Goal: Task Accomplishment & Management: Manage account settings

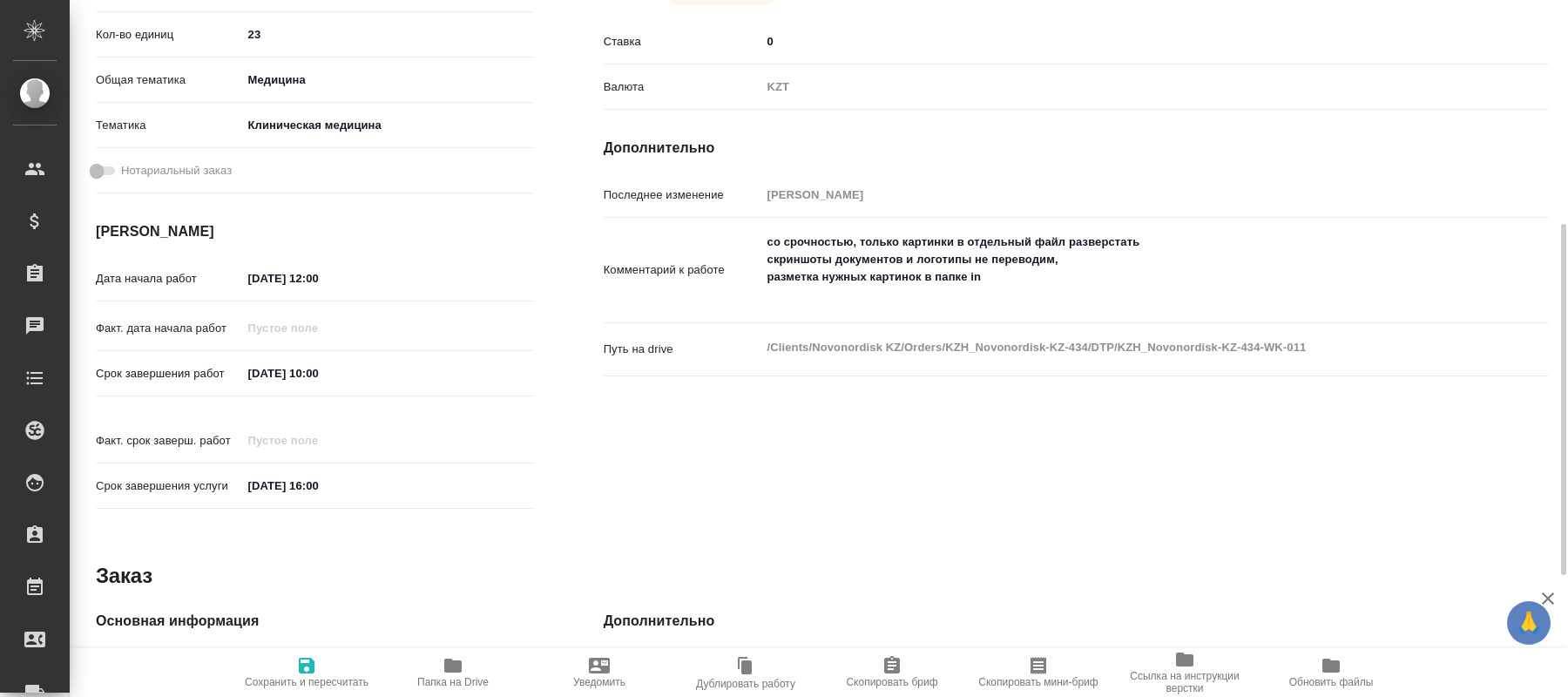
scroll to position [622, 0]
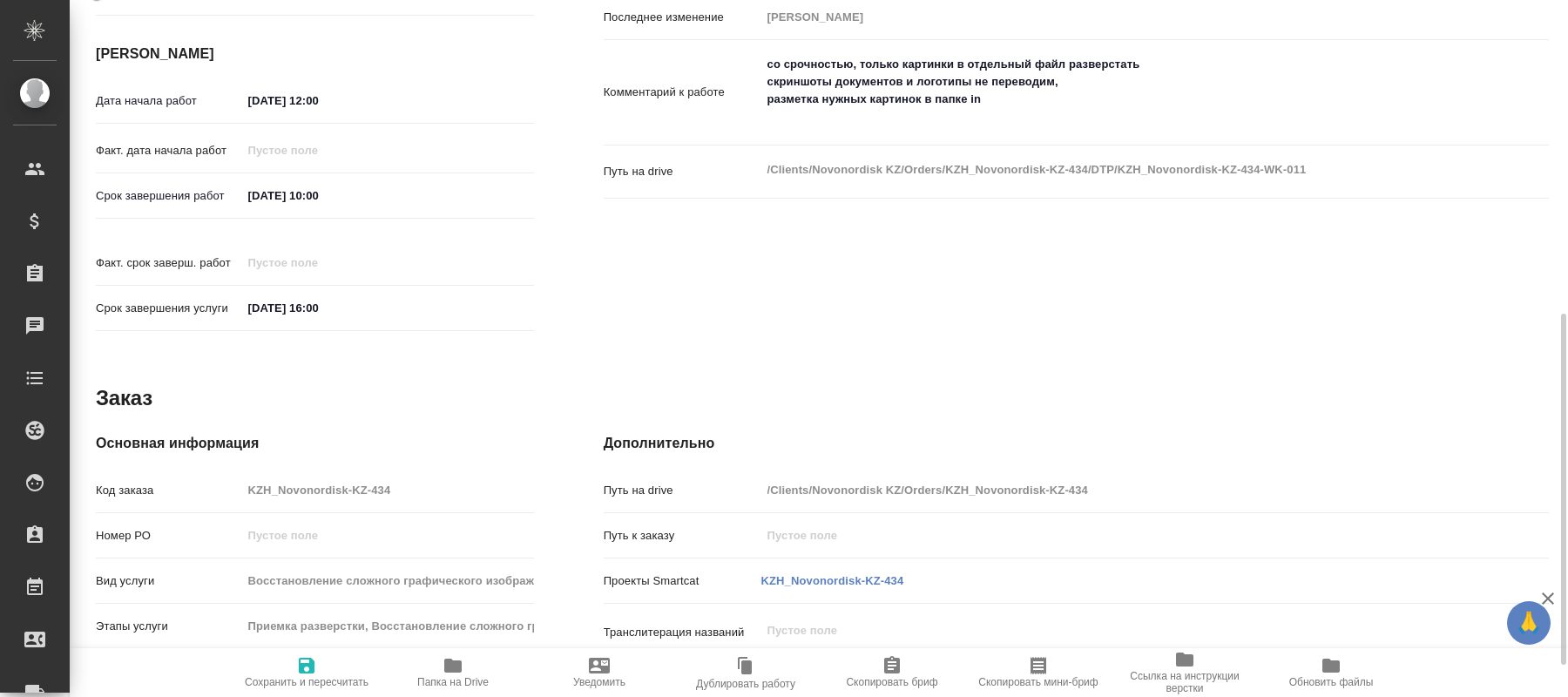
click at [436, 675] on span "Папка на Drive" at bounding box center [454, 672] width 126 height 33
click at [456, 658] on icon "button" at bounding box center [453, 666] width 21 height 21
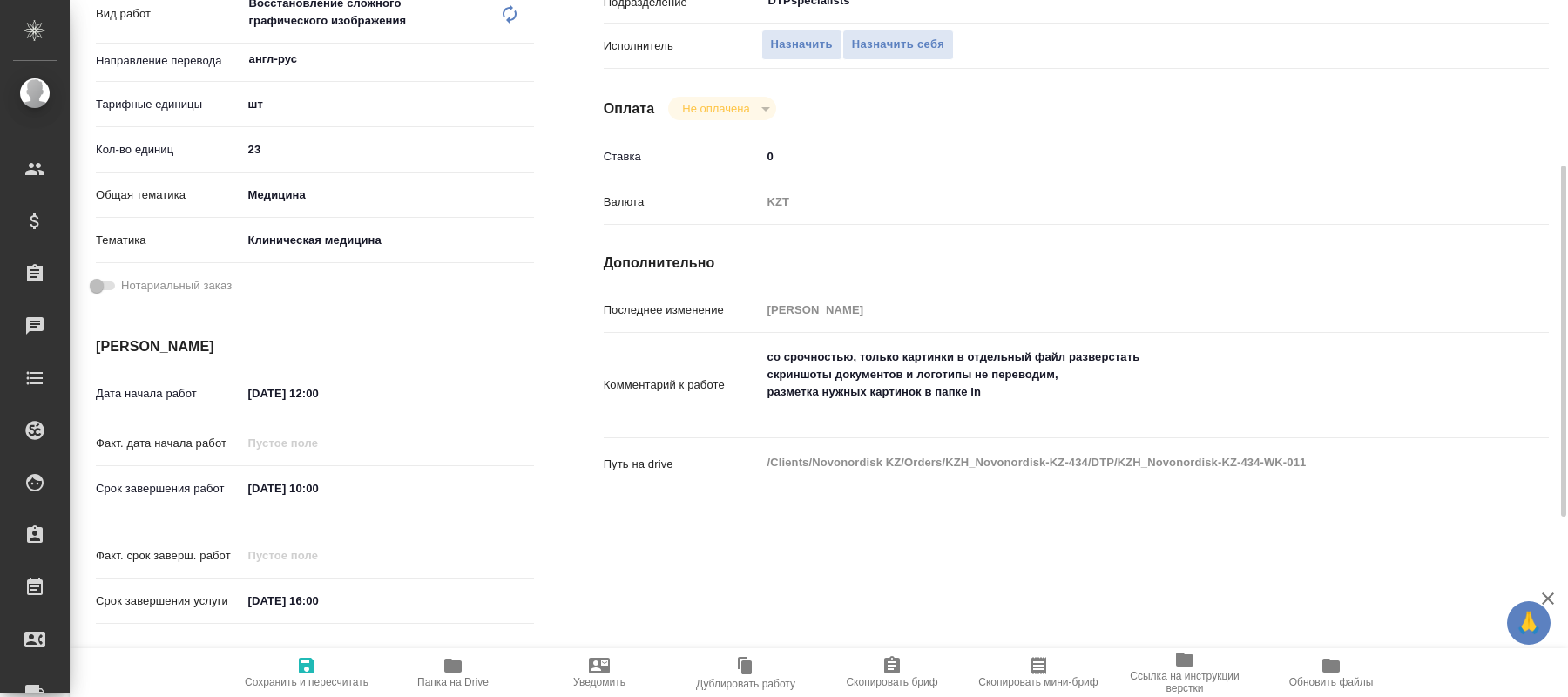
scroll to position [0, 0]
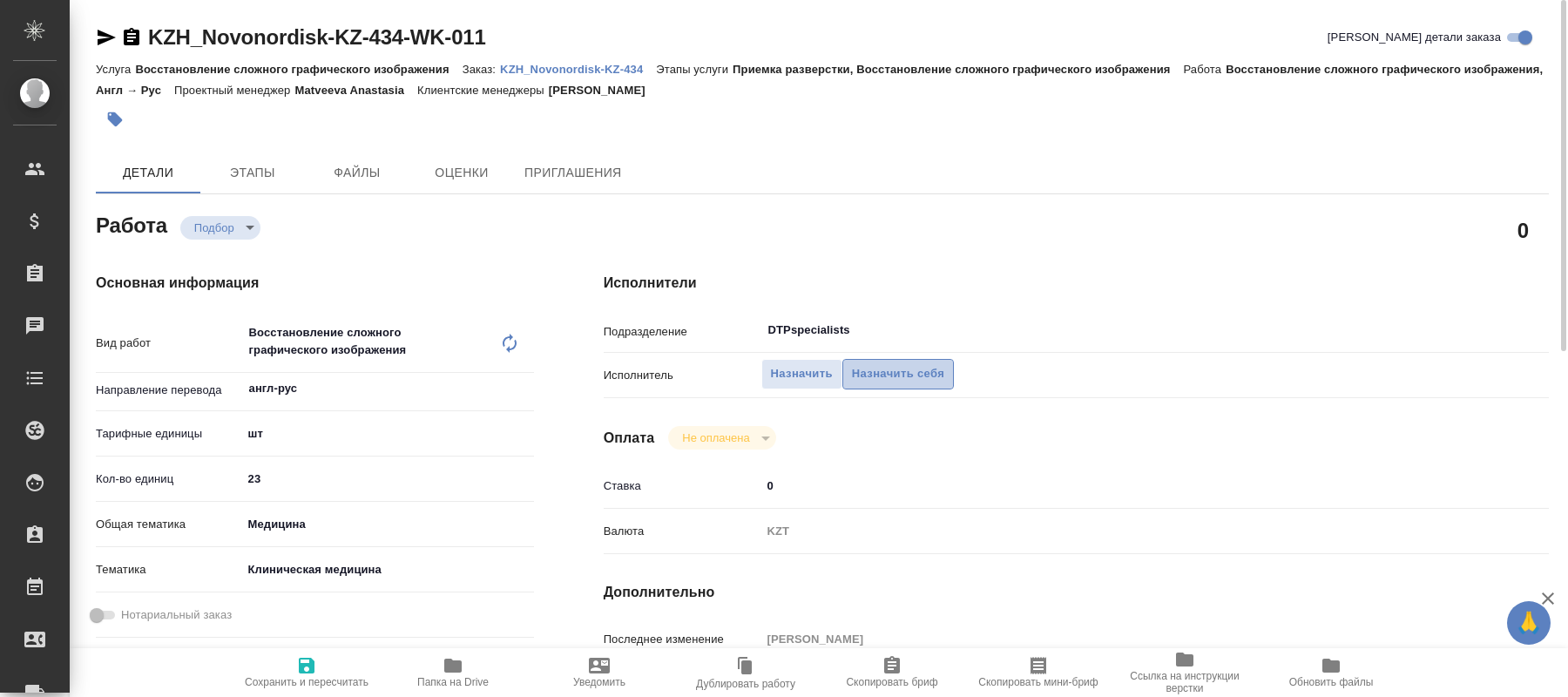
click at [894, 365] on span "Назначить себя" at bounding box center [898, 375] width 92 height 20
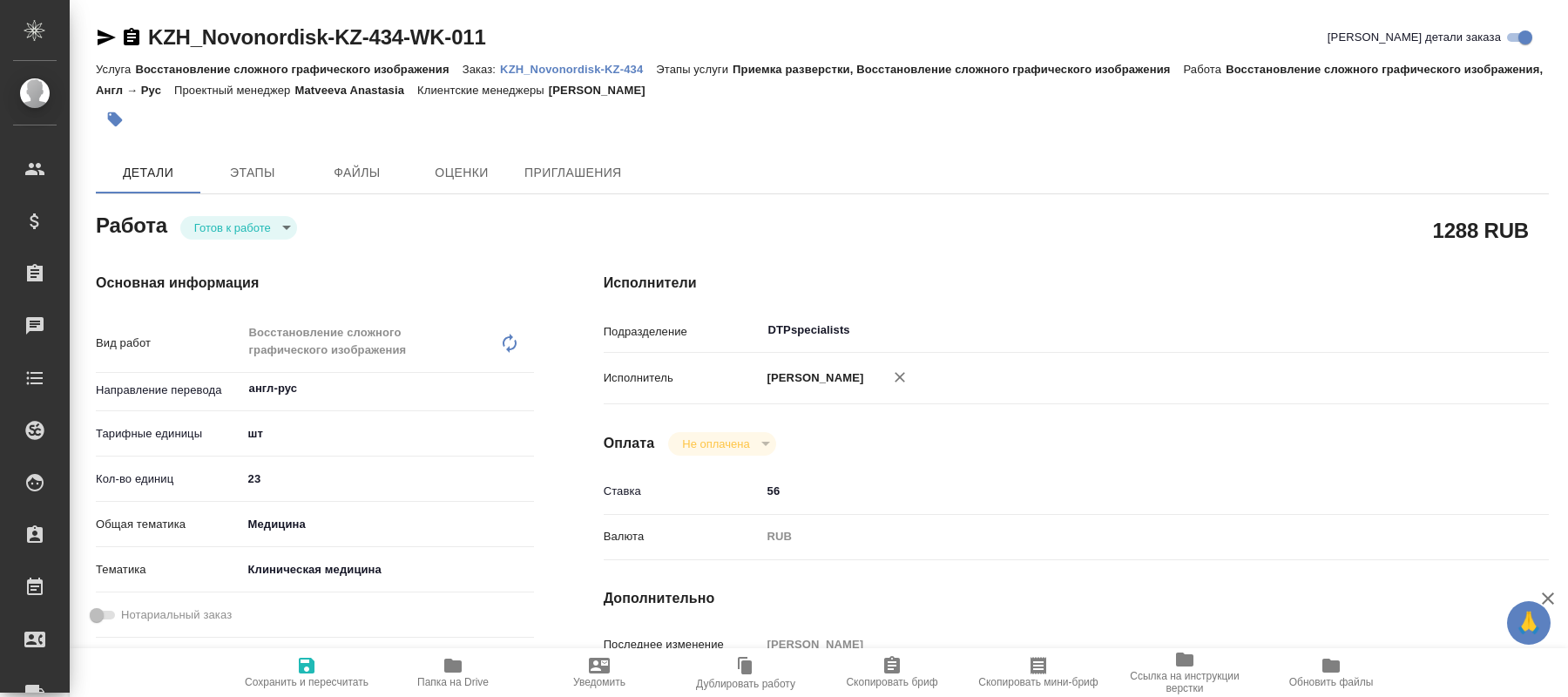
type textarea "x"
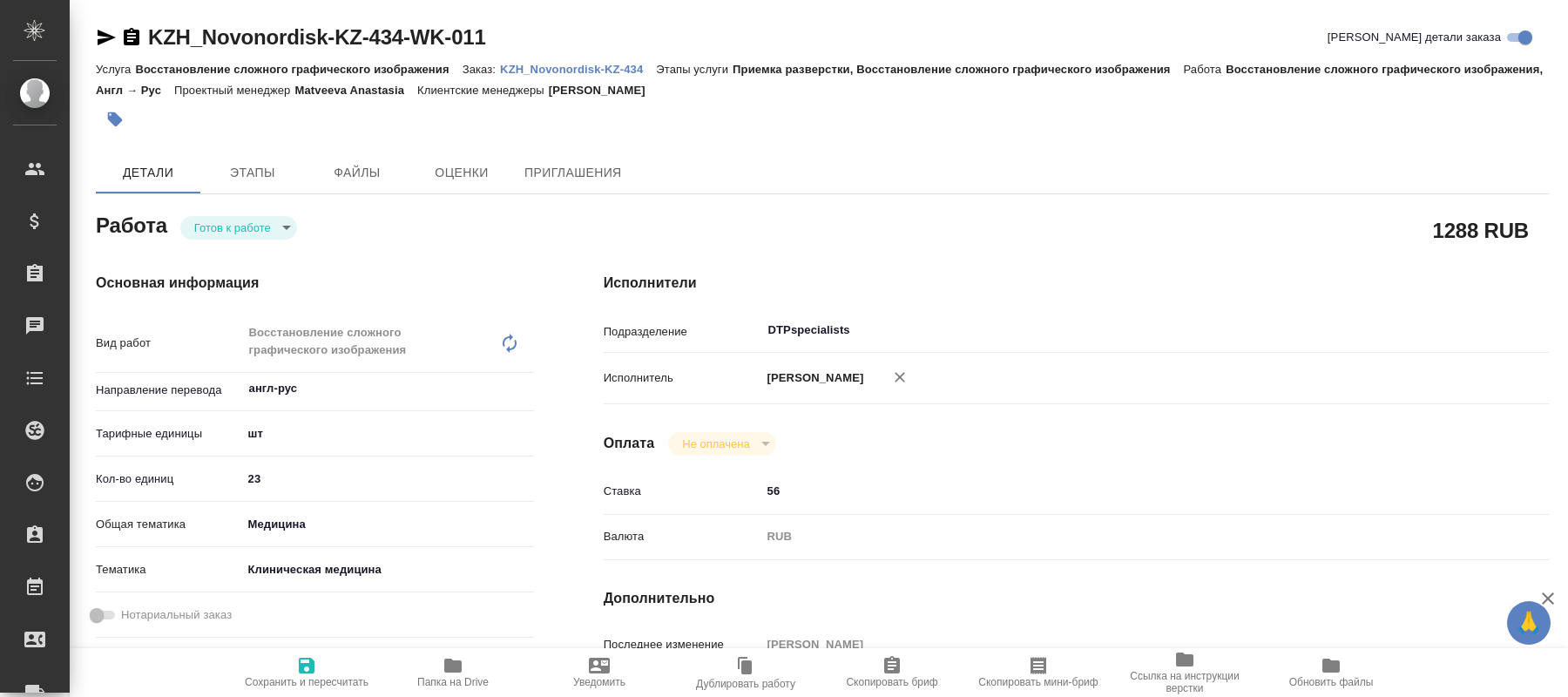
type textarea "x"
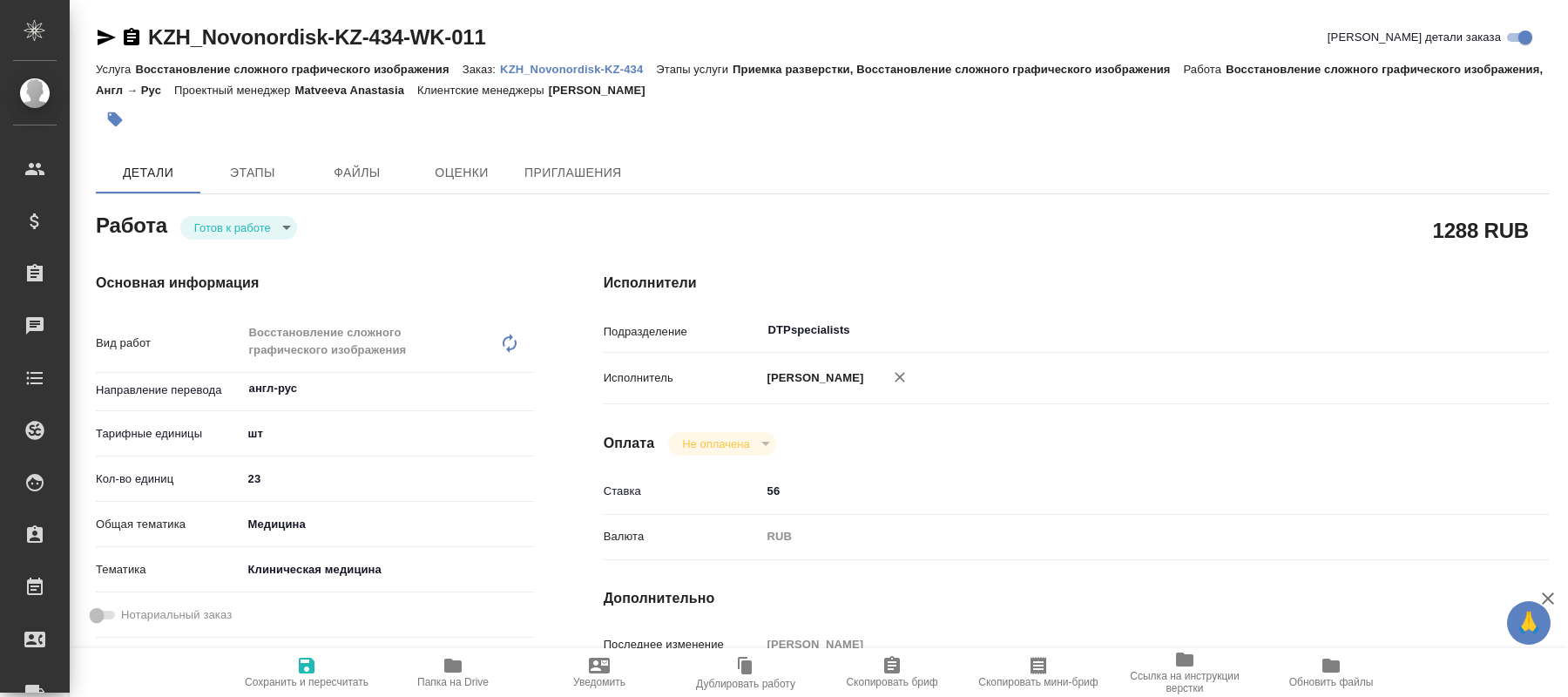
type textarea "x"
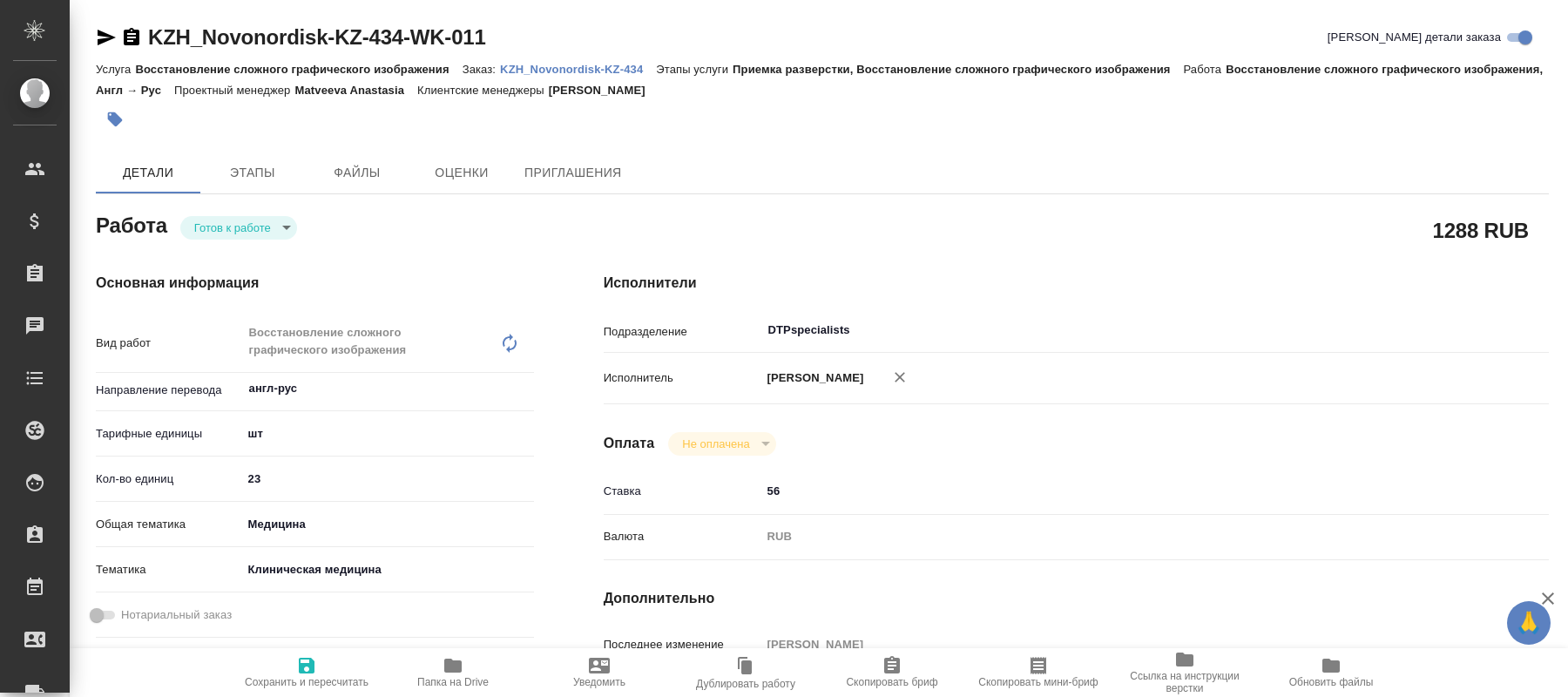
type textarea "x"
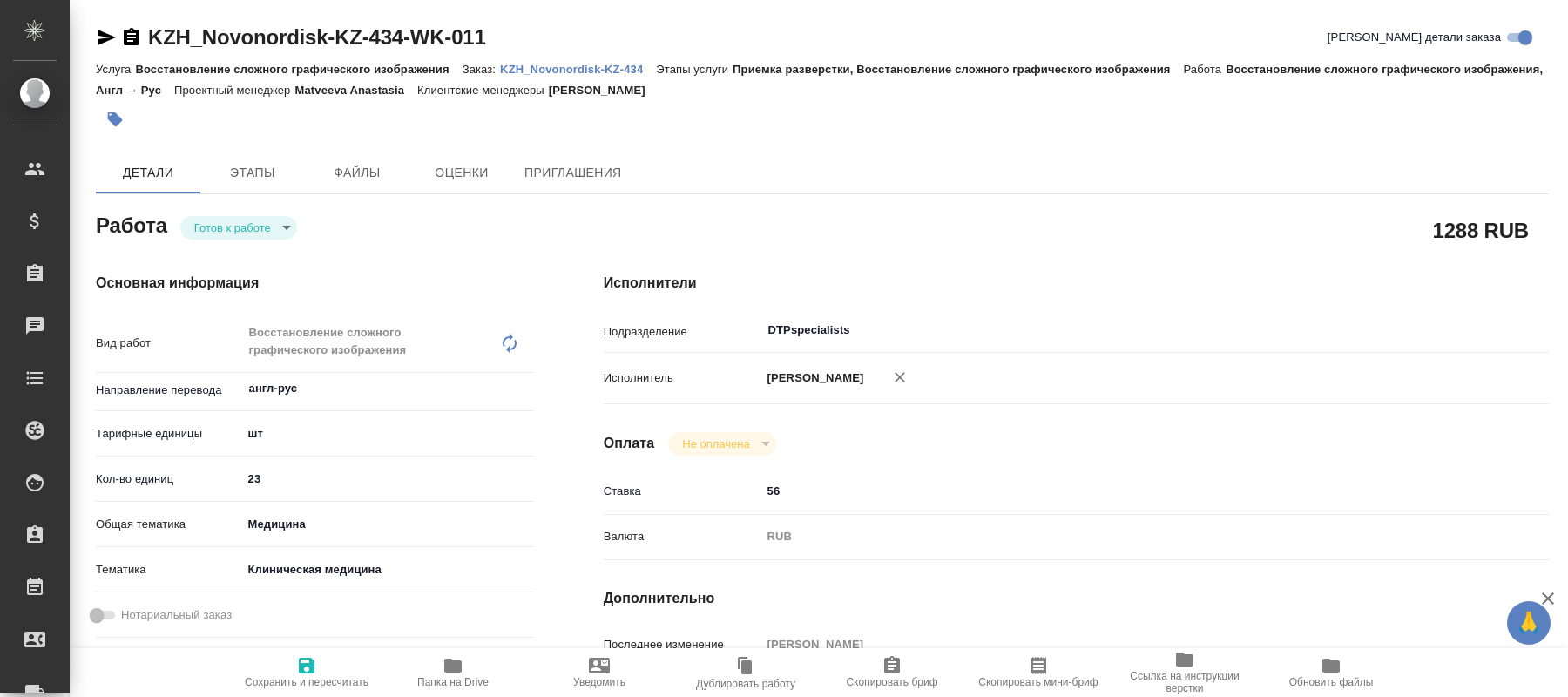
type textarea "x"
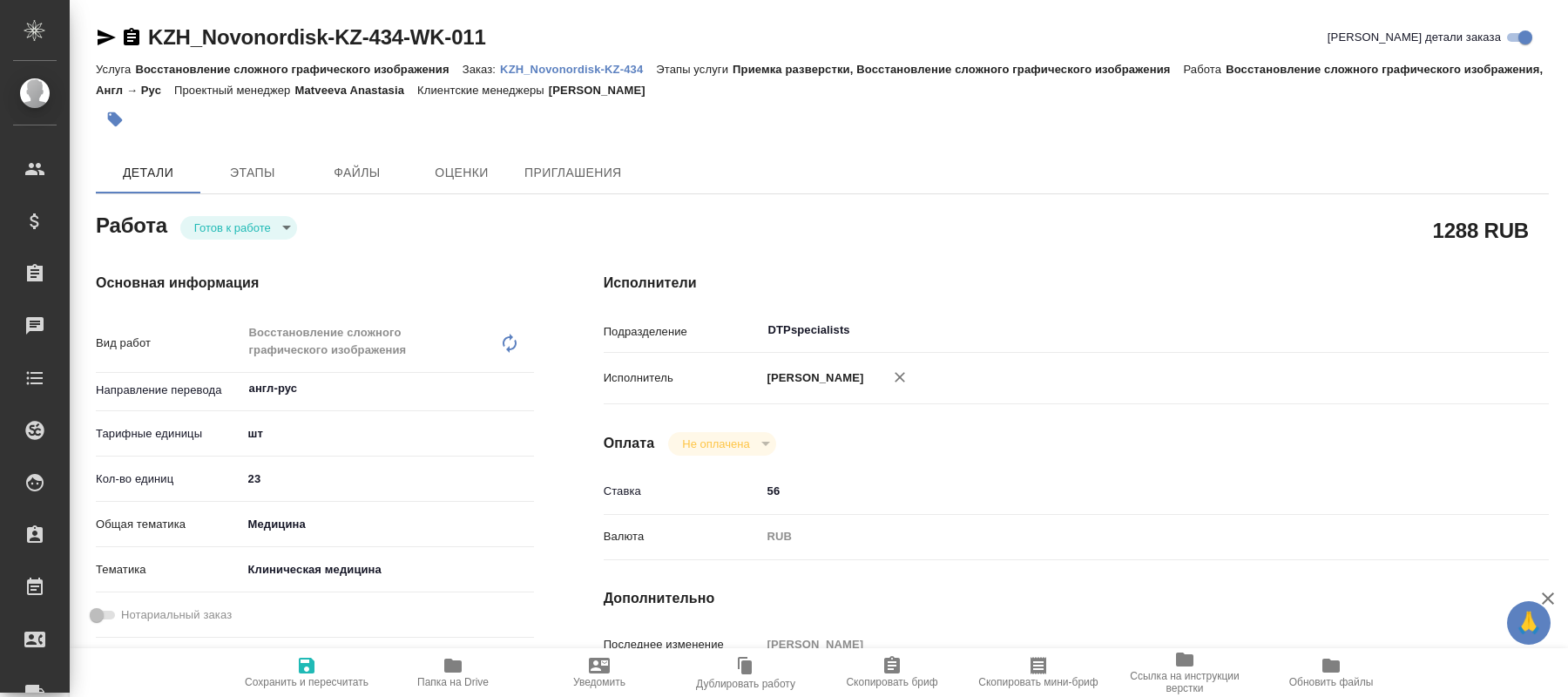
type textarea "x"
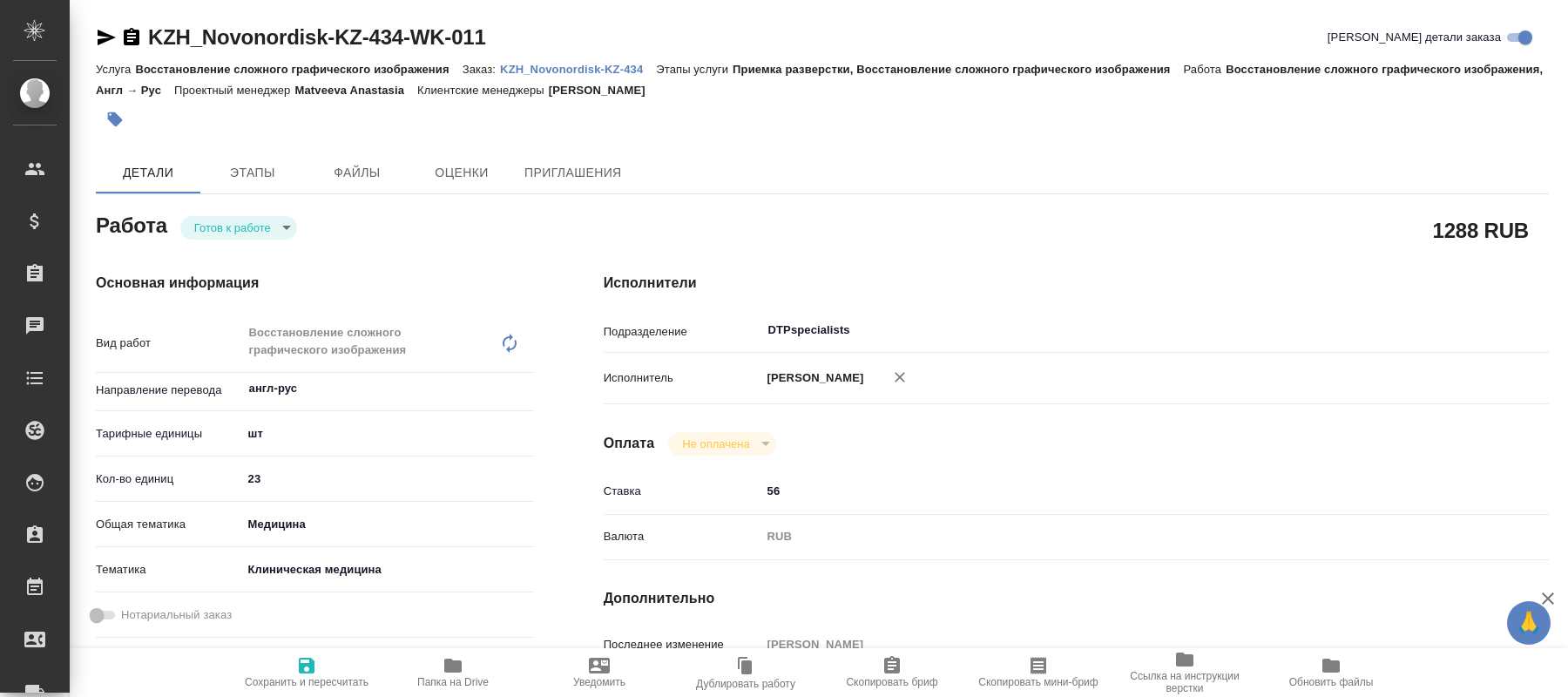
type textarea "x"
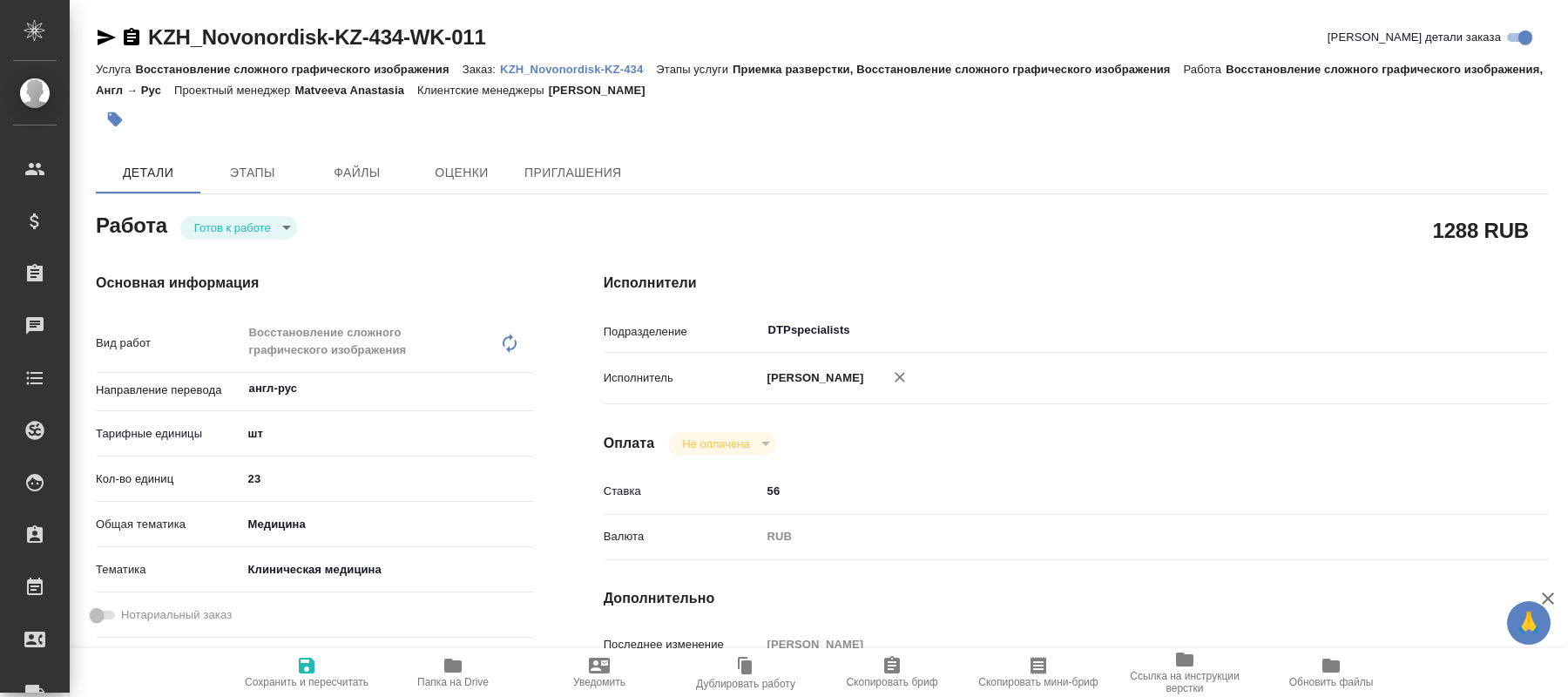
type textarea "x"
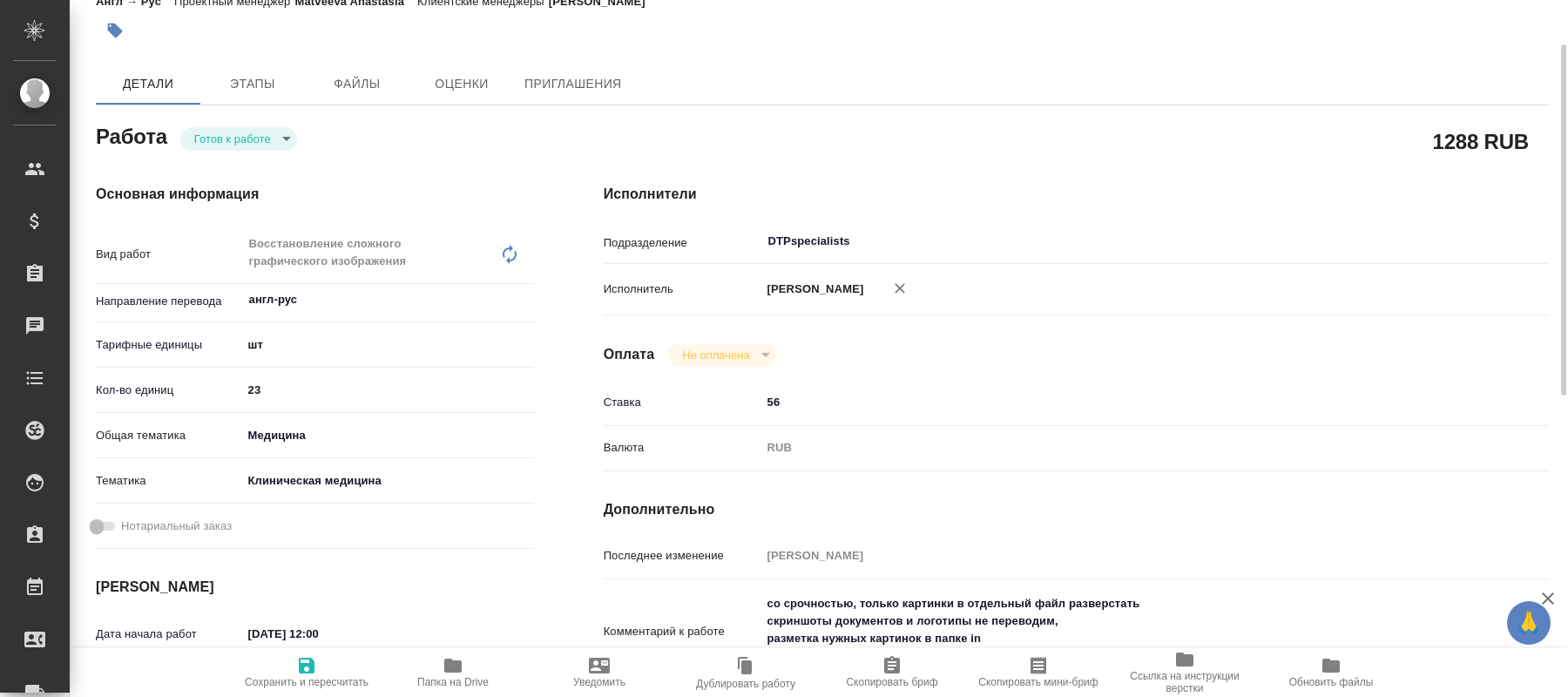
type textarea "x"
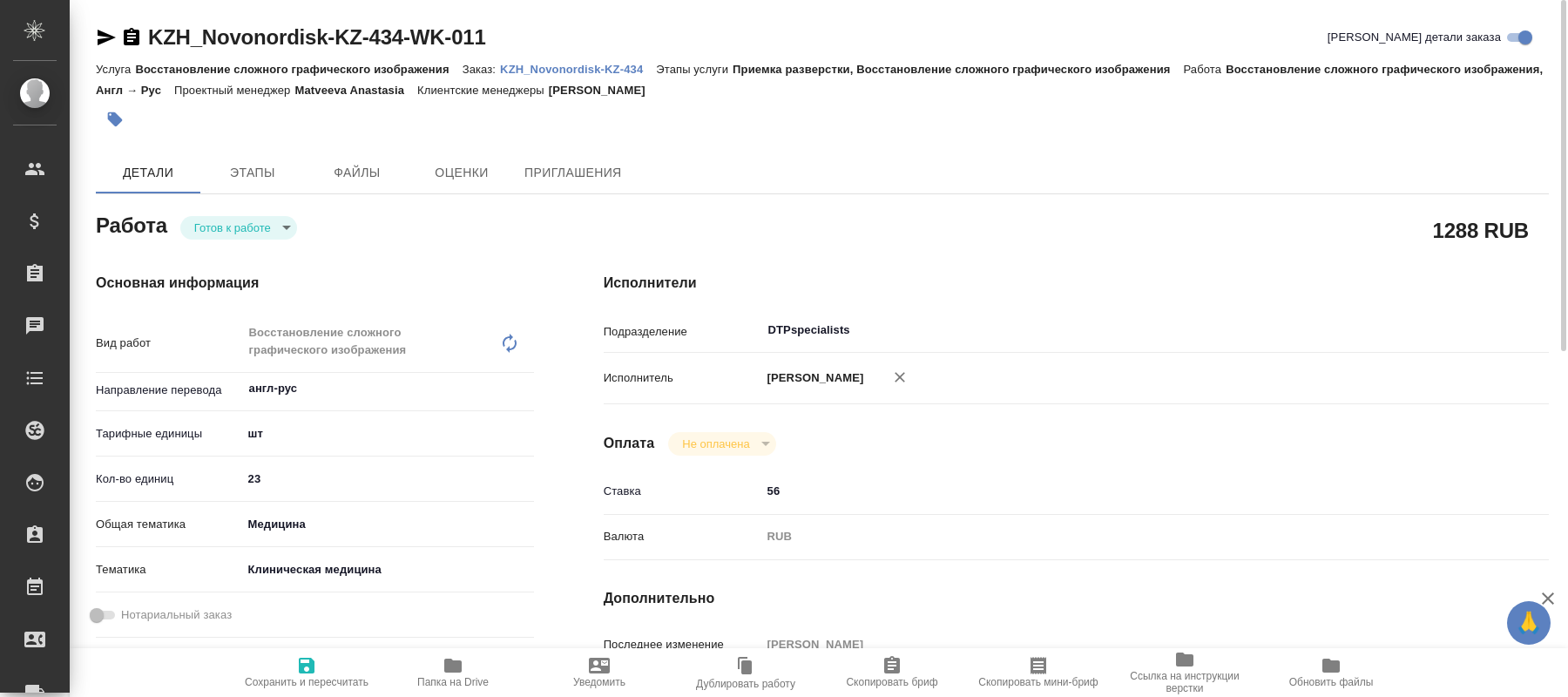
click at [253, 225] on body "🙏 .cls-1 fill:#fff; AWATERA Kucherenko Oksana Клиенты Спецификации Заказы 0 Чат…" at bounding box center [784, 348] width 1568 height 697
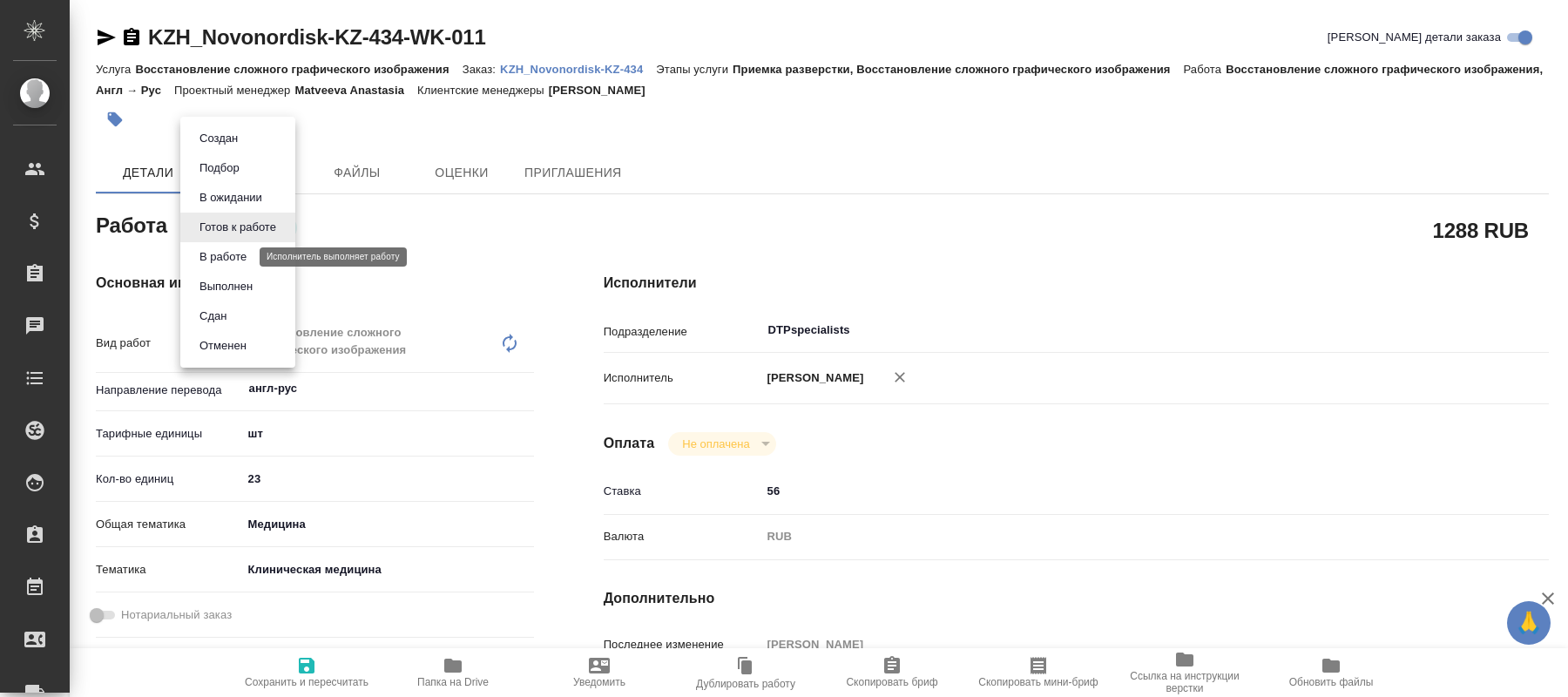
click at [229, 254] on button "В работе" at bounding box center [223, 257] width 57 height 19
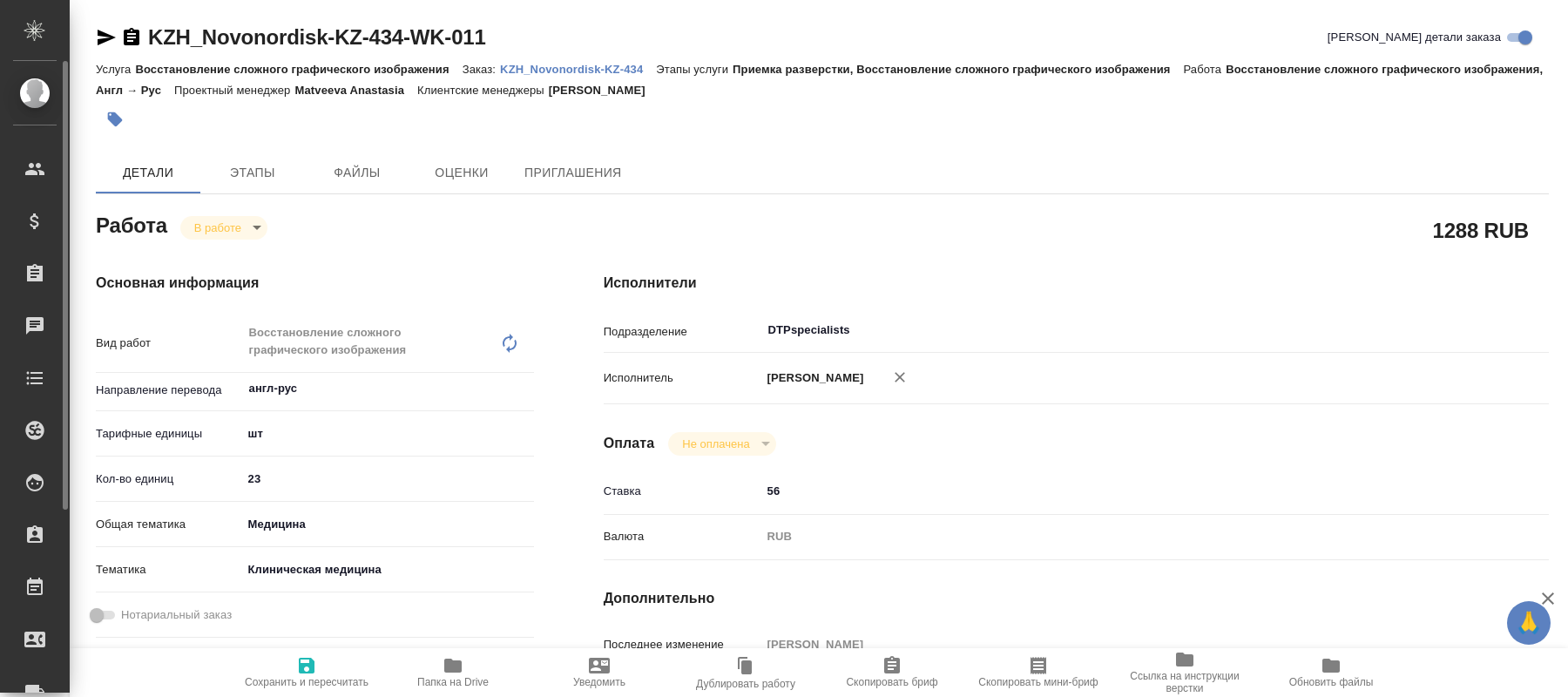
type textarea "x"
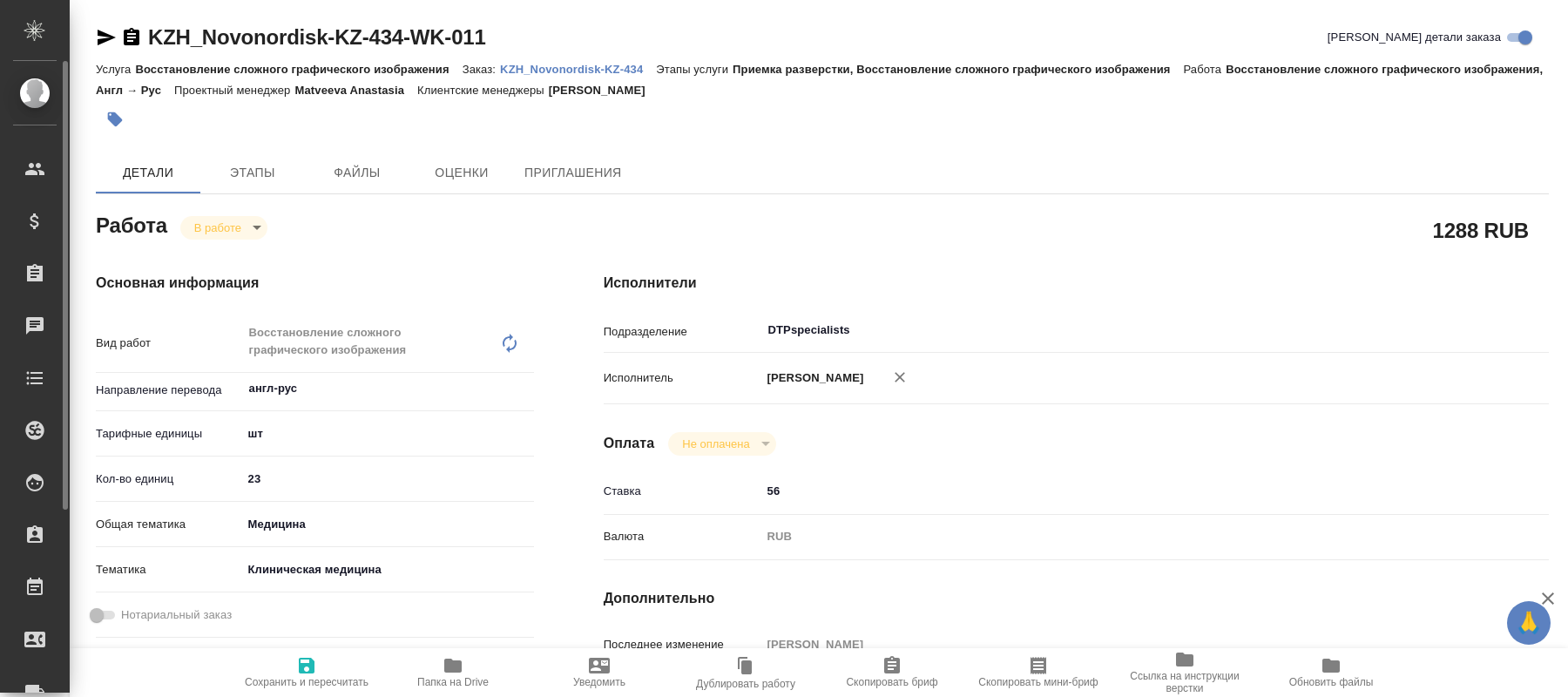
type textarea "x"
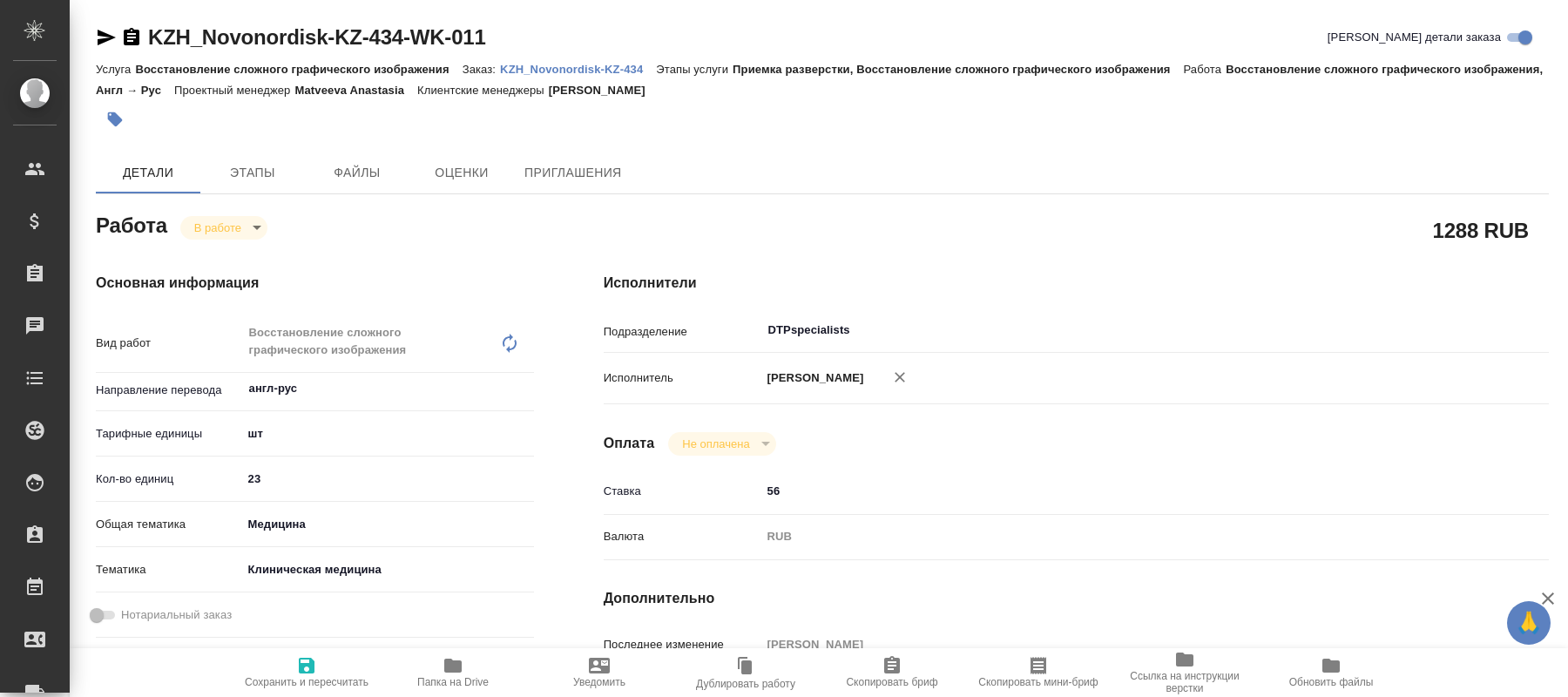
type textarea "x"
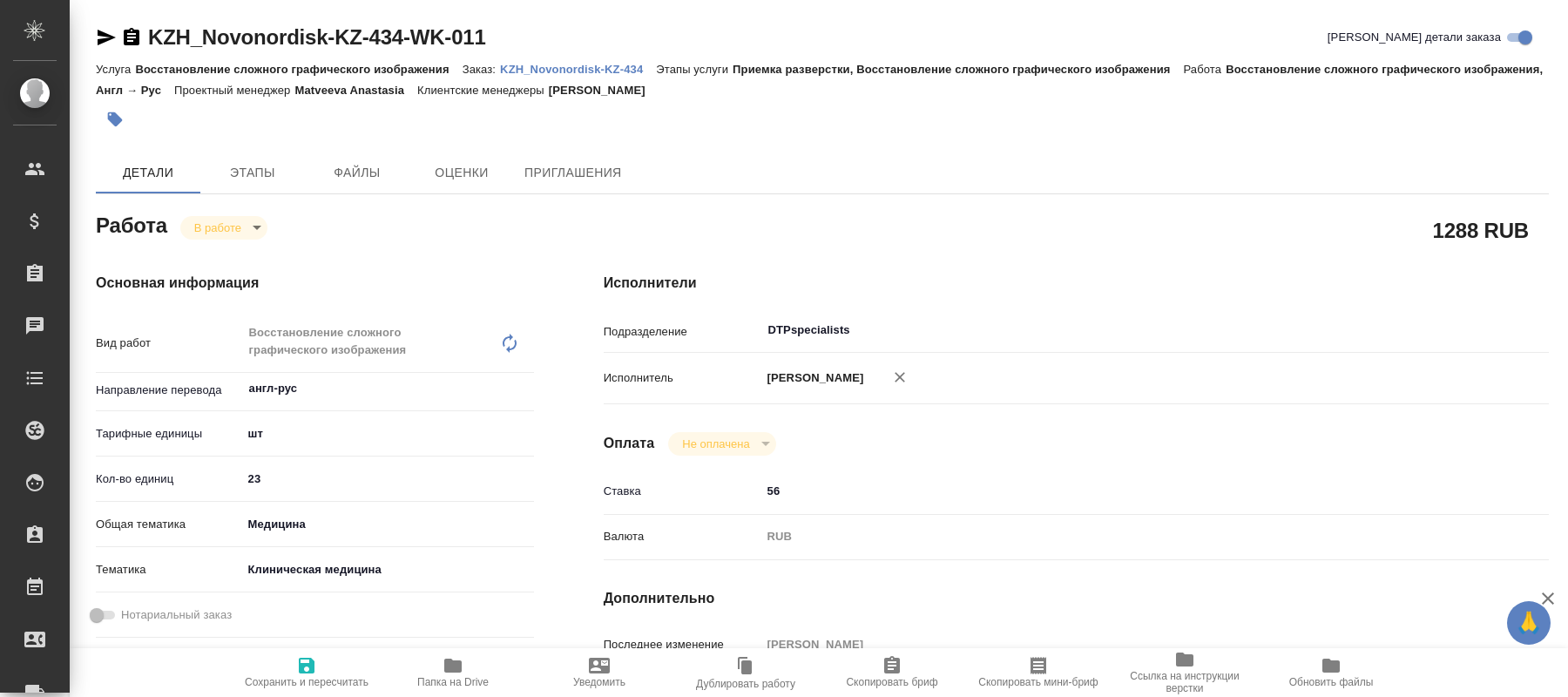
type textarea "x"
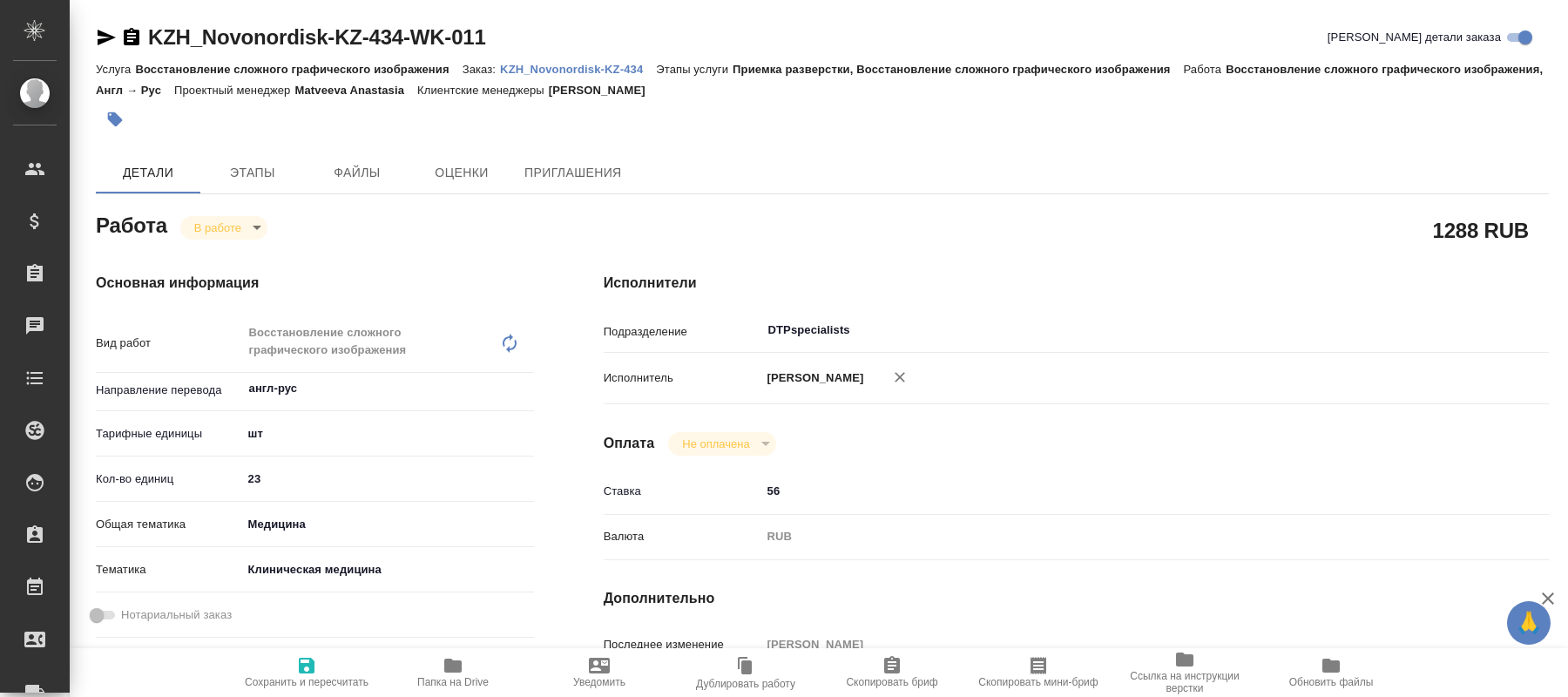
type textarea "x"
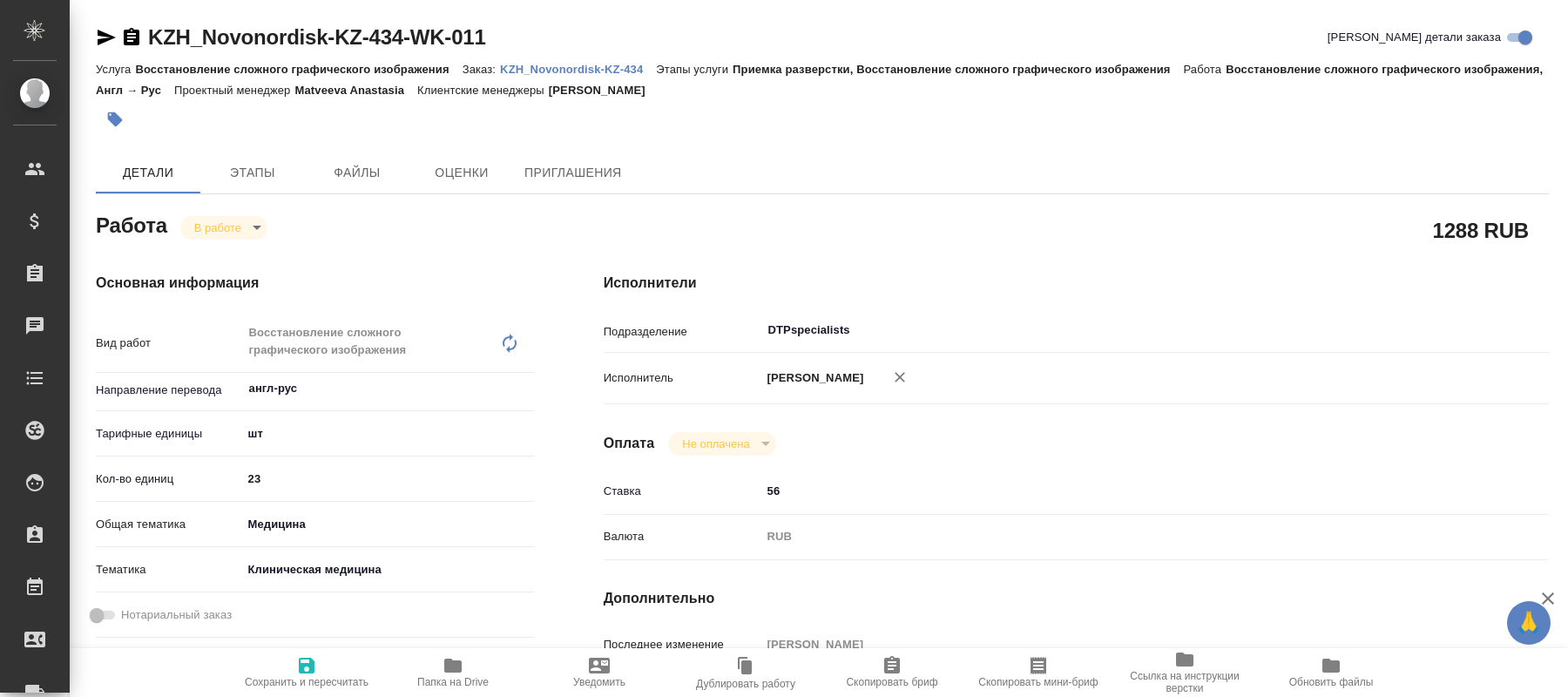
type textarea "x"
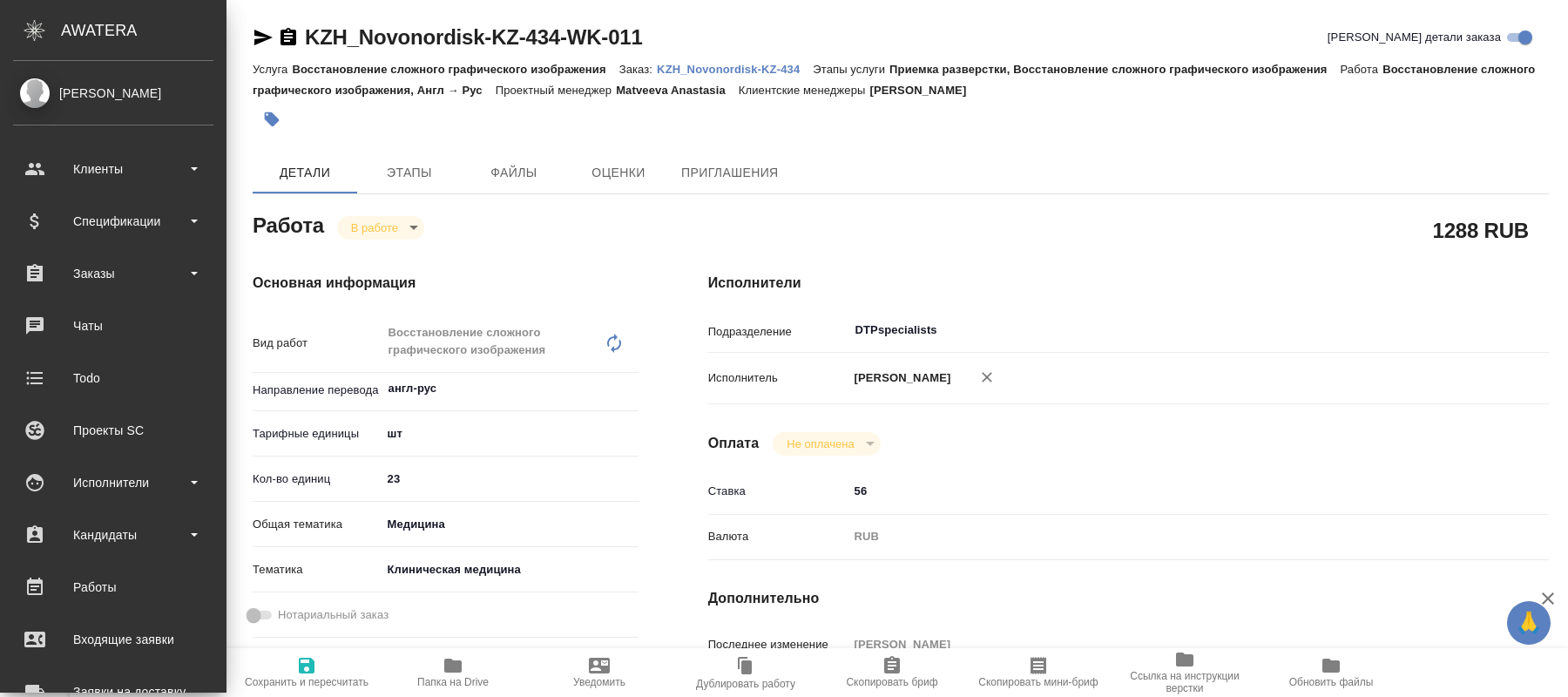
type textarea "x"
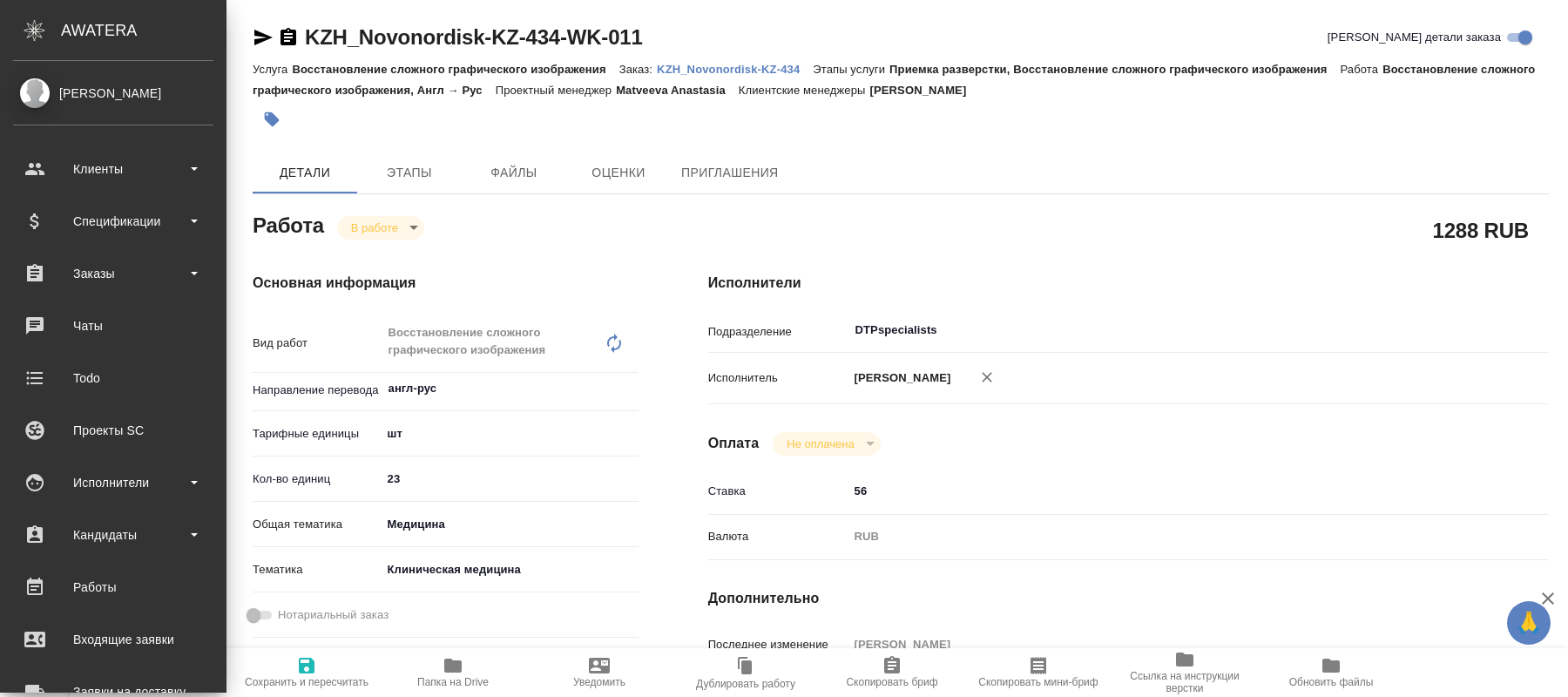
type textarea "x"
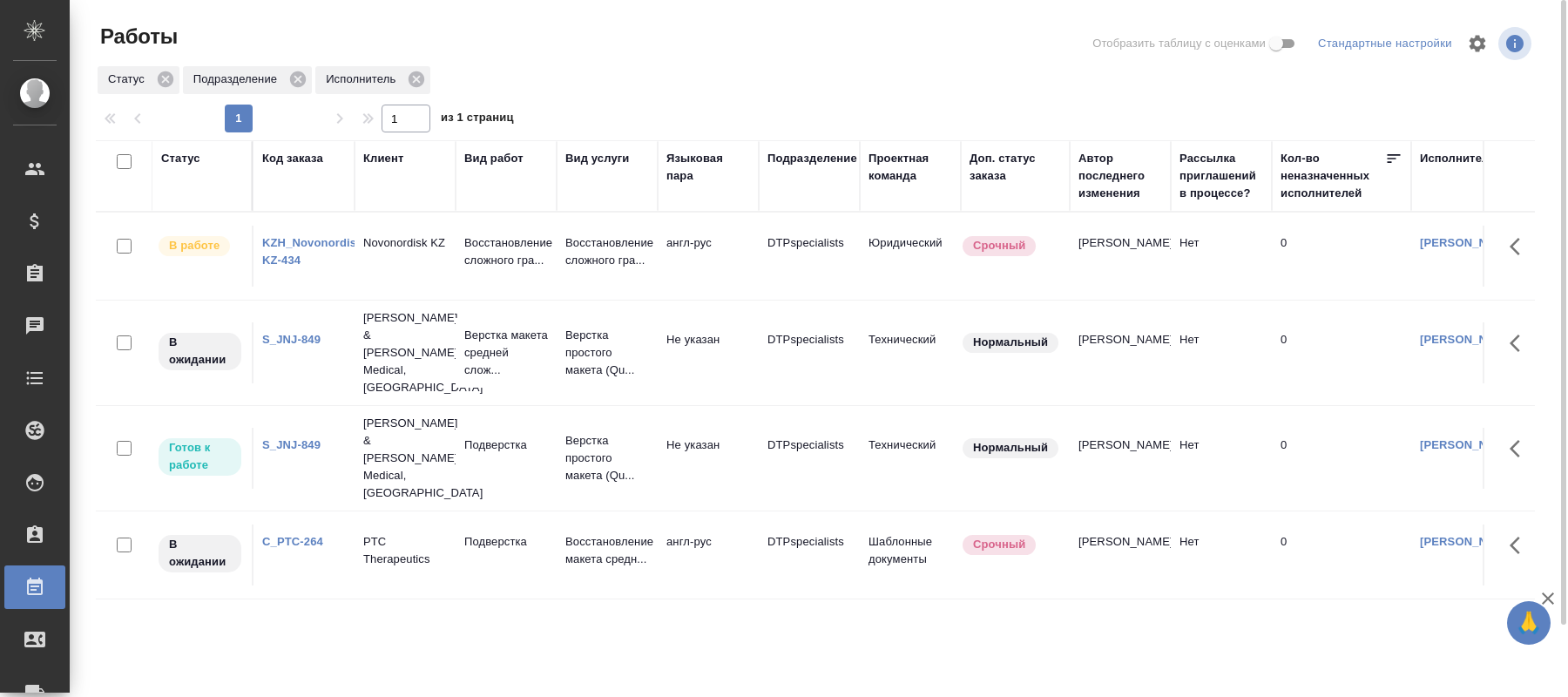
click at [600, 615] on div "Статус Код заказа Клиент Вид работ Вид услуги Языковая пара Подразделение Проек…" at bounding box center [815, 454] width 1440 height 628
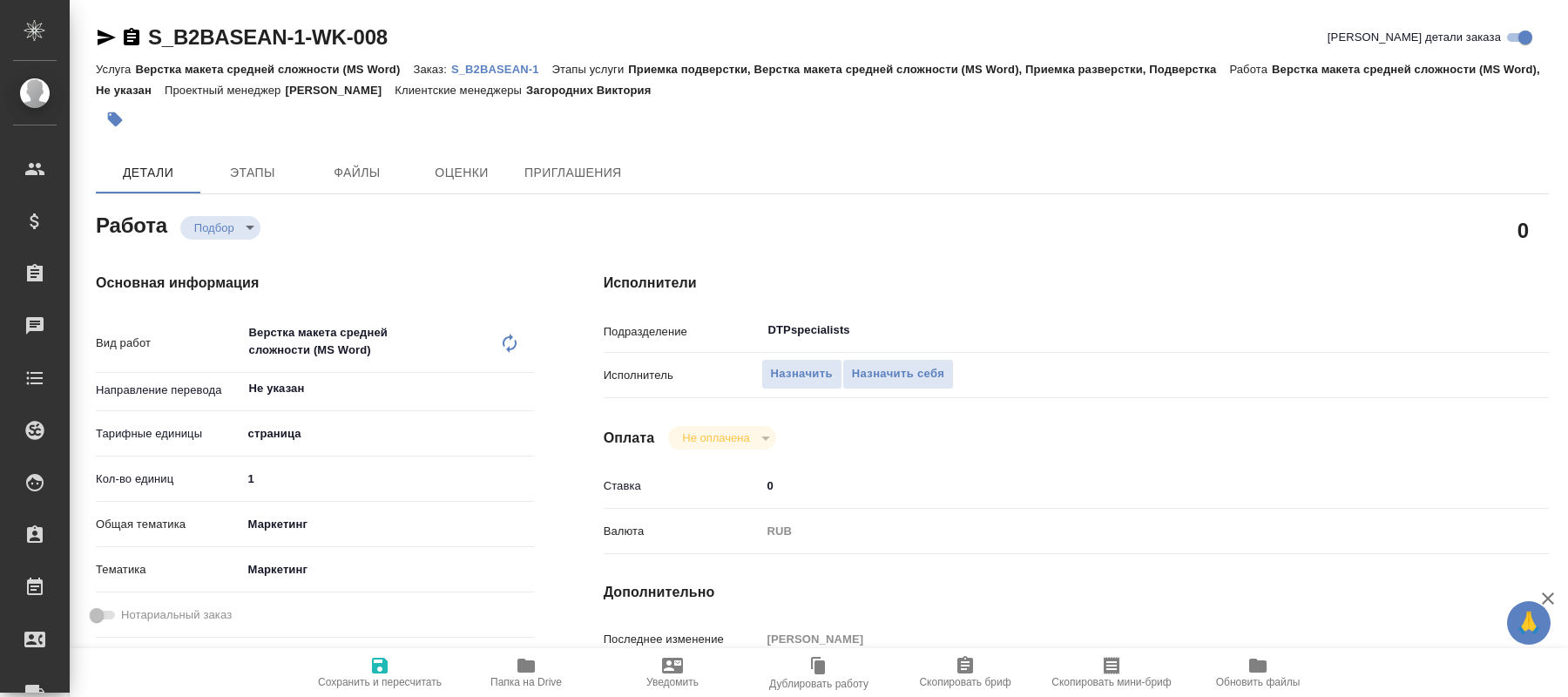
type textarea "x"
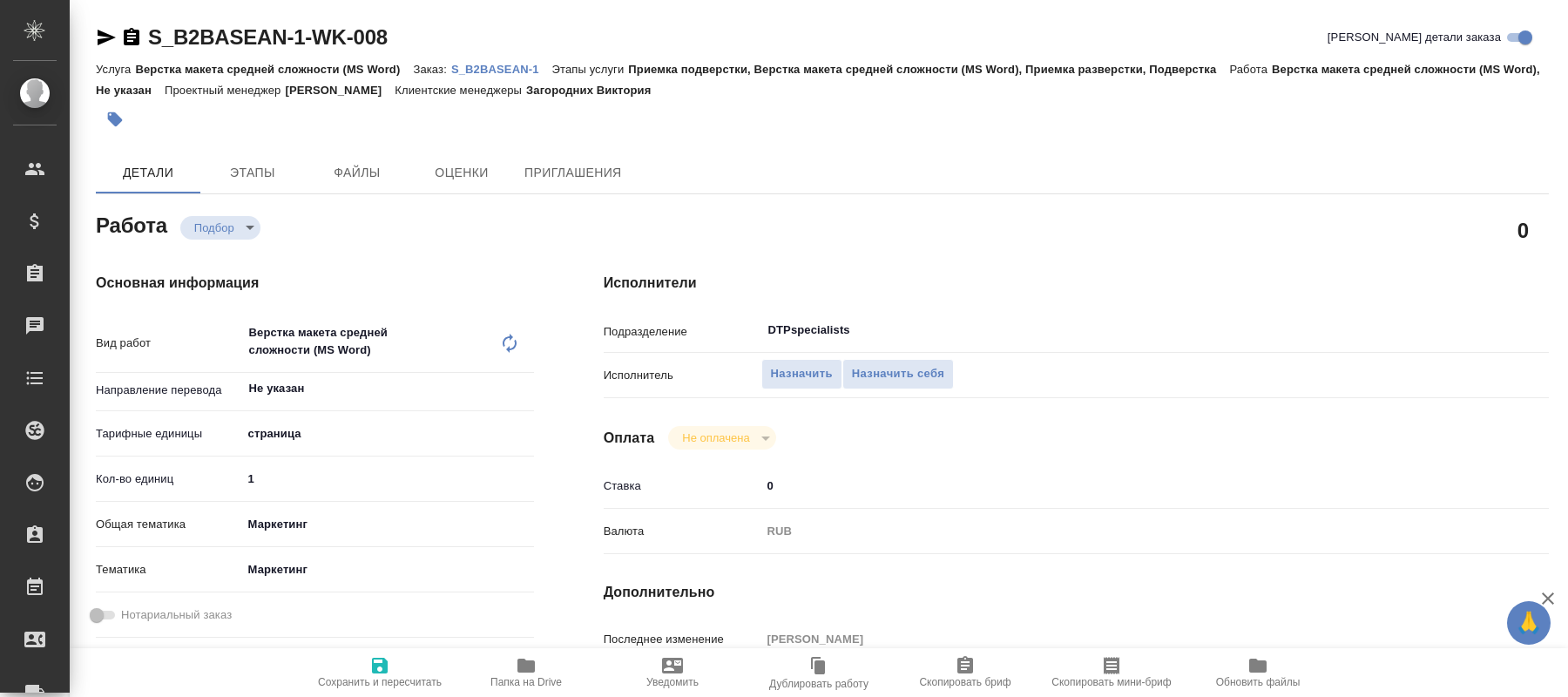
type textarea "x"
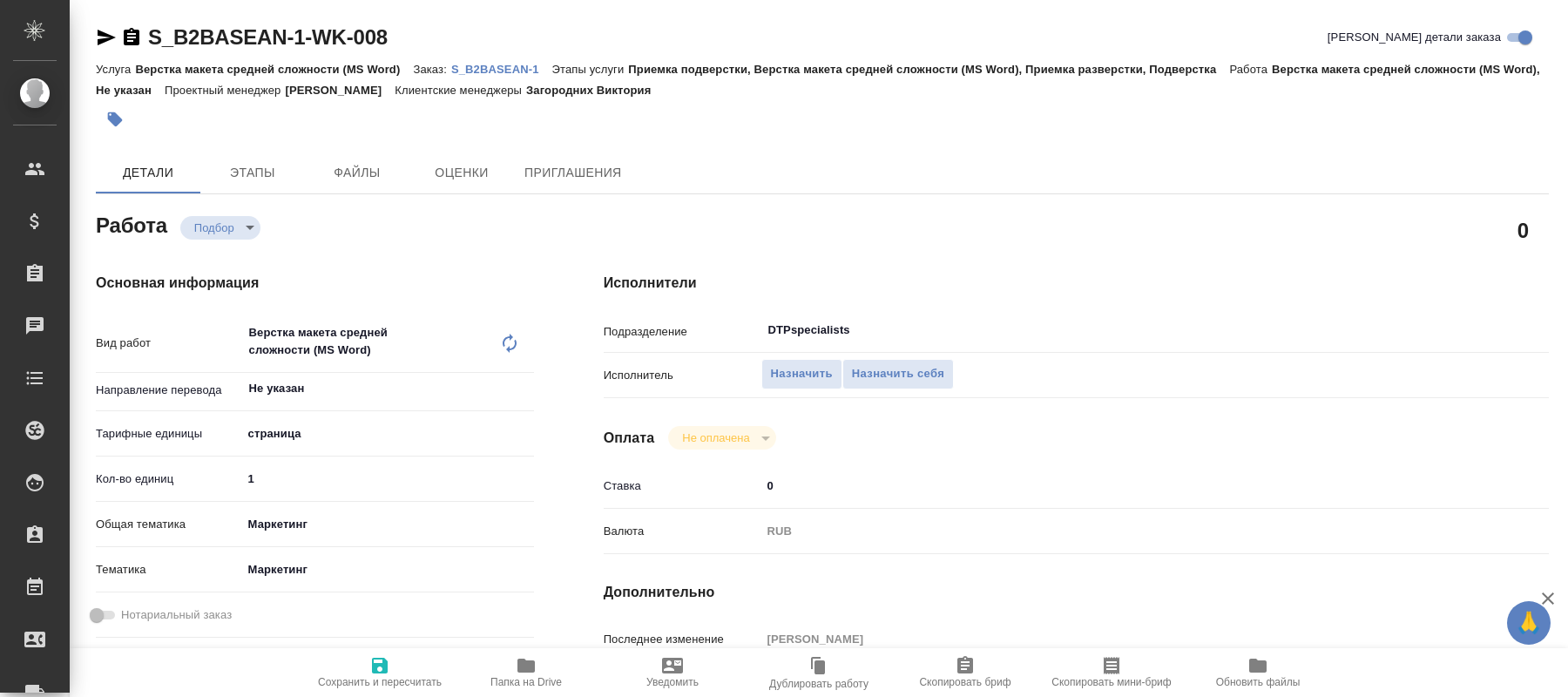
type textarea "x"
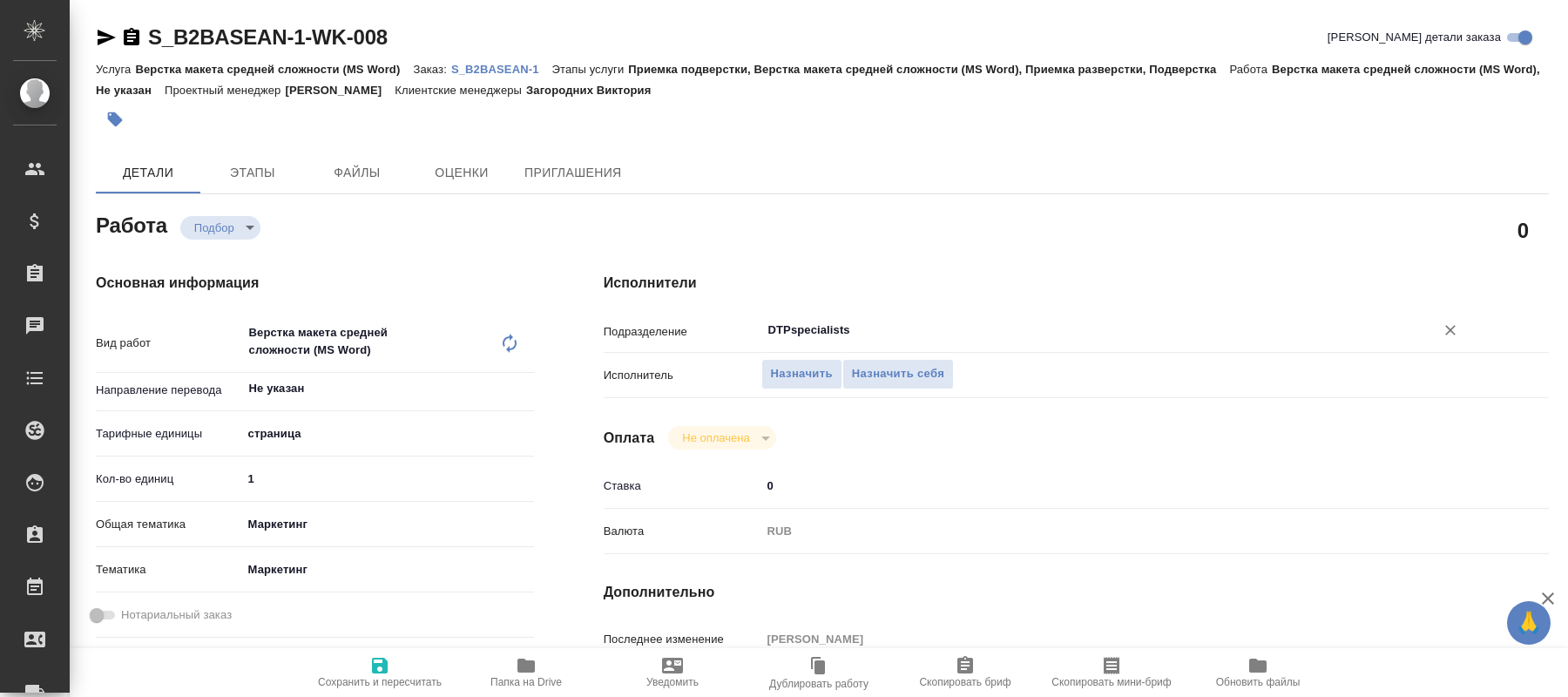
type textarea "x"
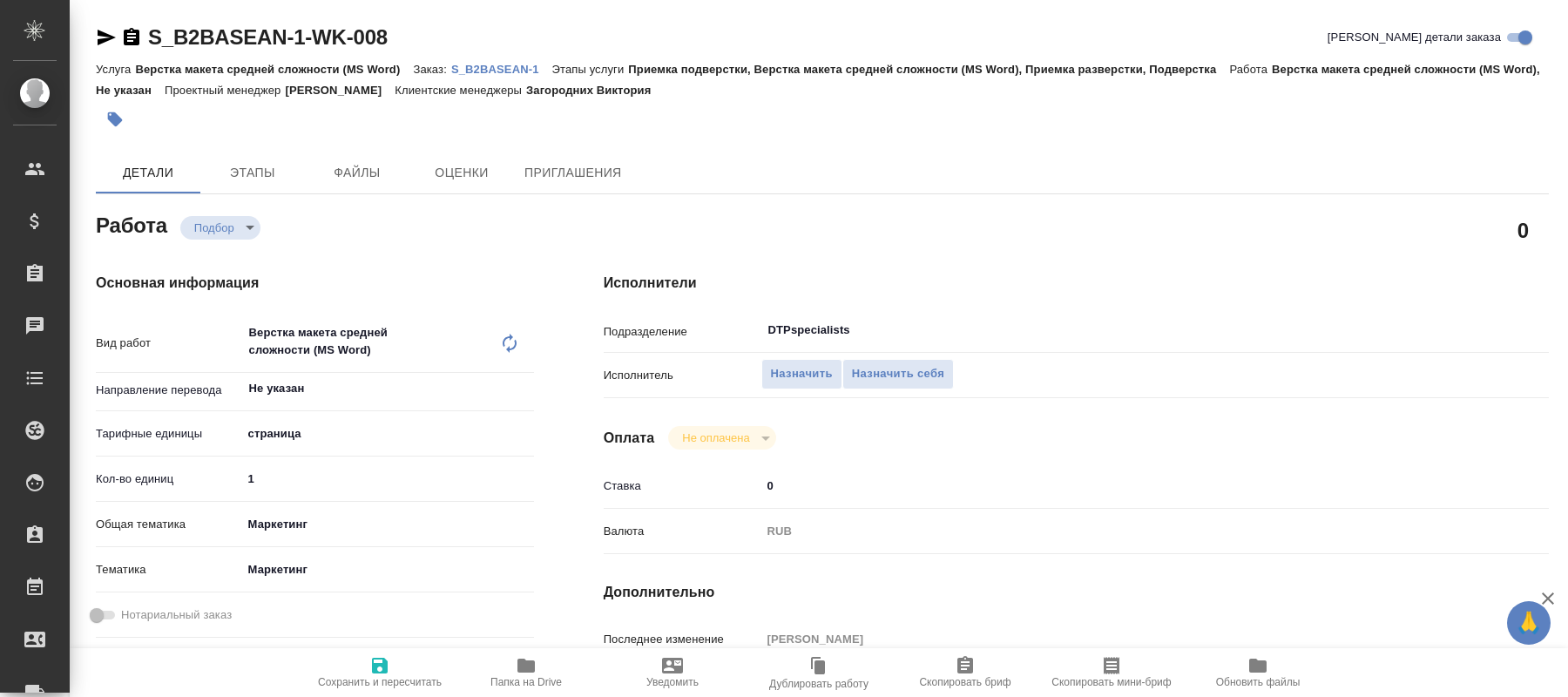
type textarea "x"
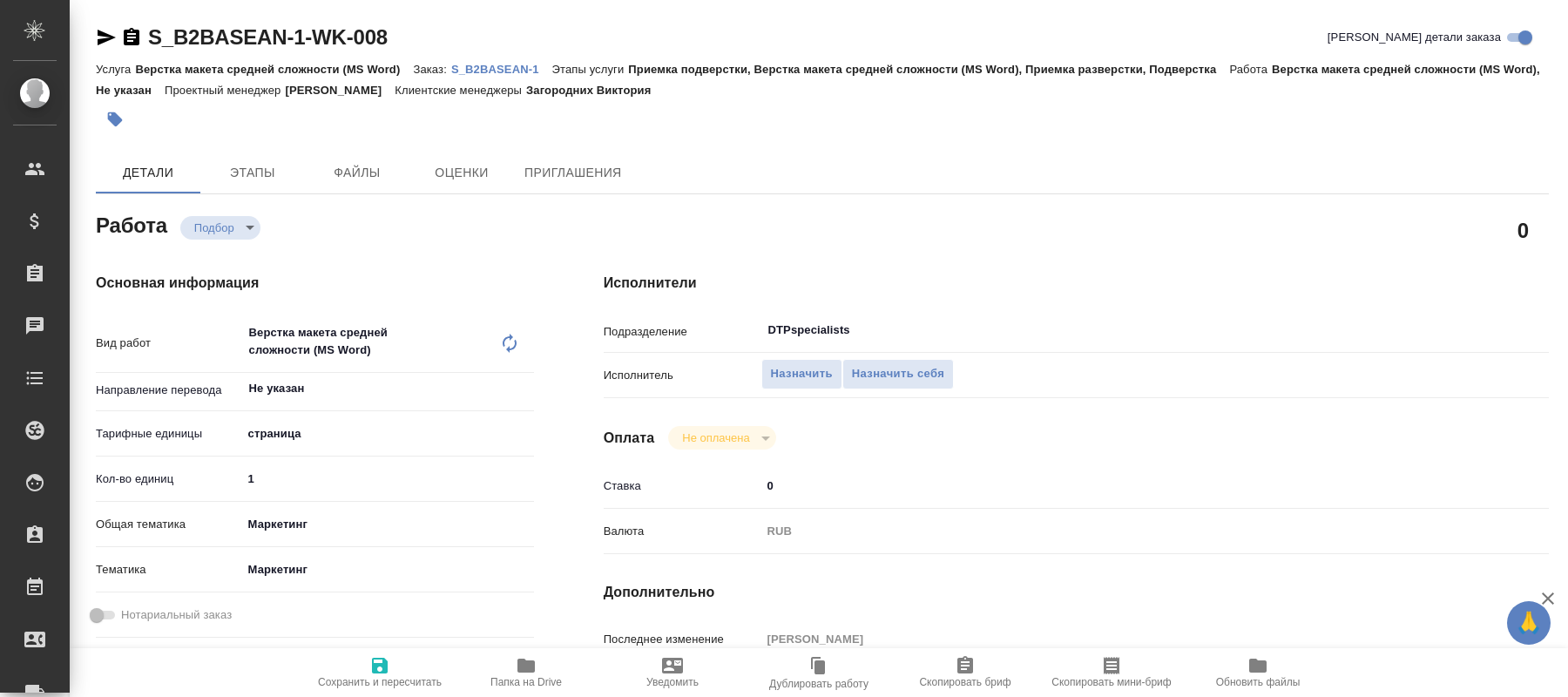
type textarea "x"
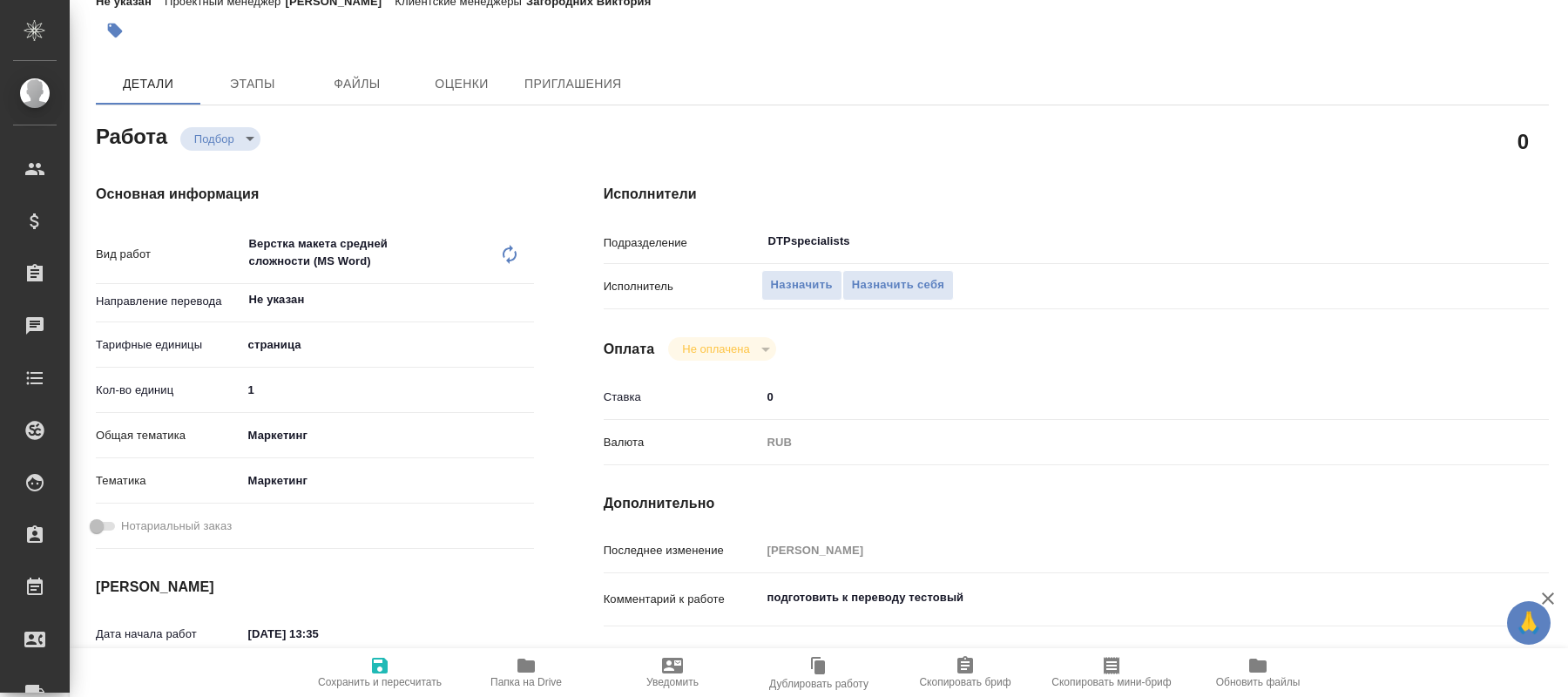
scroll to position [178, 0]
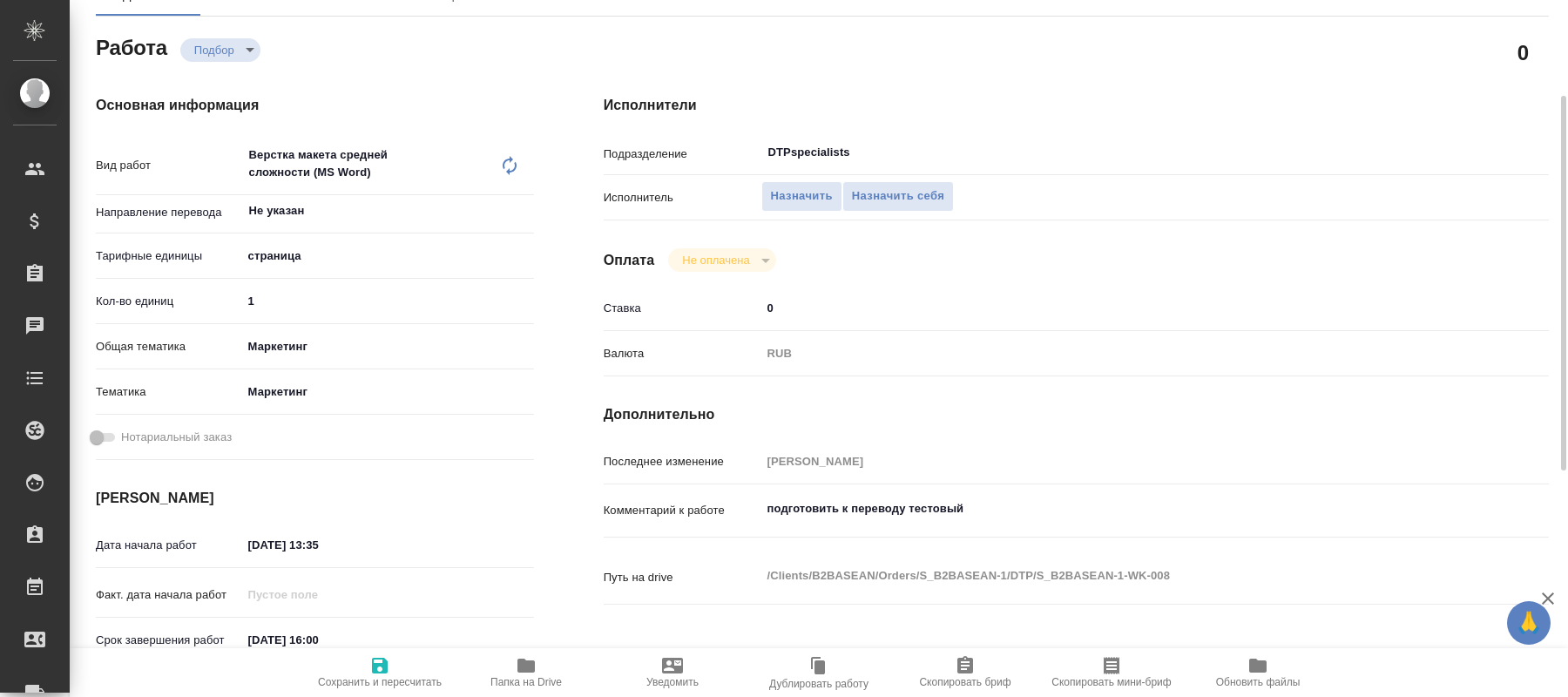
type textarea "x"
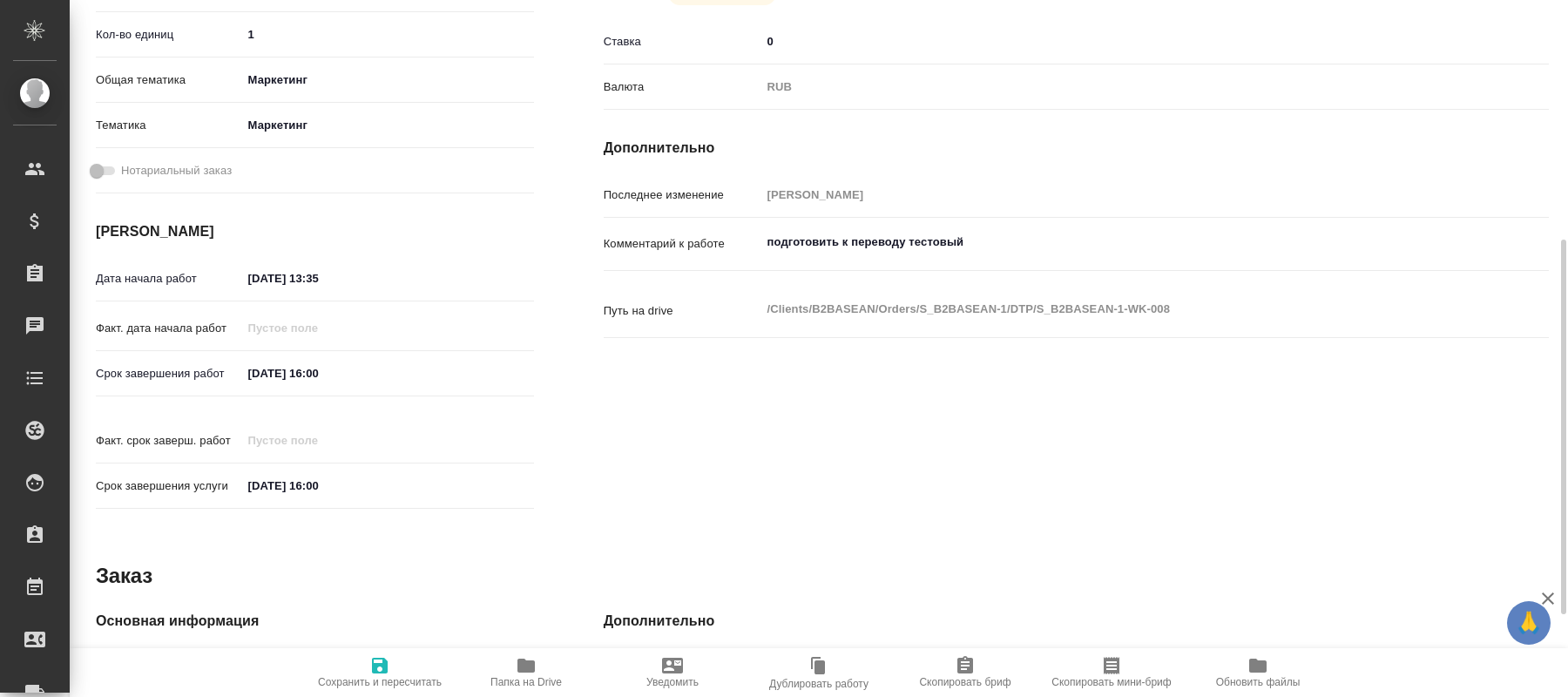
scroll to position [598, 0]
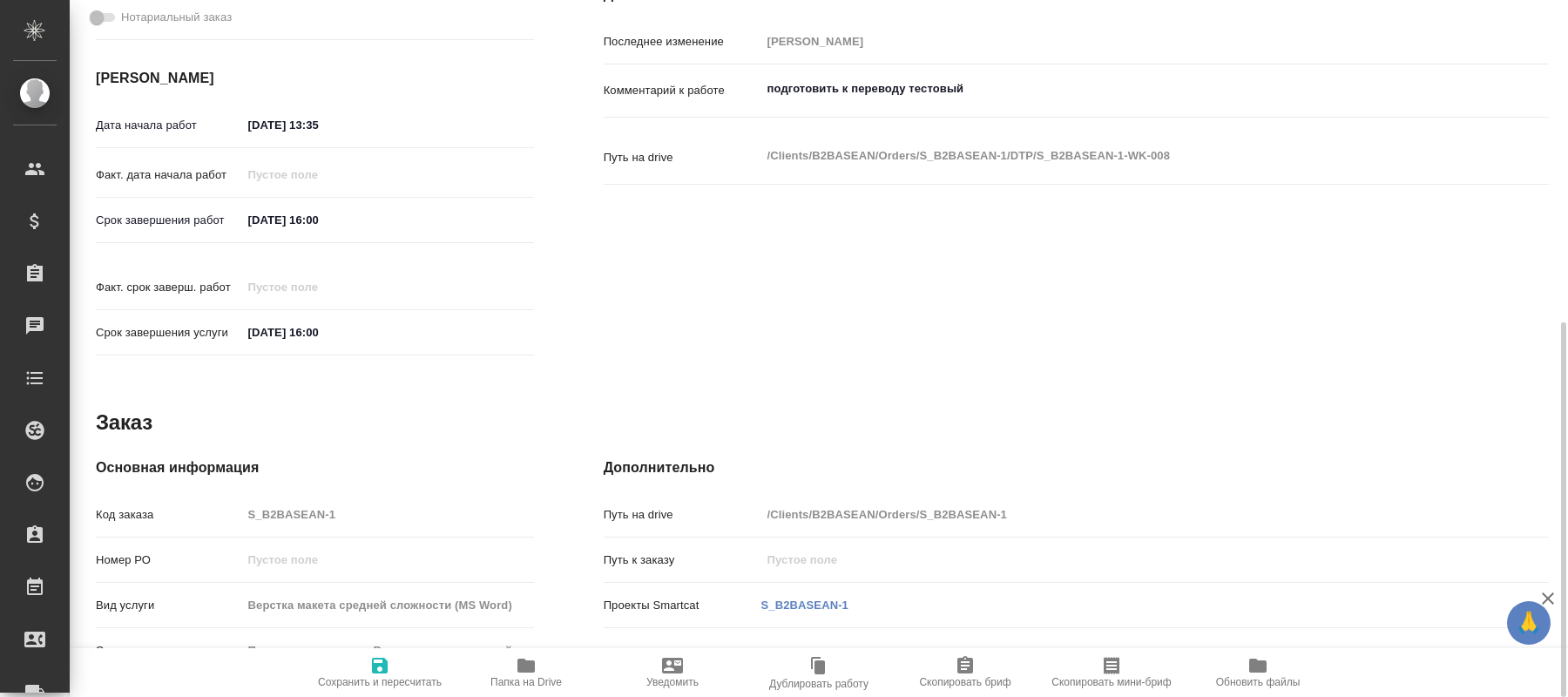
click at [527, 667] on icon "button" at bounding box center [525, 666] width 17 height 14
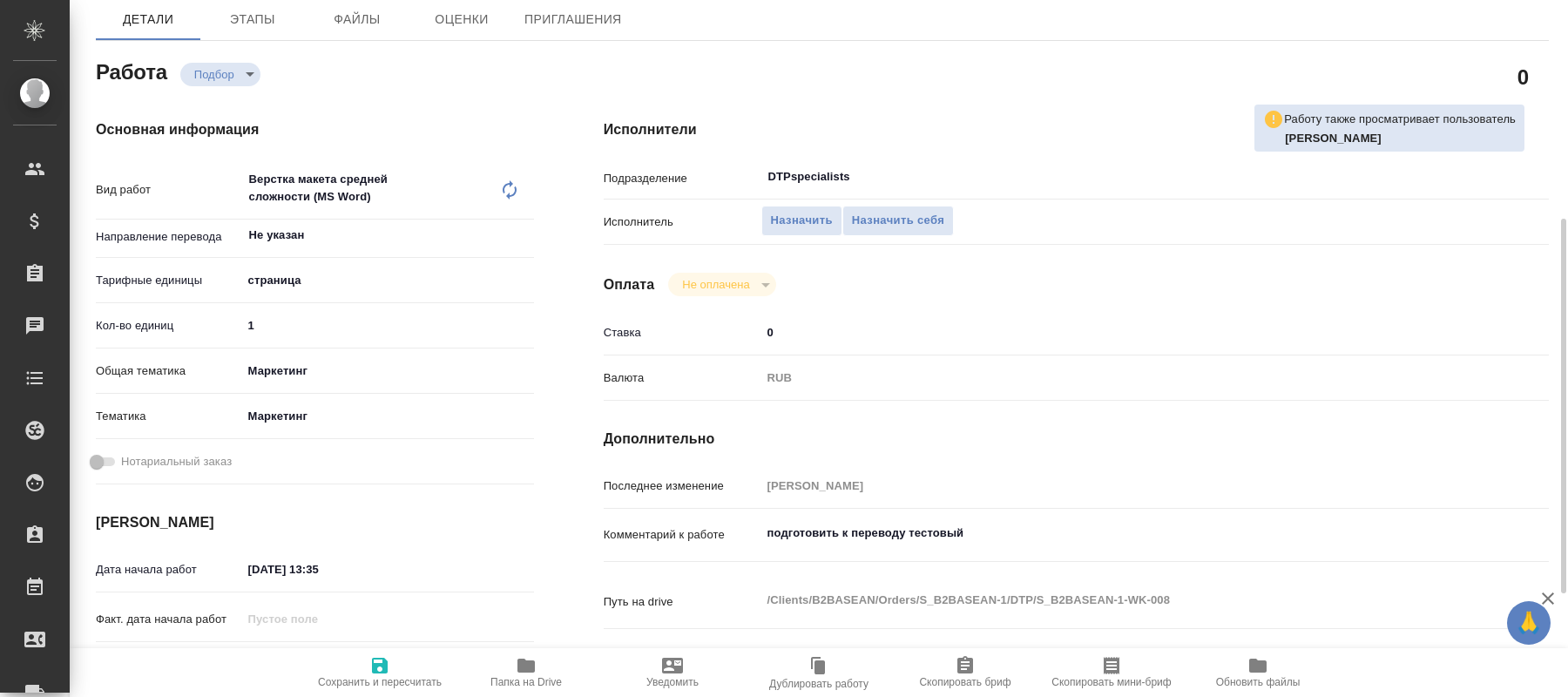
scroll to position [0, 0]
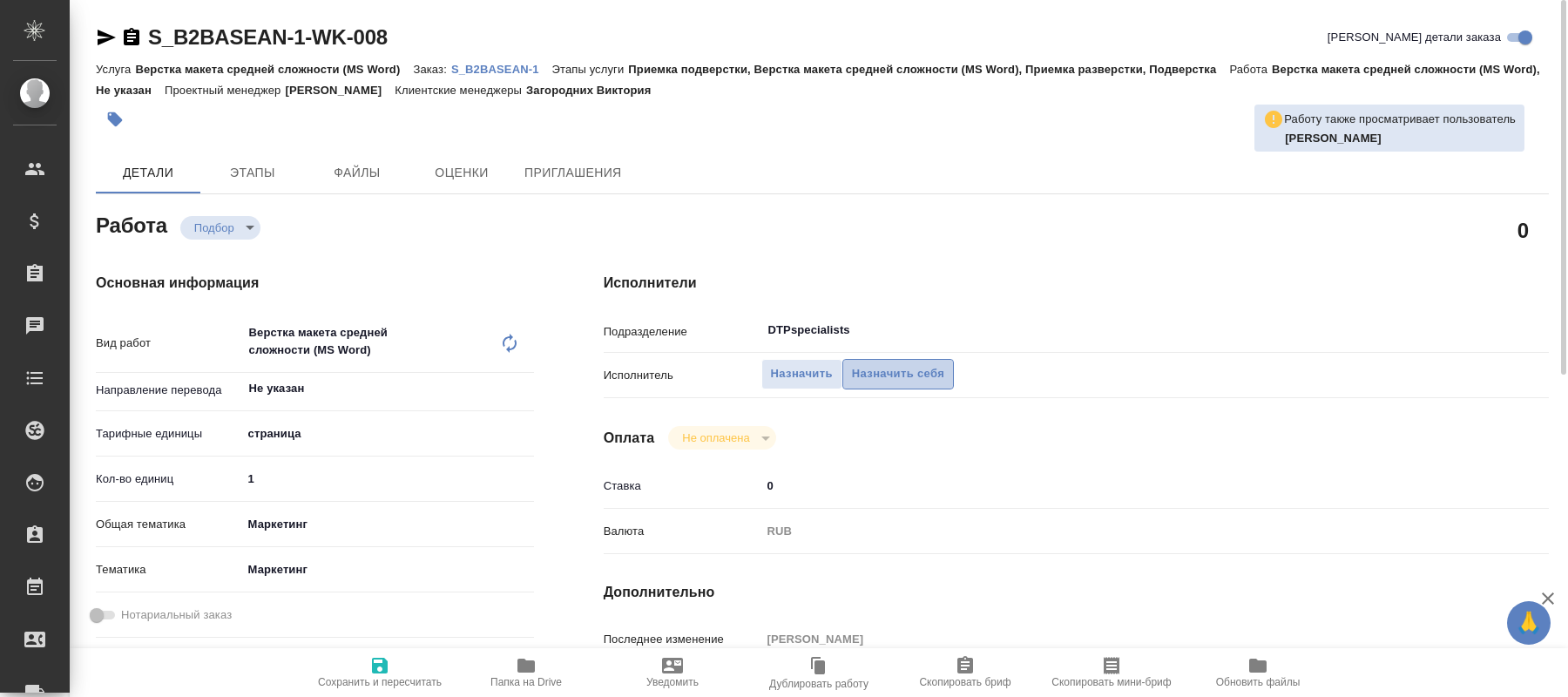
click at [900, 365] on span "Назначить себя" at bounding box center [898, 375] width 92 height 20
type textarea "x"
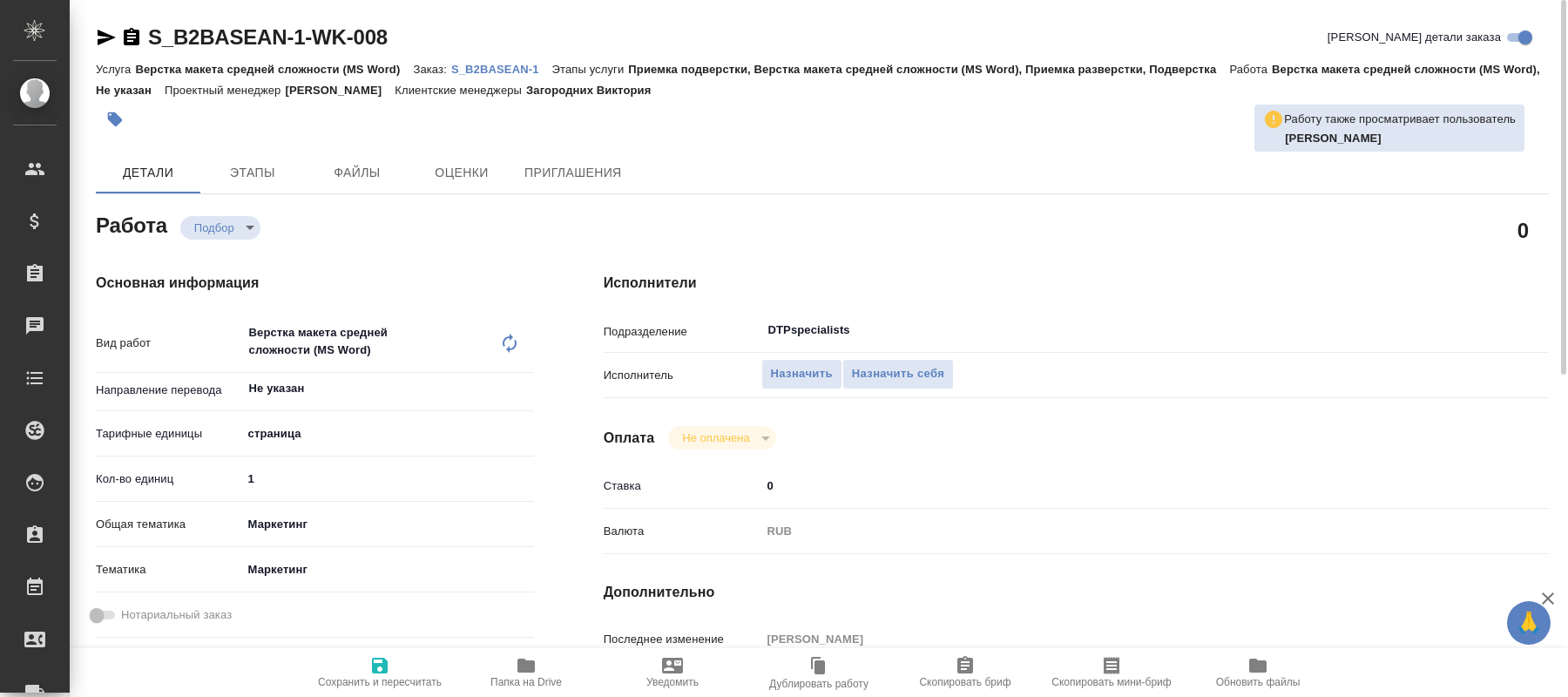
type textarea "x"
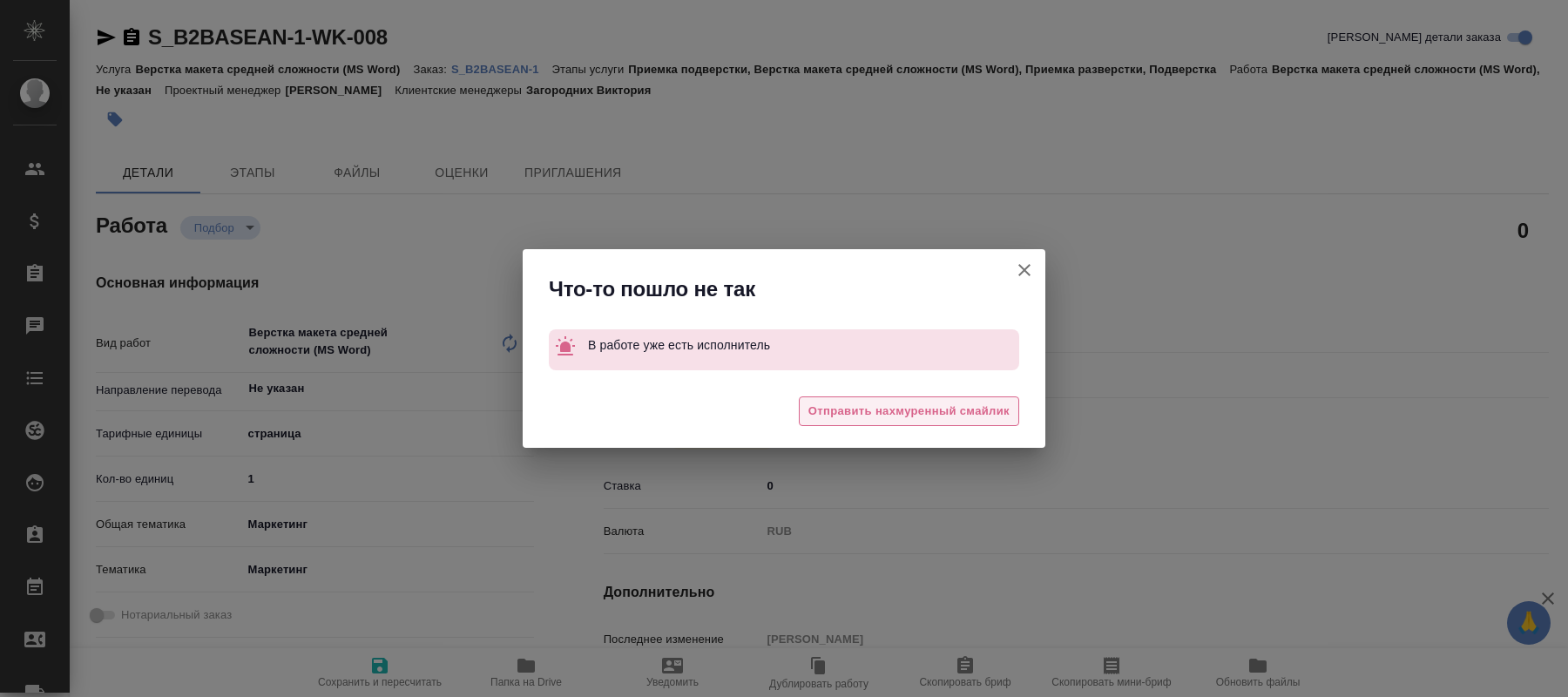
click at [974, 407] on span "Отправить нахмуренный смайлик" at bounding box center [909, 411] width 201 height 20
type textarea "x"
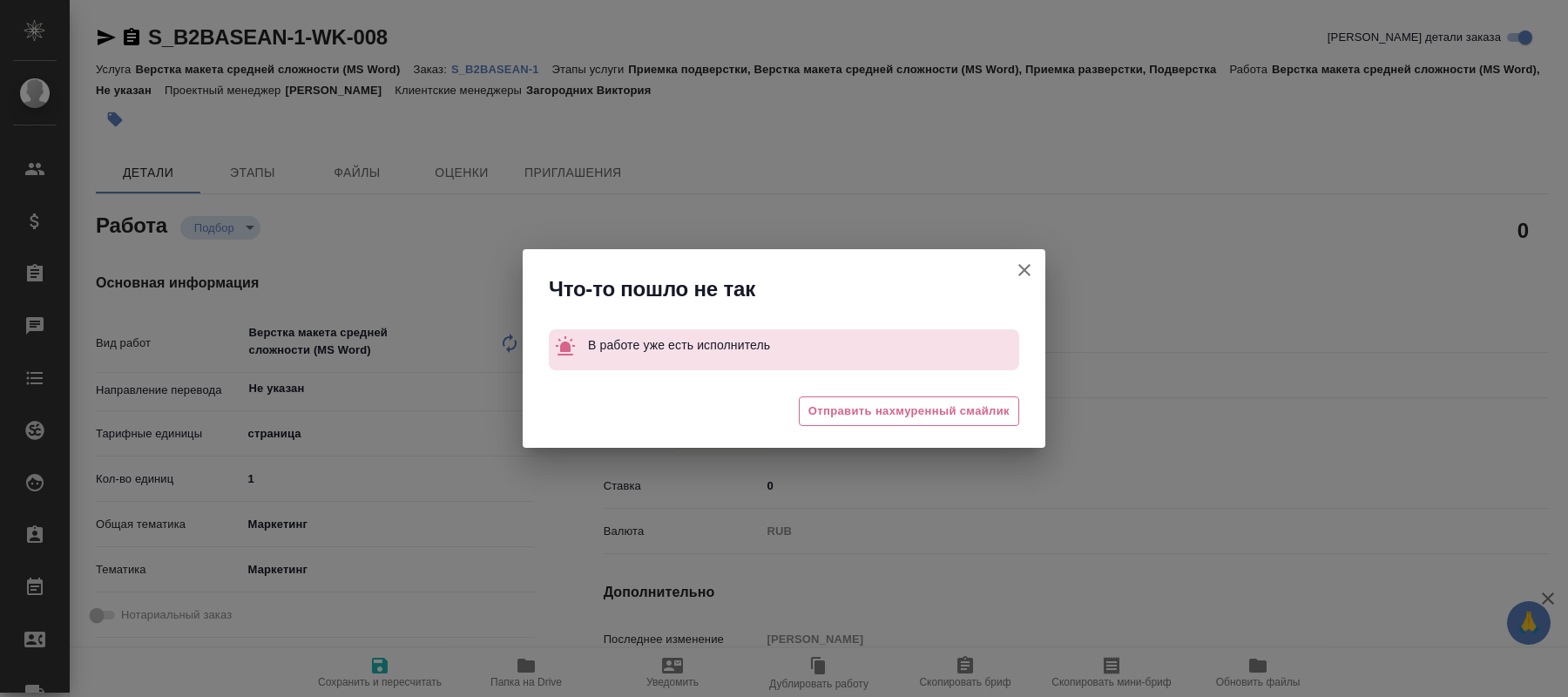
type textarea "x"
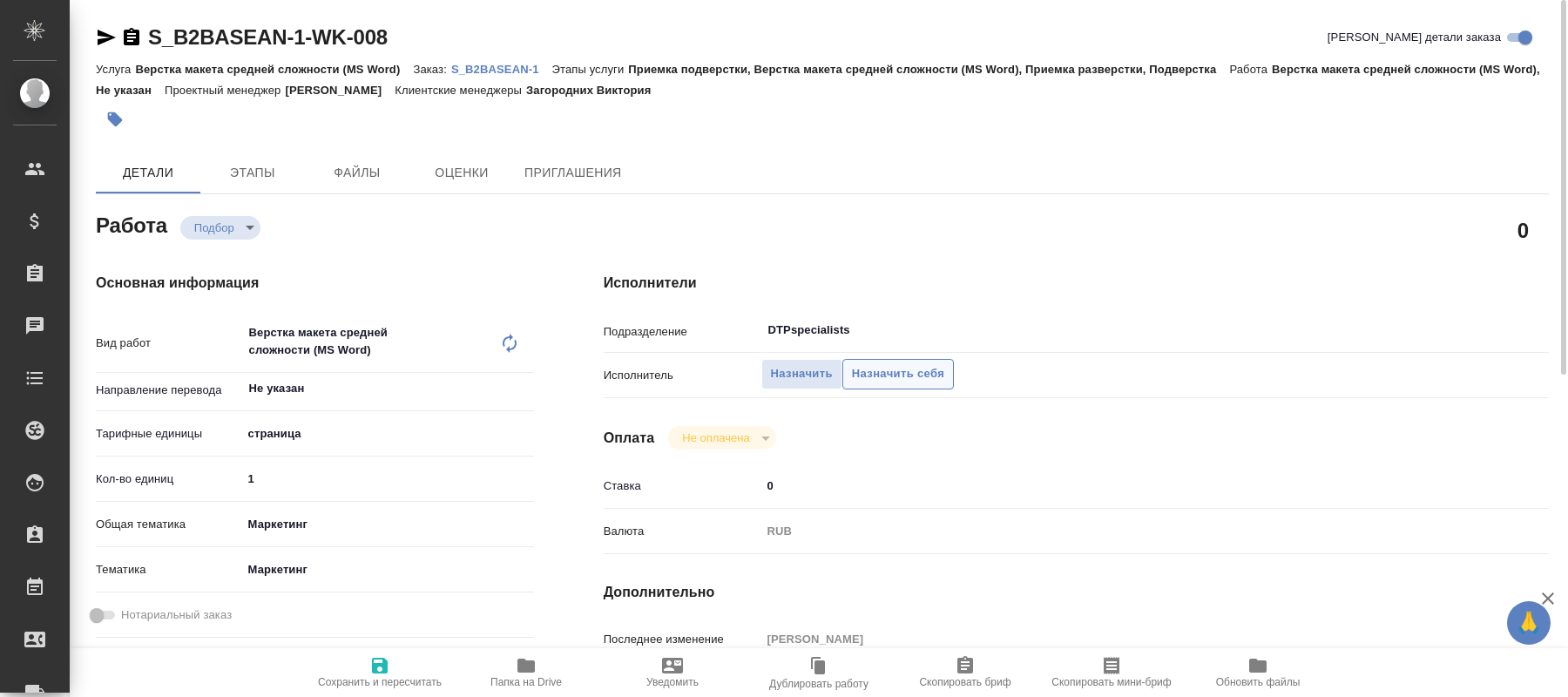
click at [895, 365] on span "Назначить себя" at bounding box center [898, 375] width 92 height 20
type textarea "x"
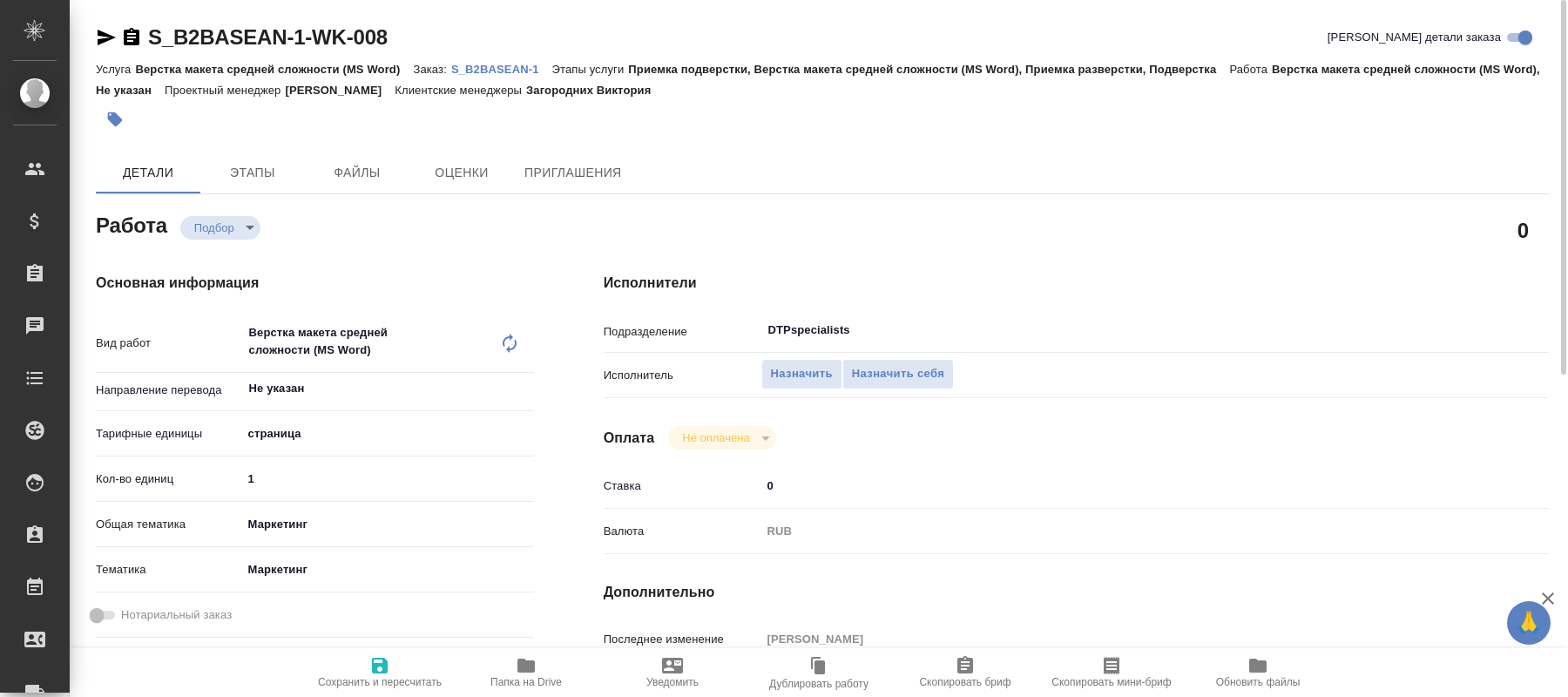
type textarea "x"
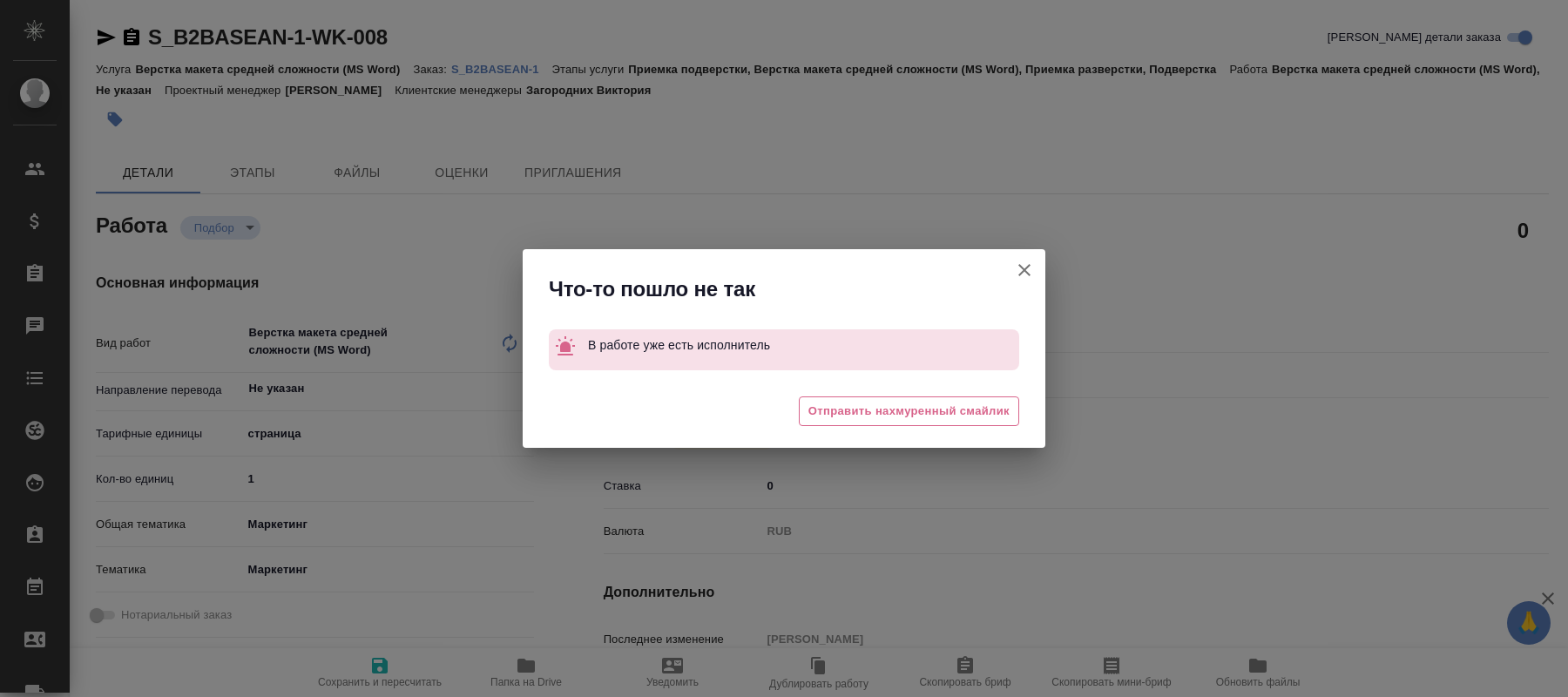
click at [1024, 261] on icon "button" at bounding box center [1024, 269] width 21 height 21
type textarea "x"
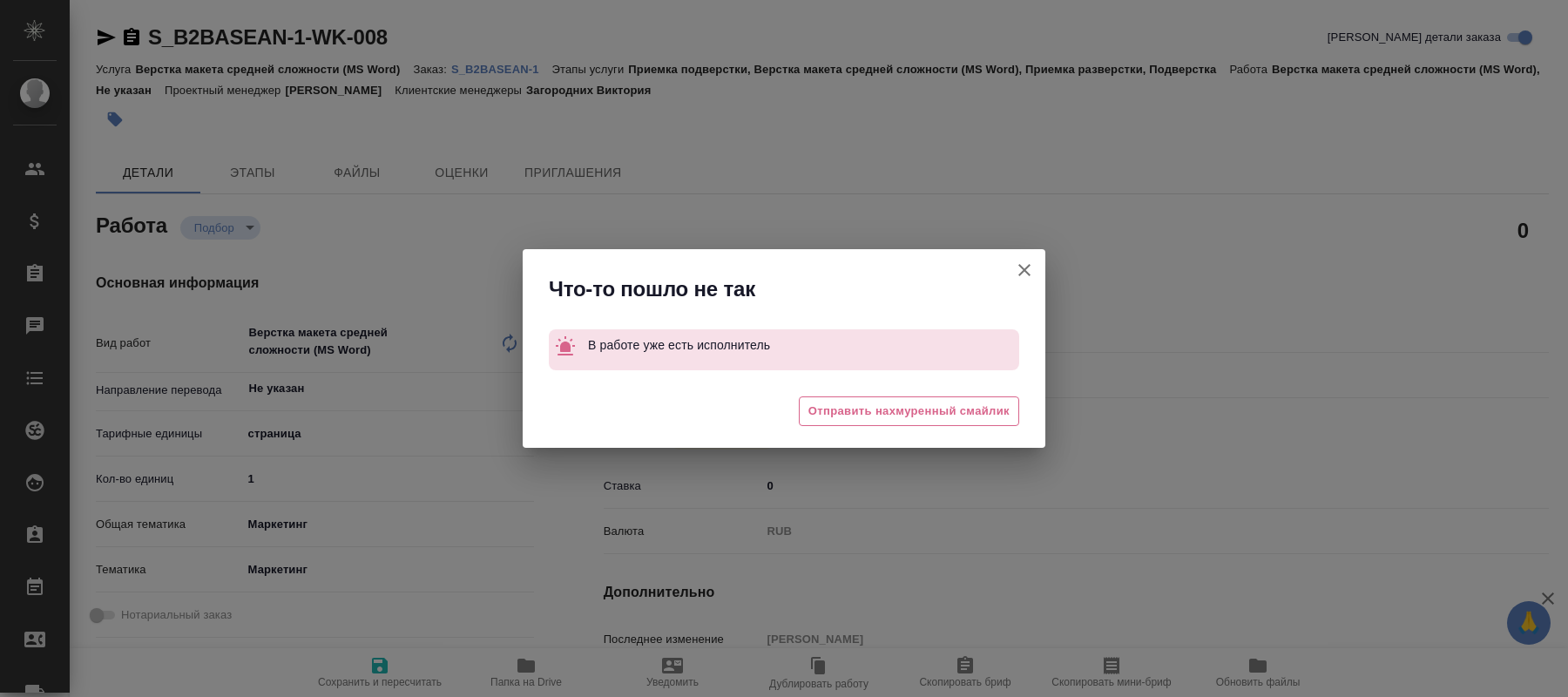
type textarea "x"
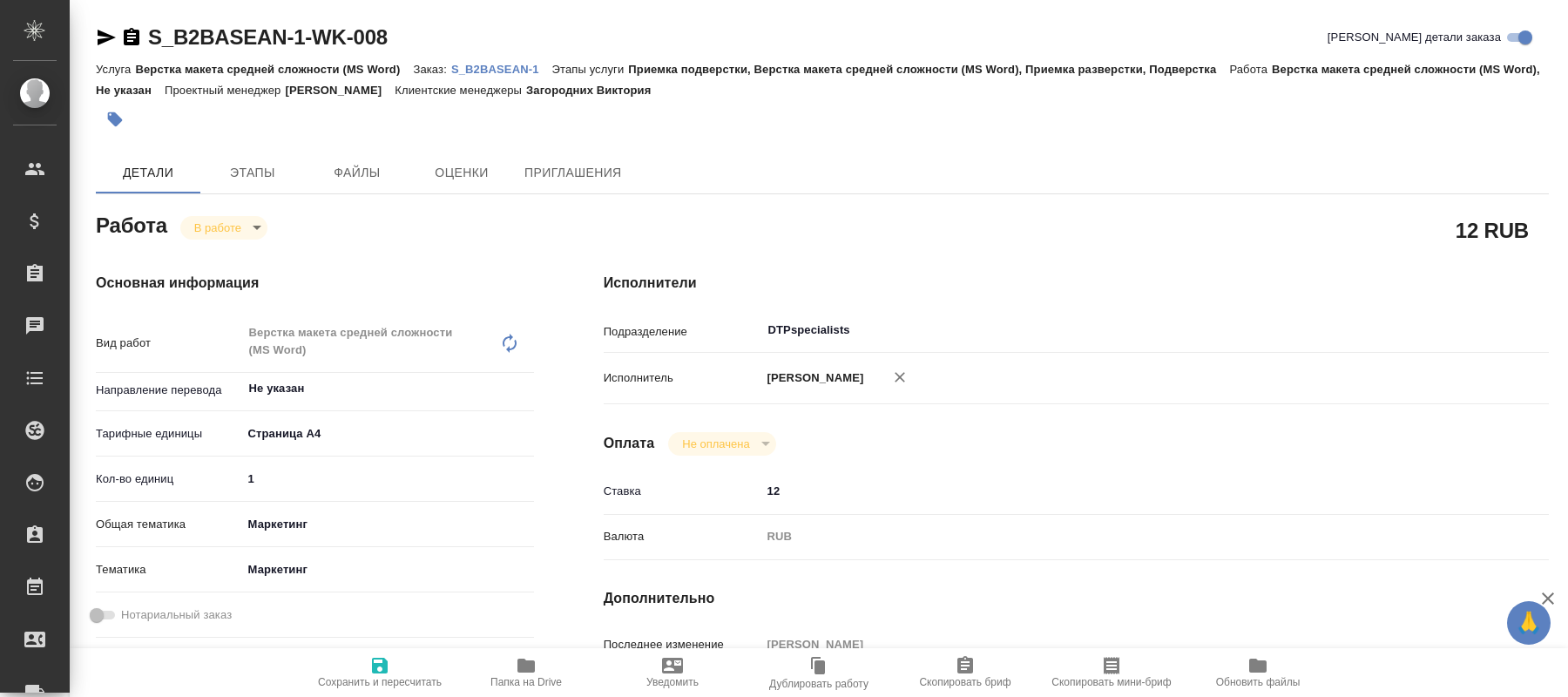
type textarea "x"
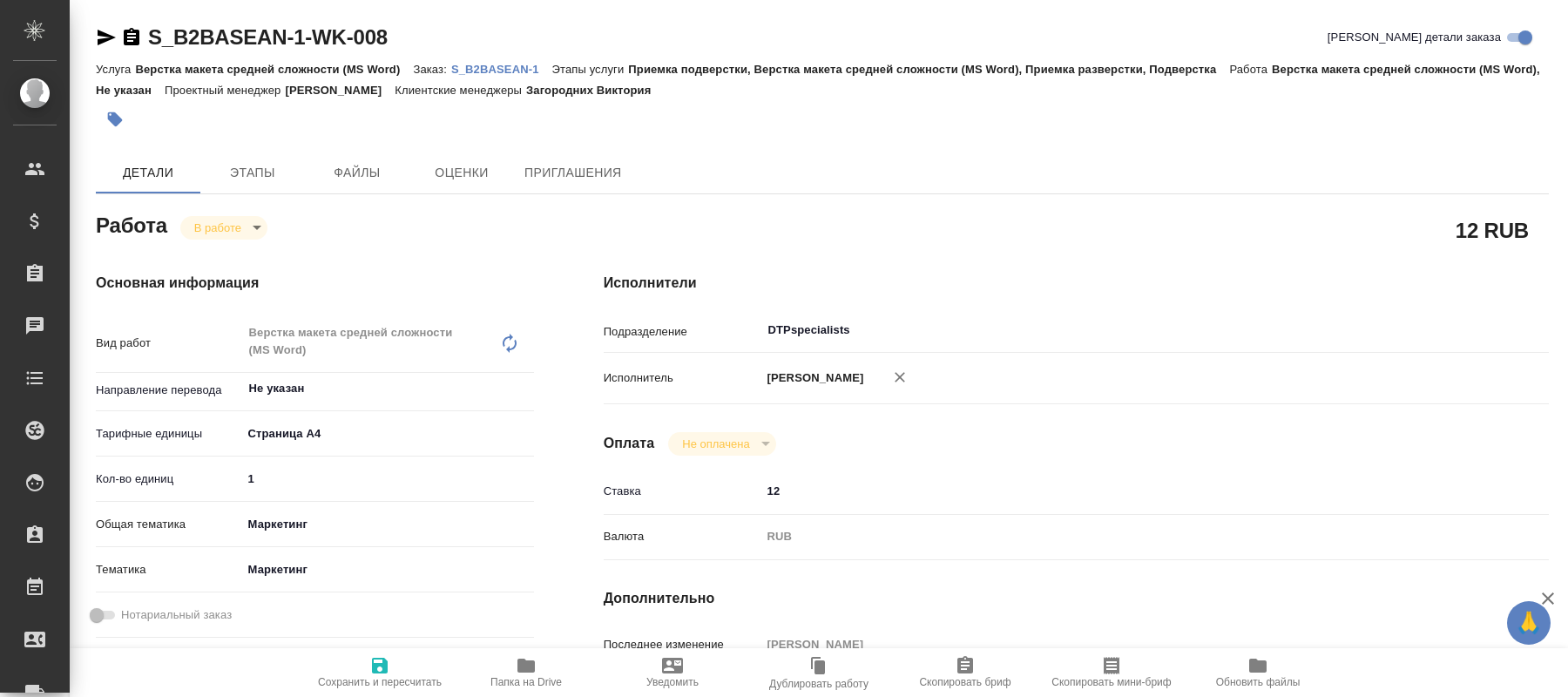
type textarea "x"
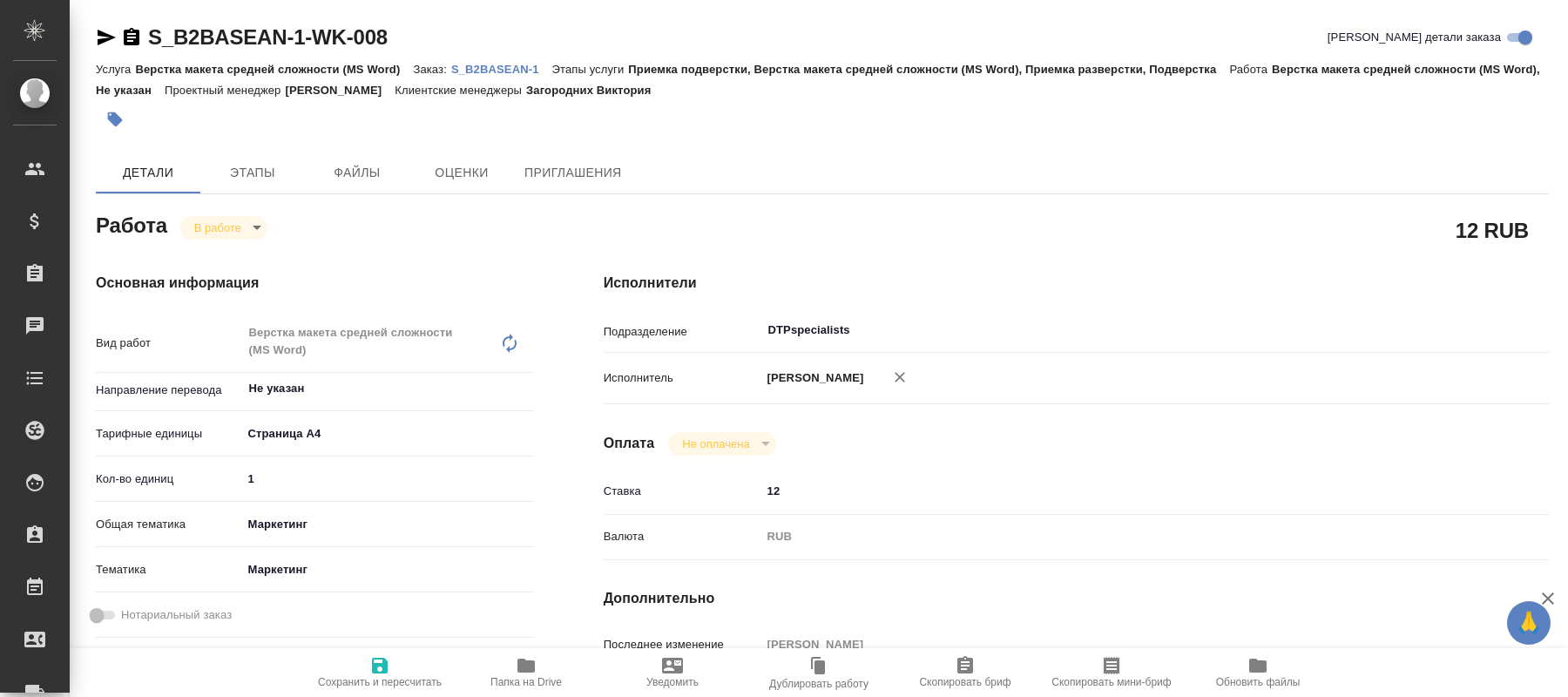
type textarea "x"
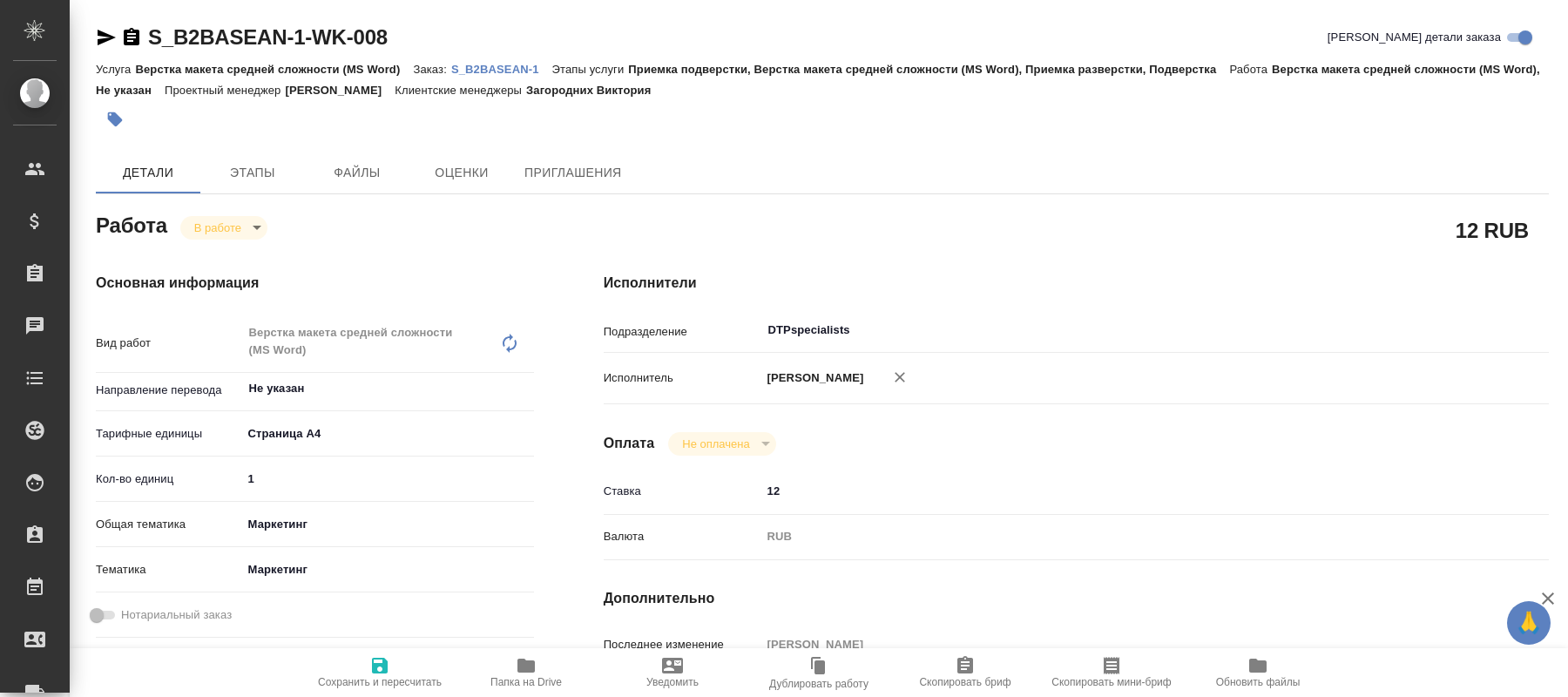
type textarea "x"
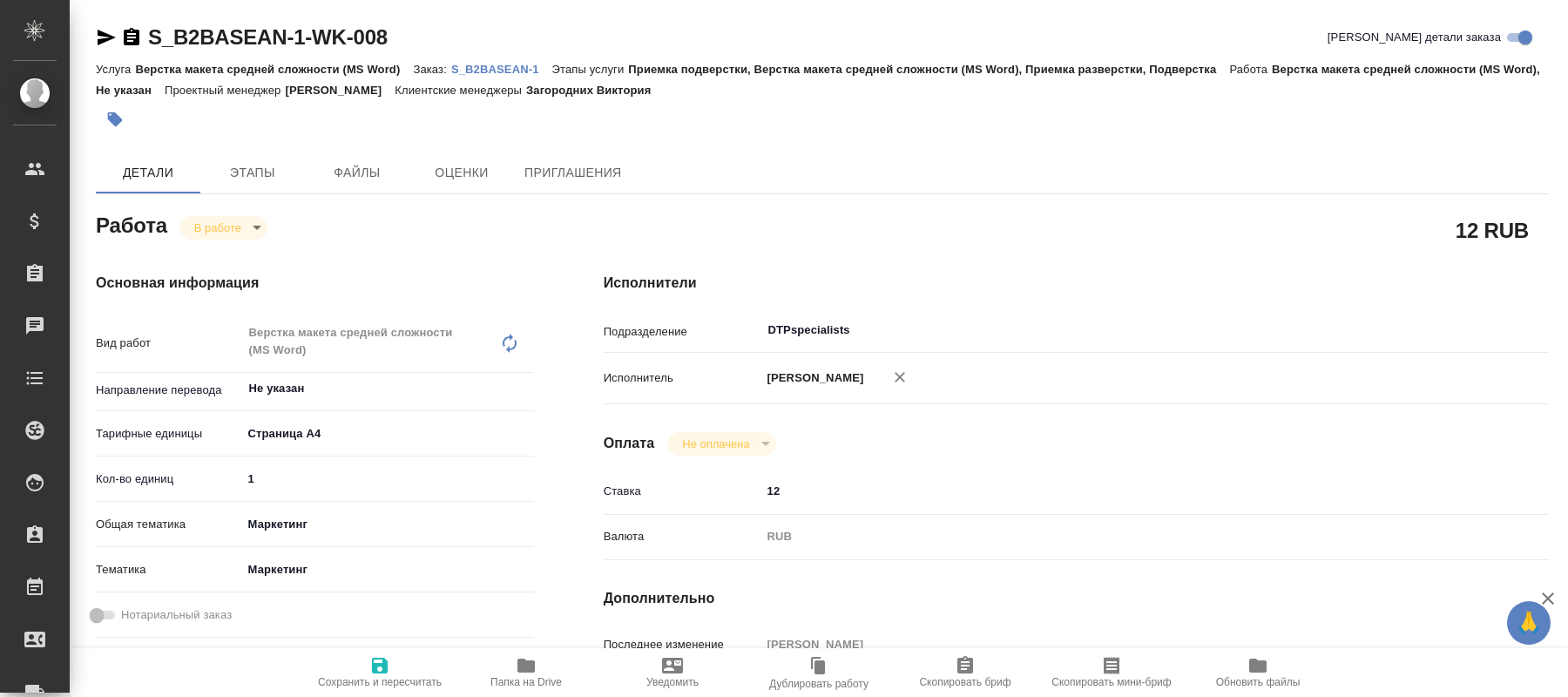
type textarea "x"
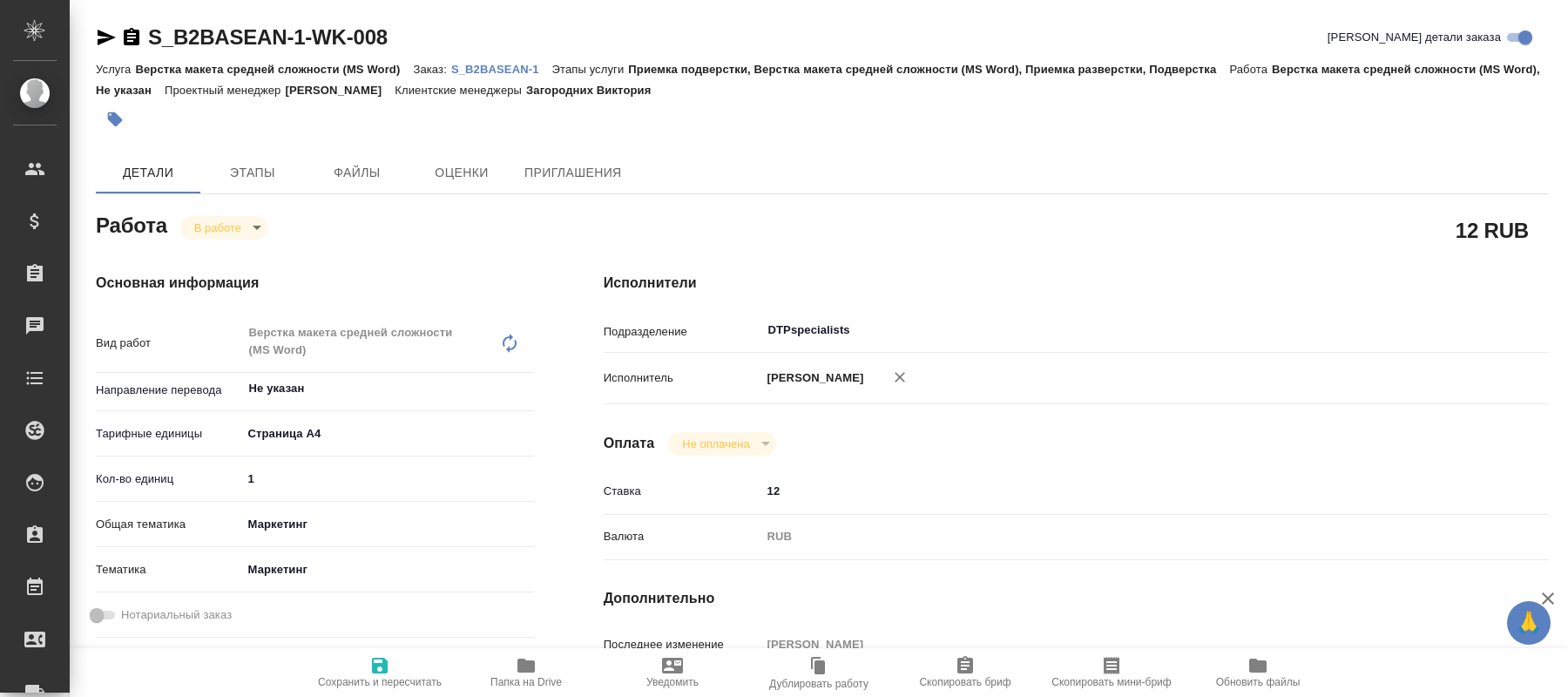
type textarea "x"
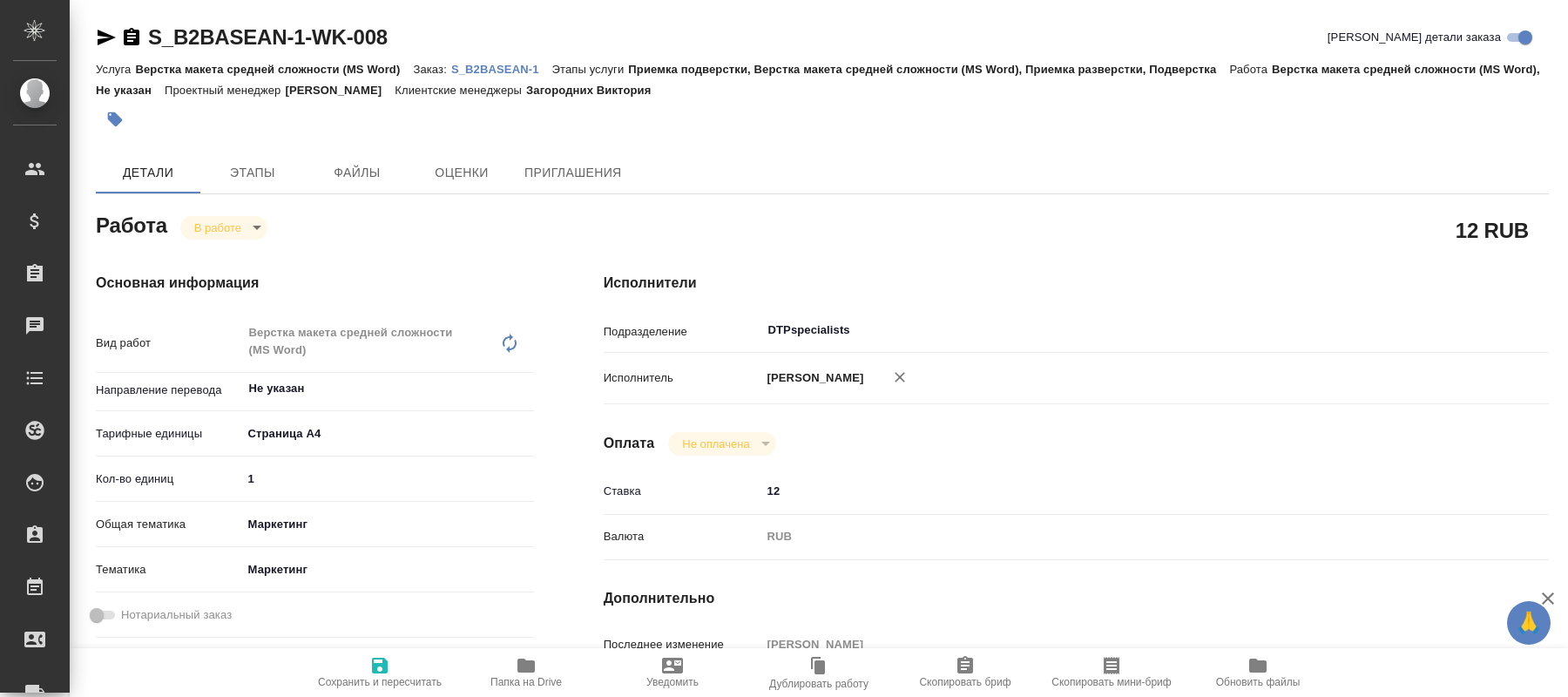
click at [551, 673] on span "Папка на Drive" at bounding box center [526, 672] width 126 height 33
click at [250, 218] on body "🙏 .cls-1 fill:#fff; AWATERA Kucherenko Oksana Клиенты Спецификации Заказы 0 Чат…" at bounding box center [784, 348] width 1568 height 697
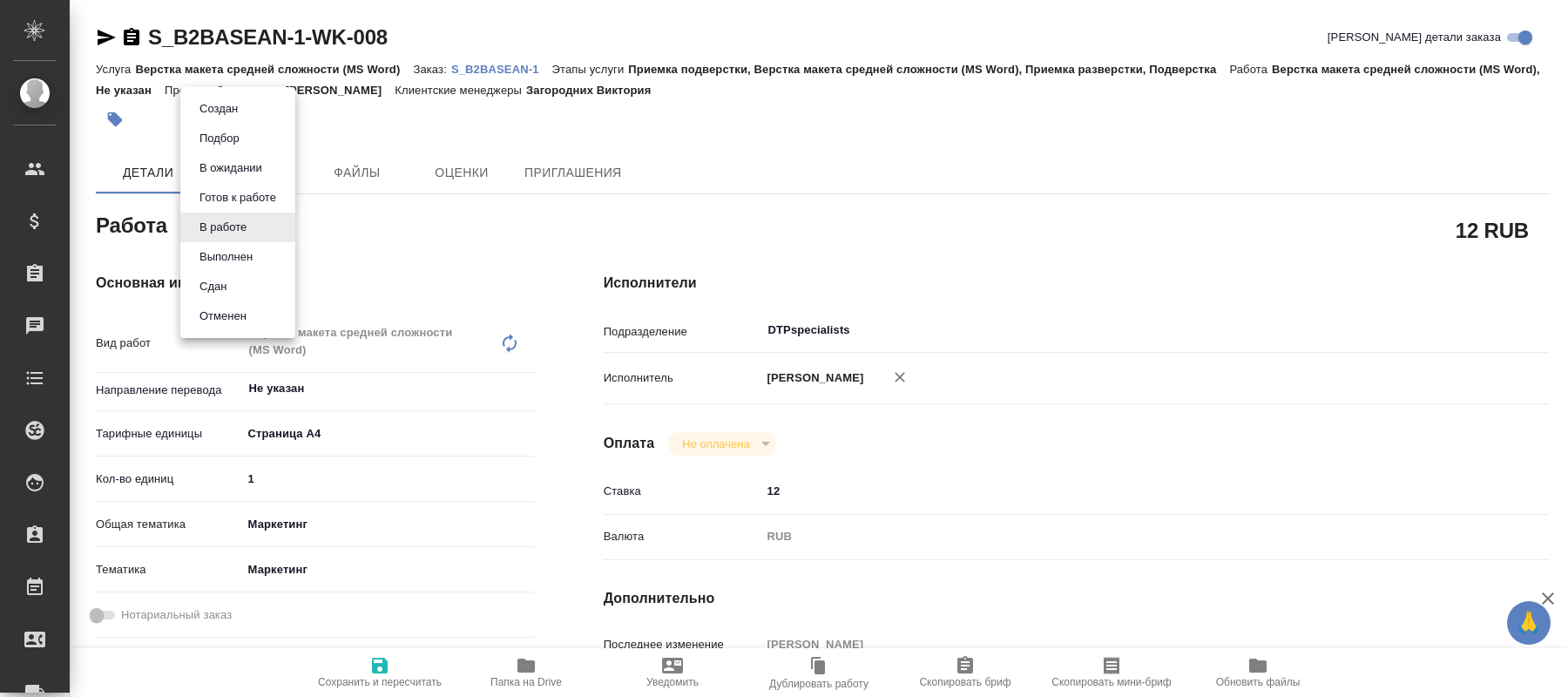
click at [237, 251] on button "Выполнен" at bounding box center [225, 257] width 64 height 19
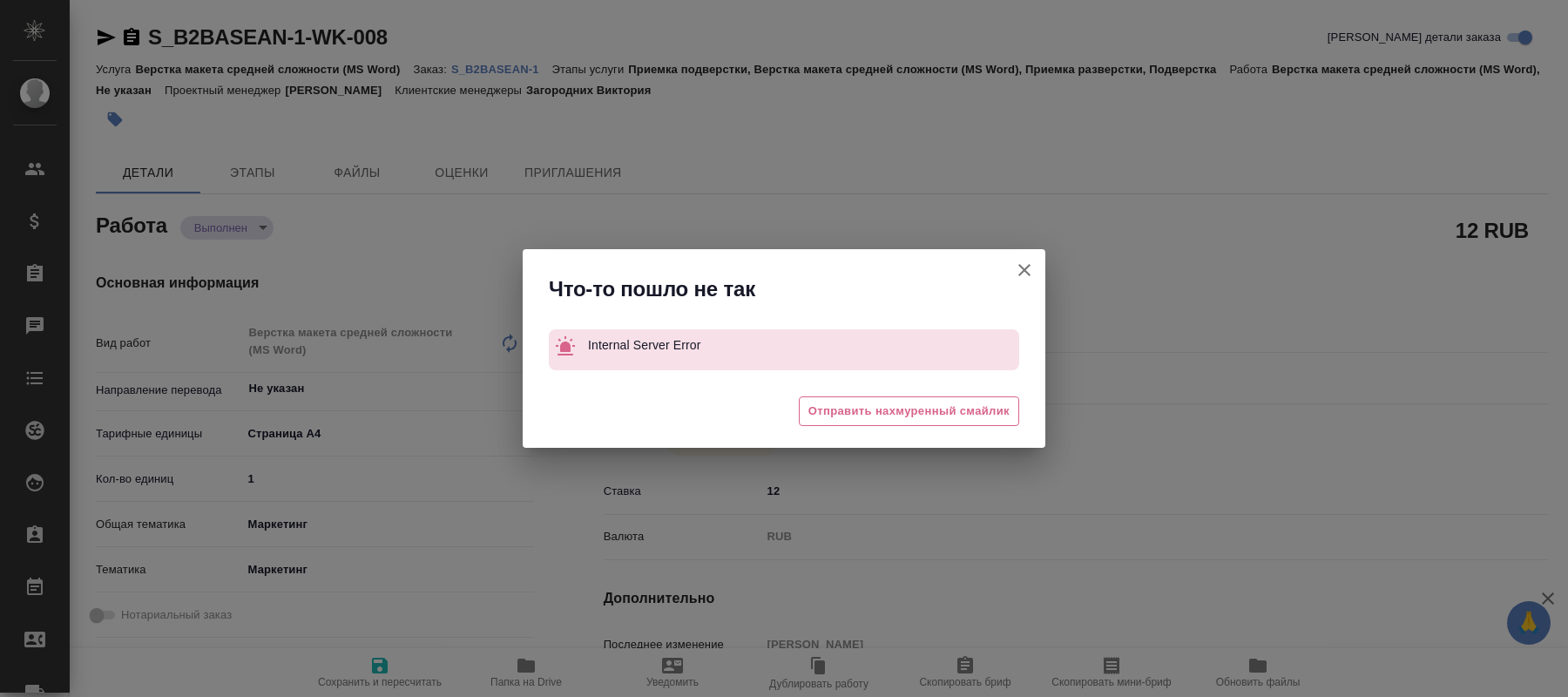
type textarea "x"
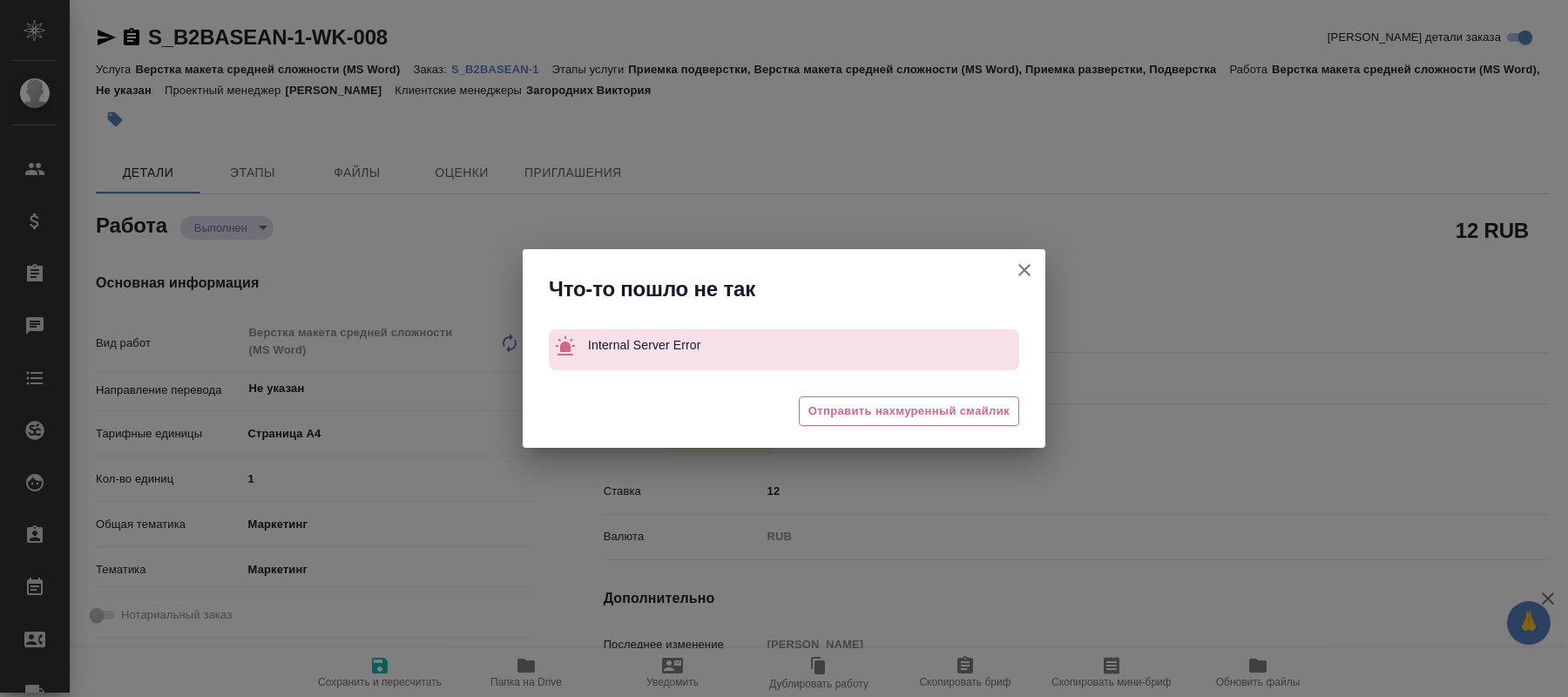
type textarea "x"
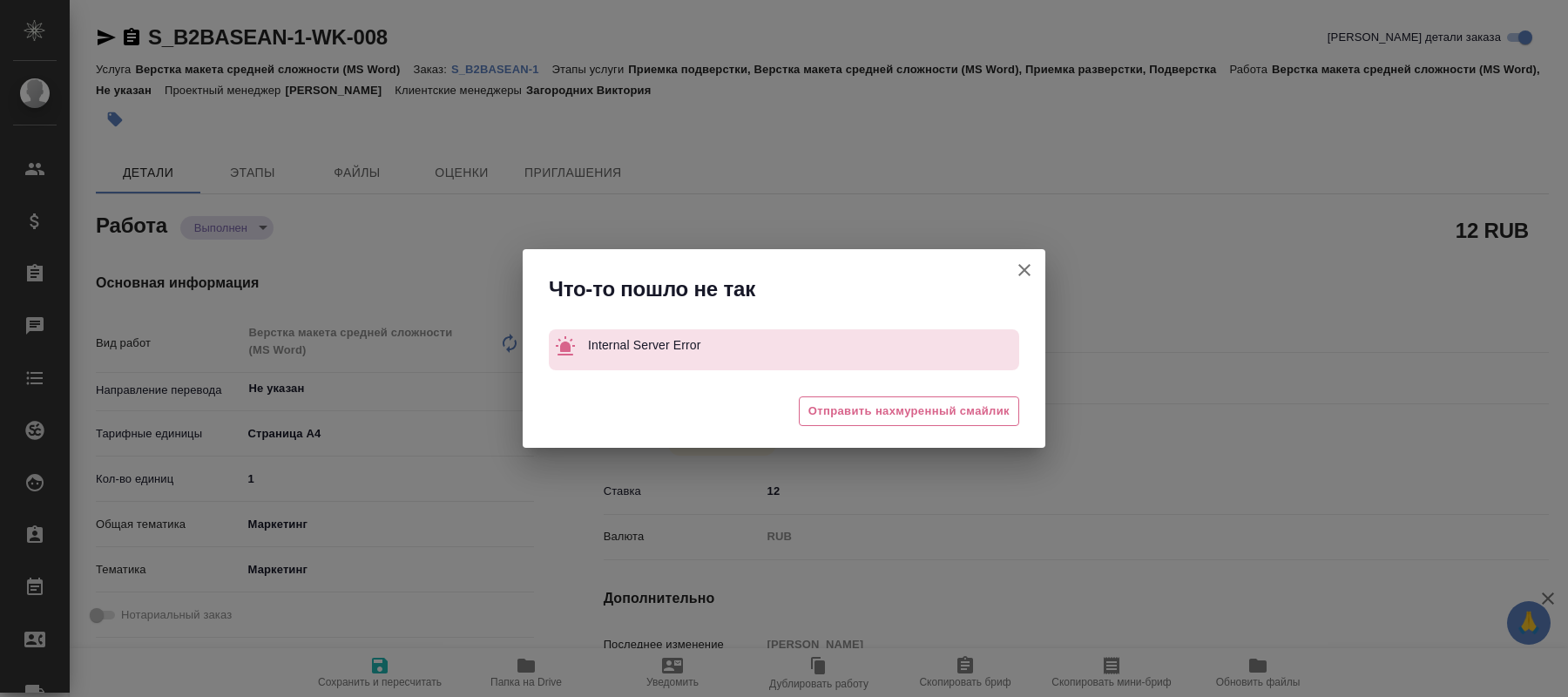
type textarea "x"
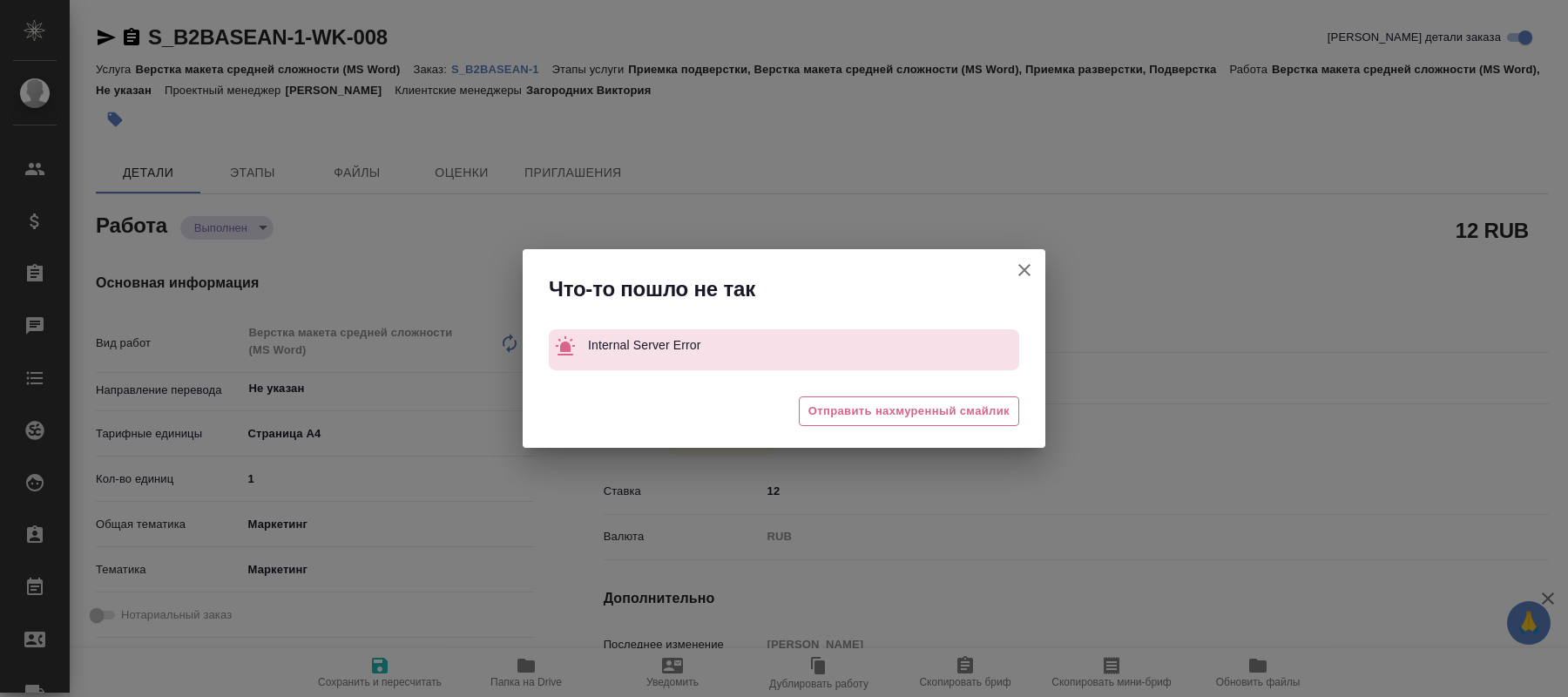
click at [1027, 268] on icon "button" at bounding box center [1025, 270] width 13 height 13
type textarea "x"
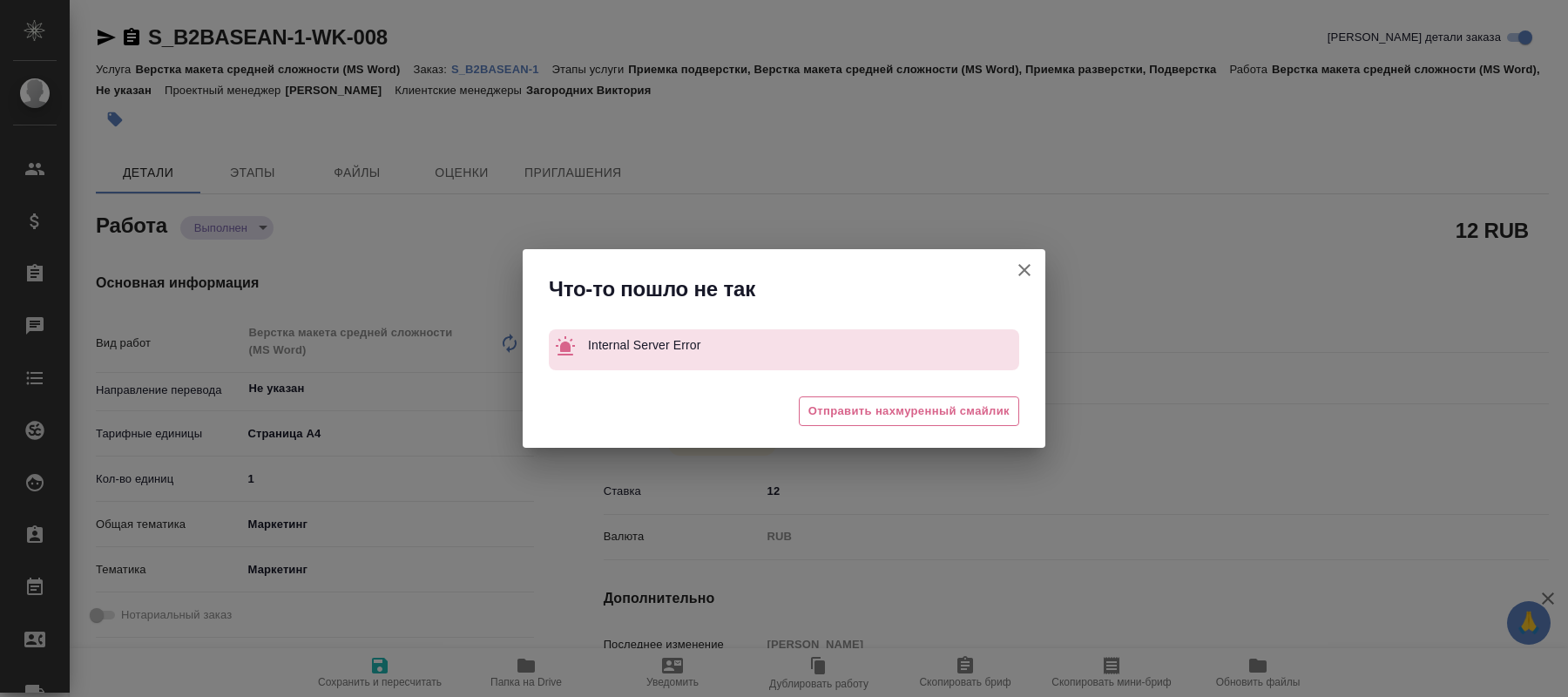
type textarea "x"
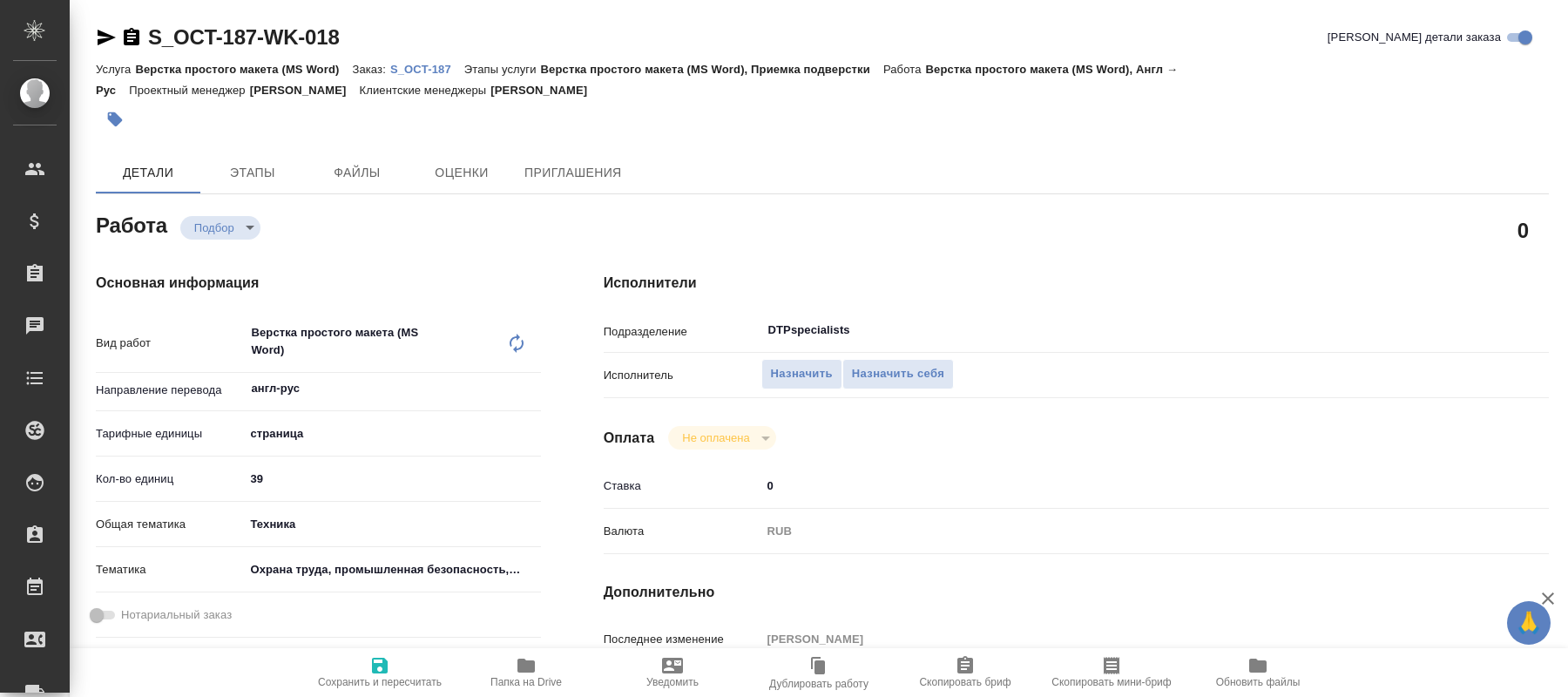
type textarea "x"
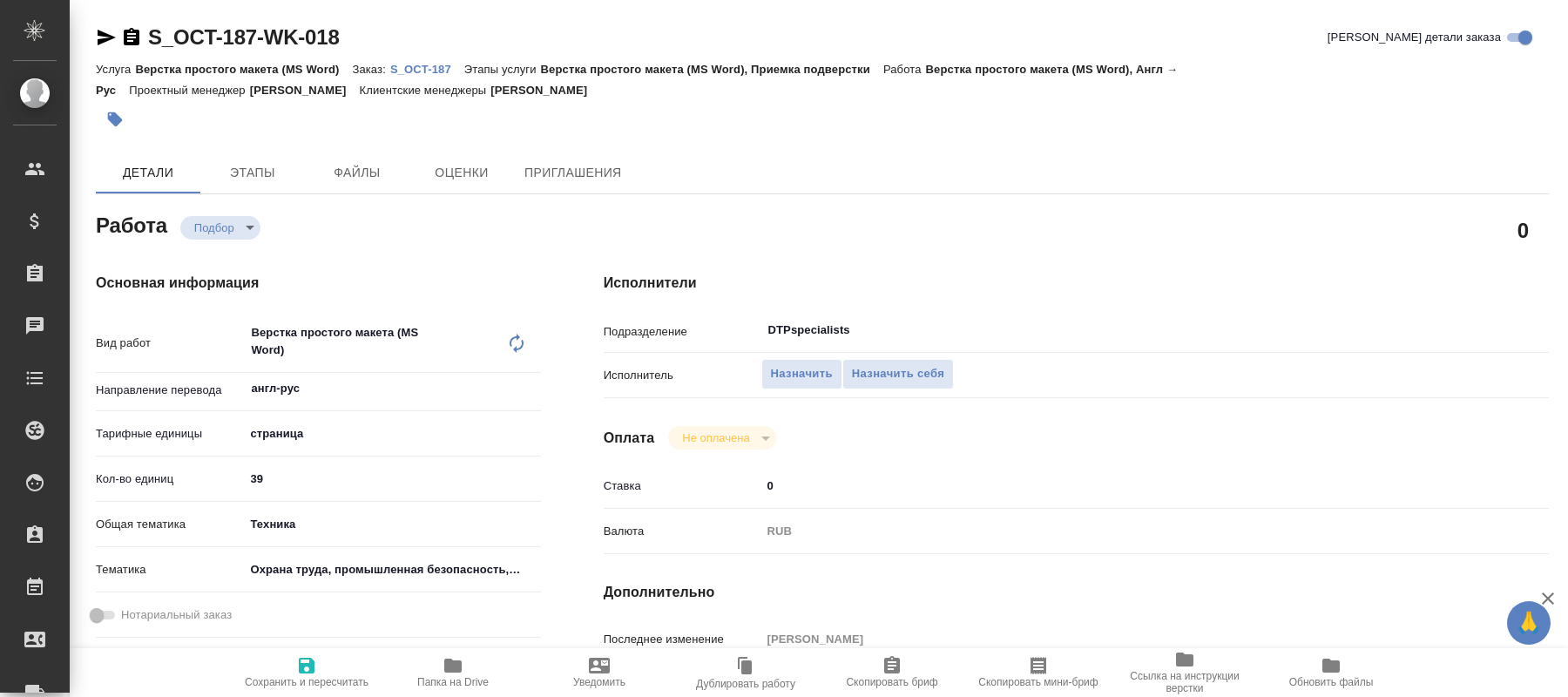
type textarea "x"
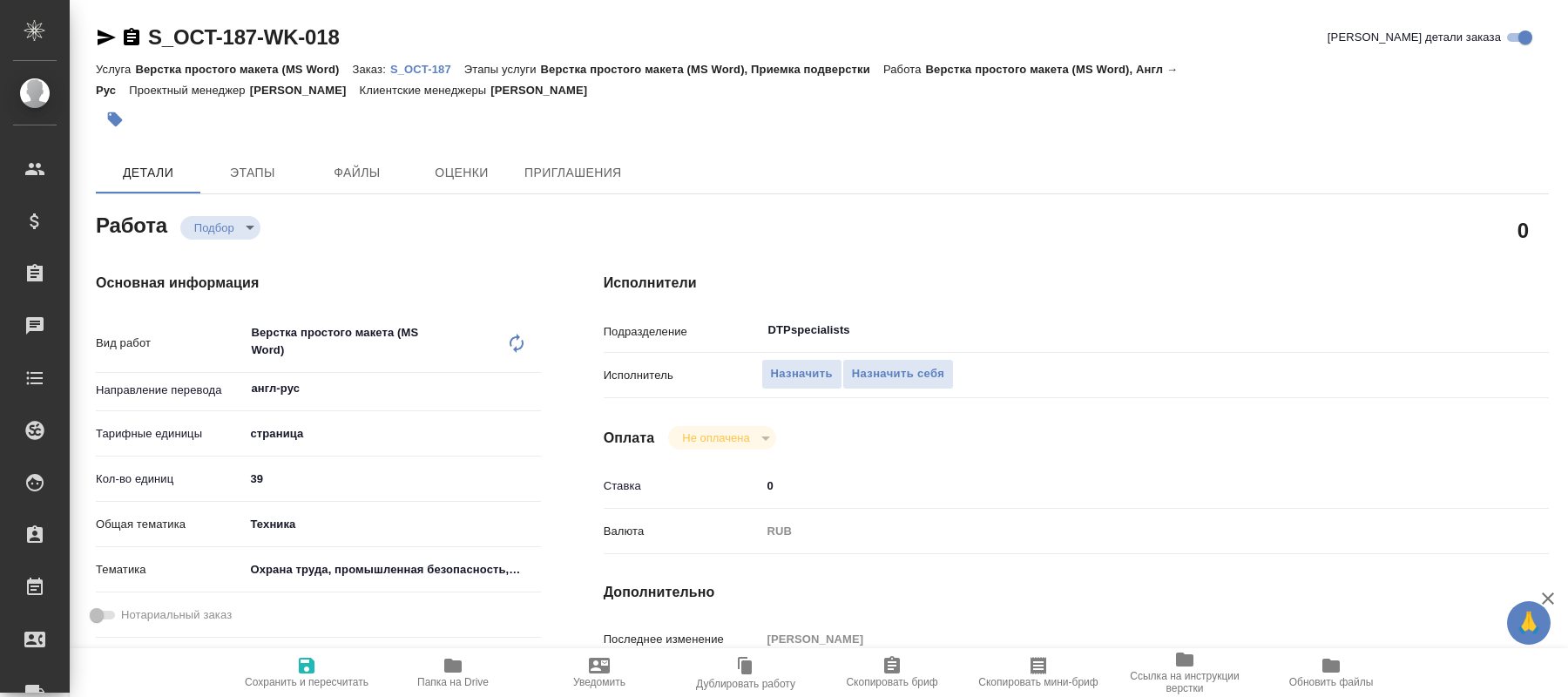
type textarea "x"
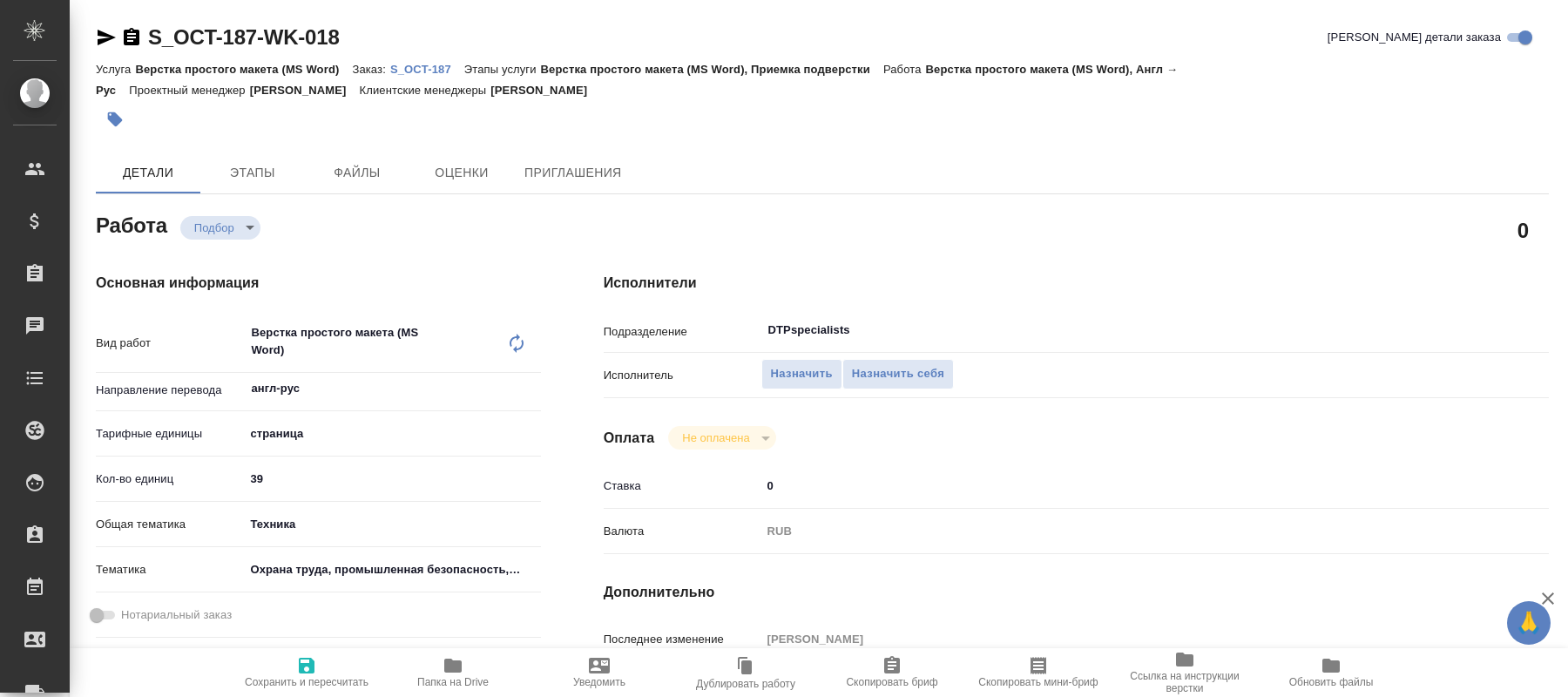
type textarea "x"
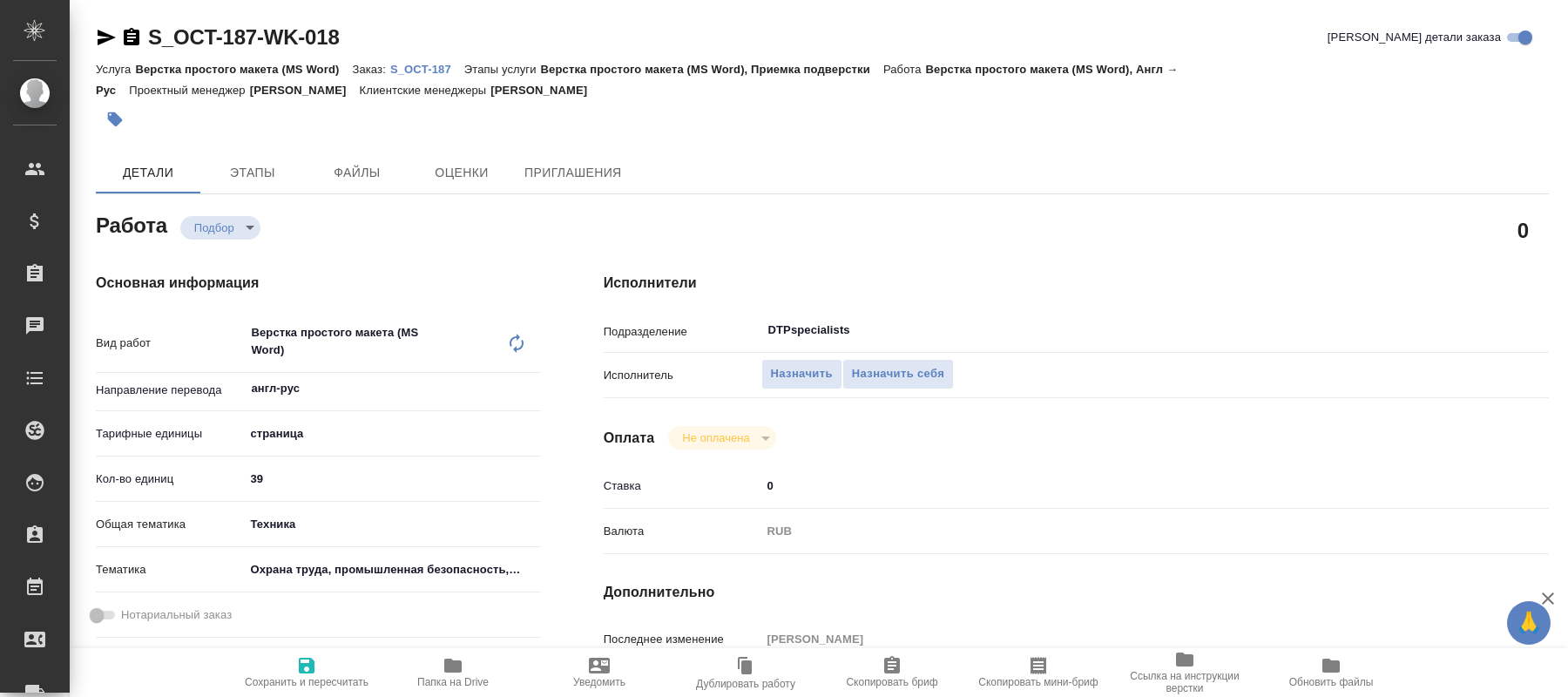
type textarea "x"
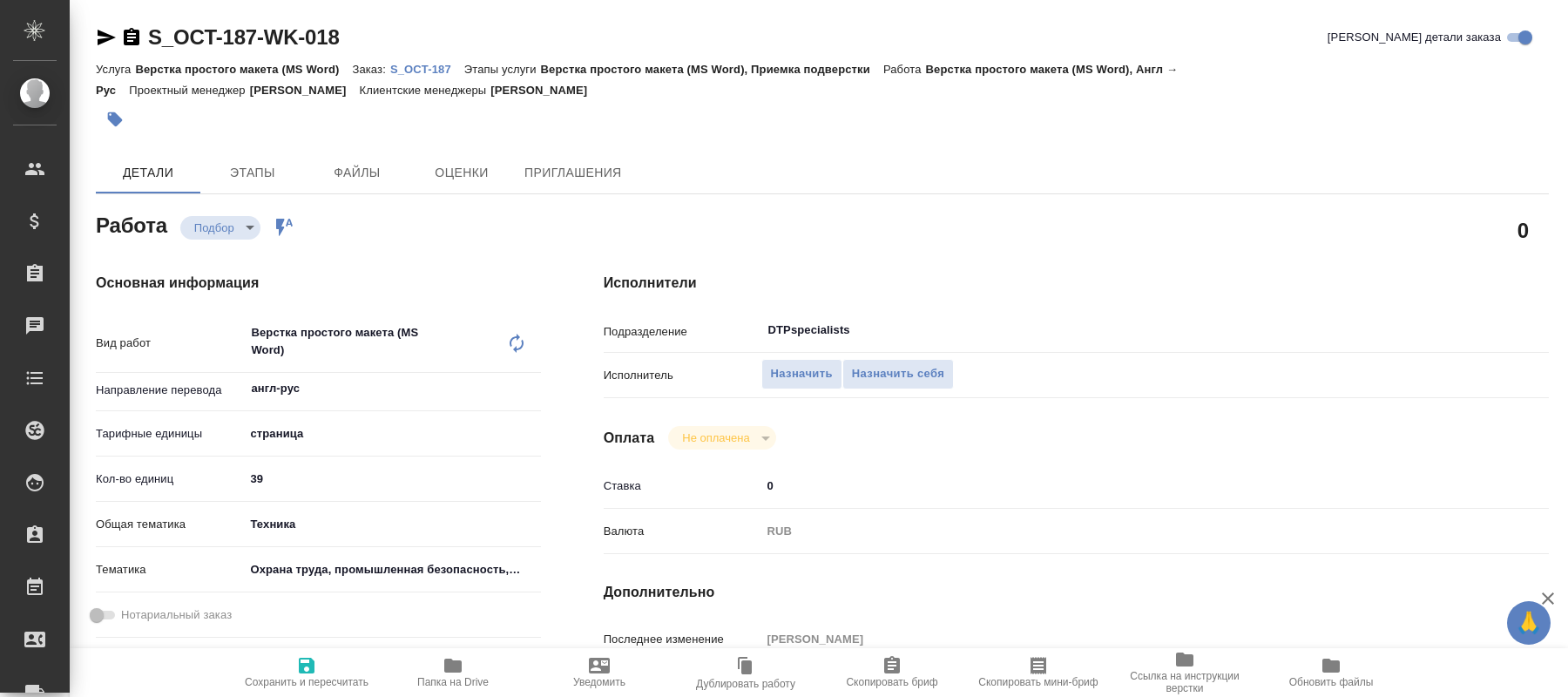
type textarea "x"
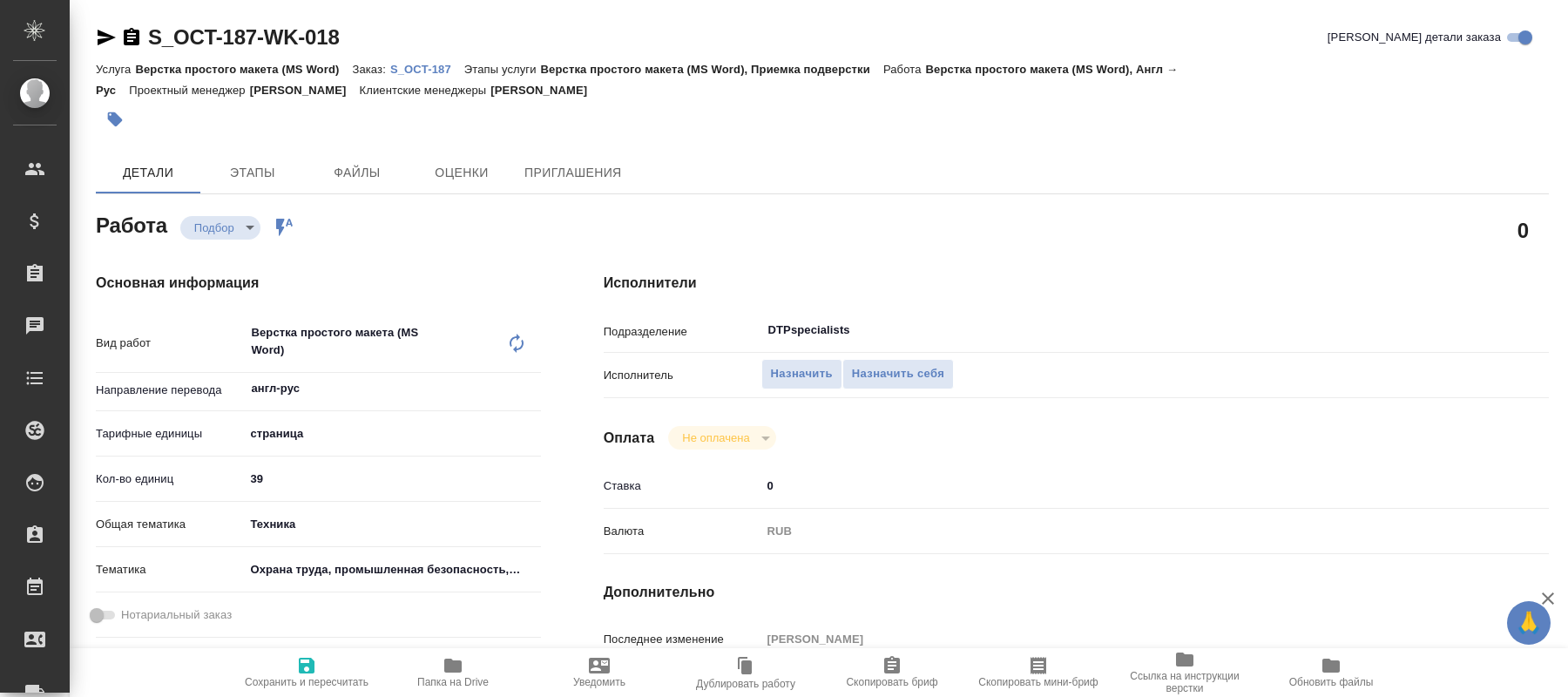
type textarea "x"
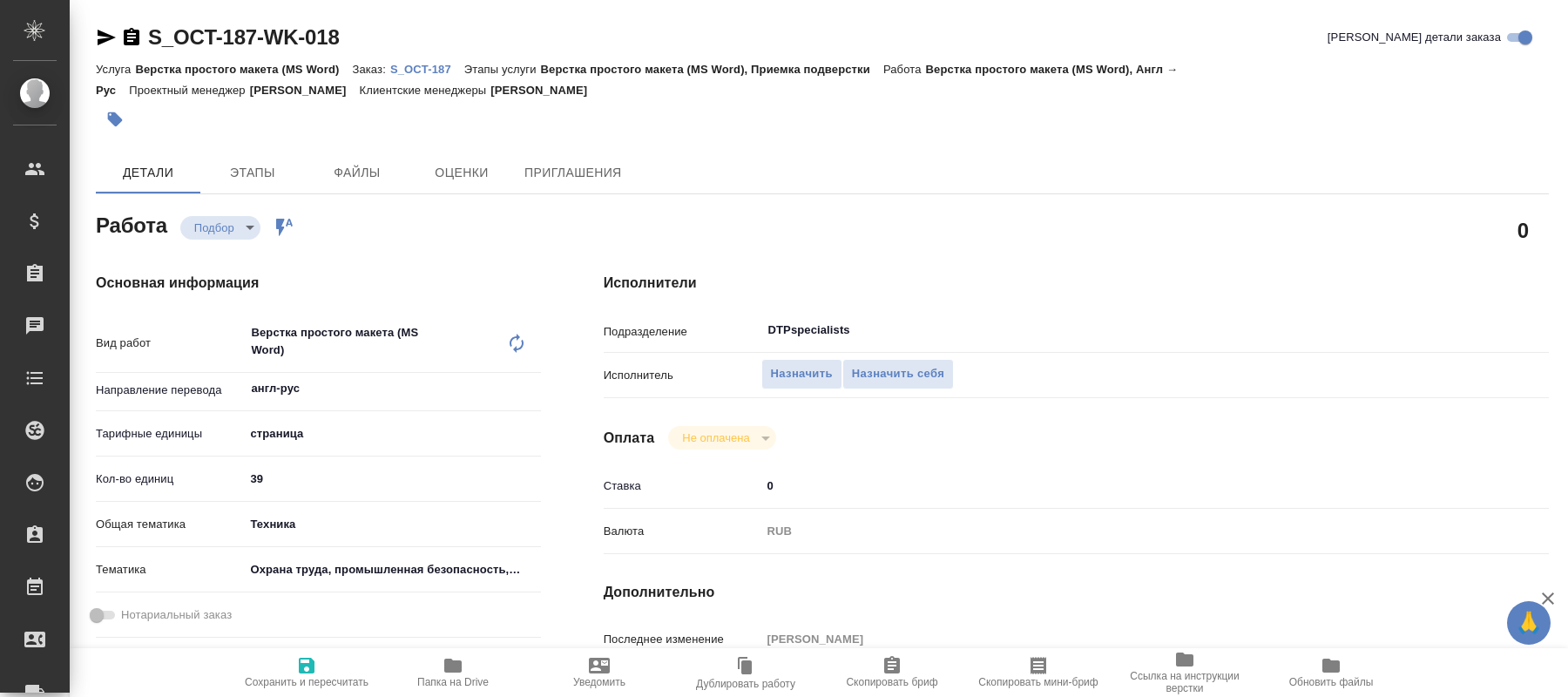
type textarea "x"
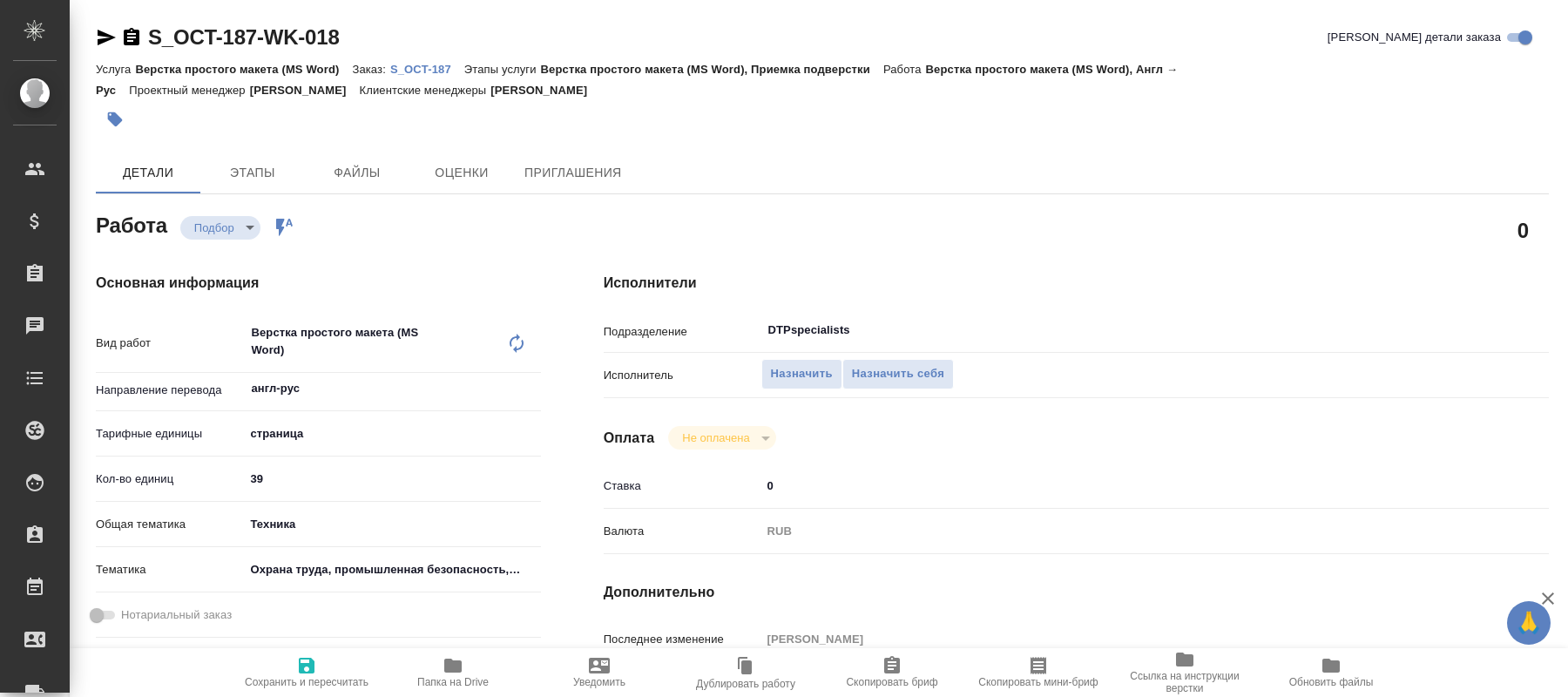
type textarea "x"
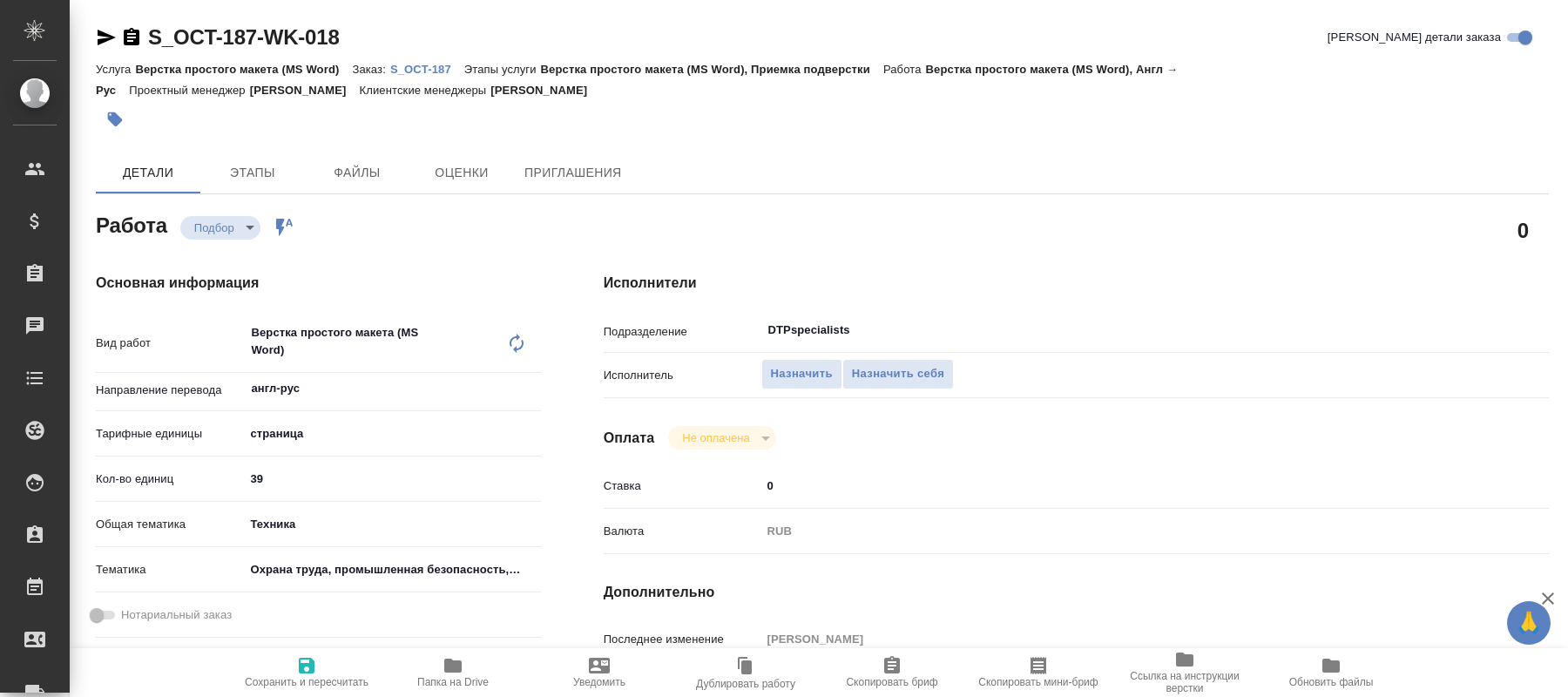
click at [1405, 588] on div "Исполнители Подразделение DTPspecialists ​ Исполнитель Назначить Назначить себя…" at bounding box center [1077, 619] width 1015 height 762
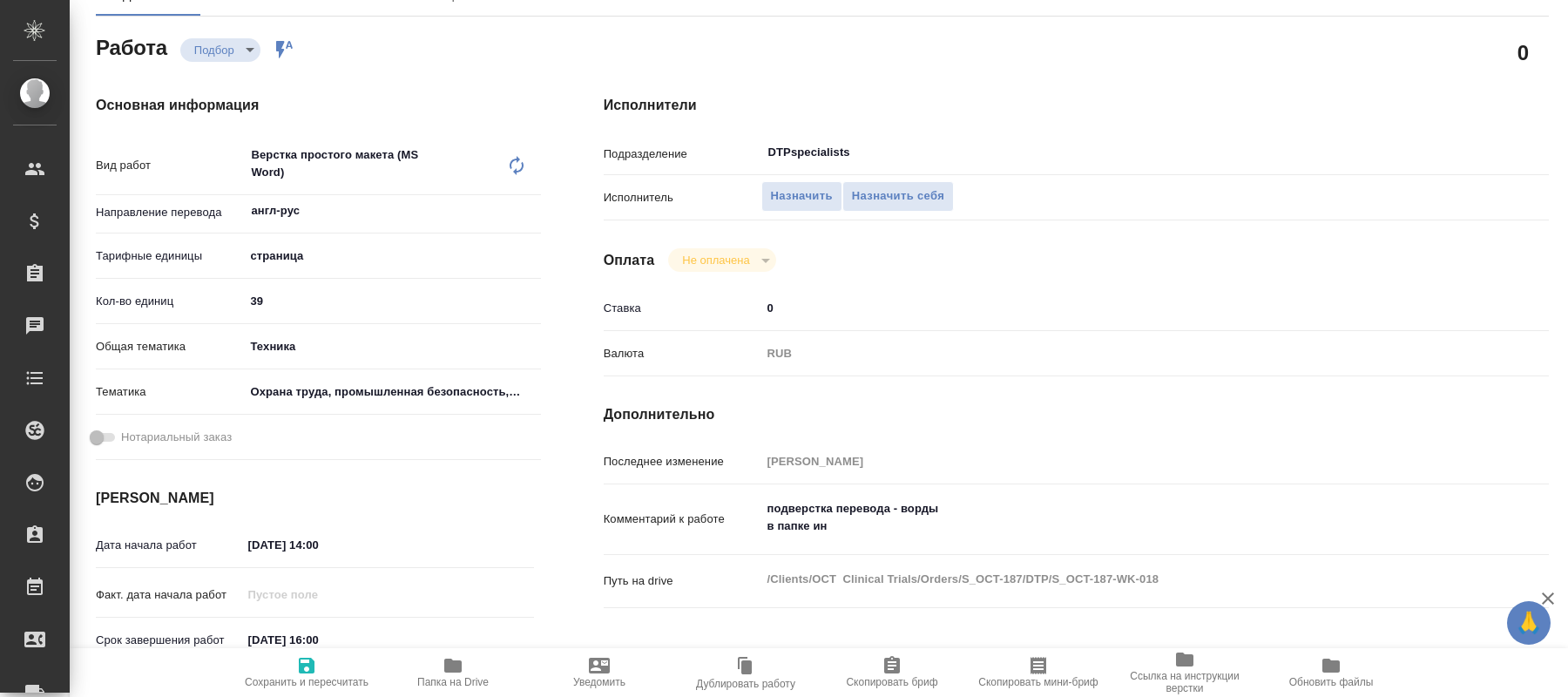
click at [457, 669] on icon "button" at bounding box center [453, 666] width 17 height 14
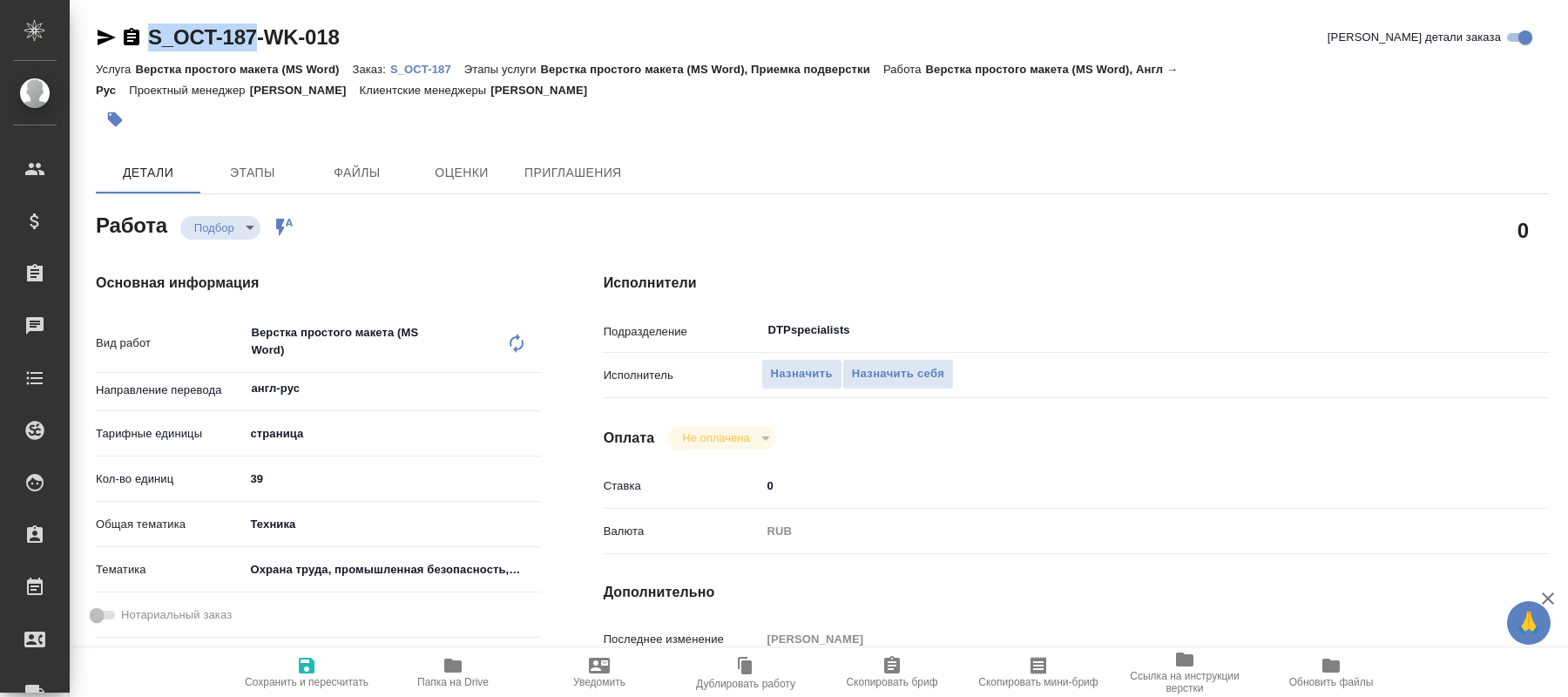
drag, startPoint x: 145, startPoint y: 8, endPoint x: 253, endPoint y: 45, distance: 114.2
copy div "S_OCT-187"
type textarea "x"
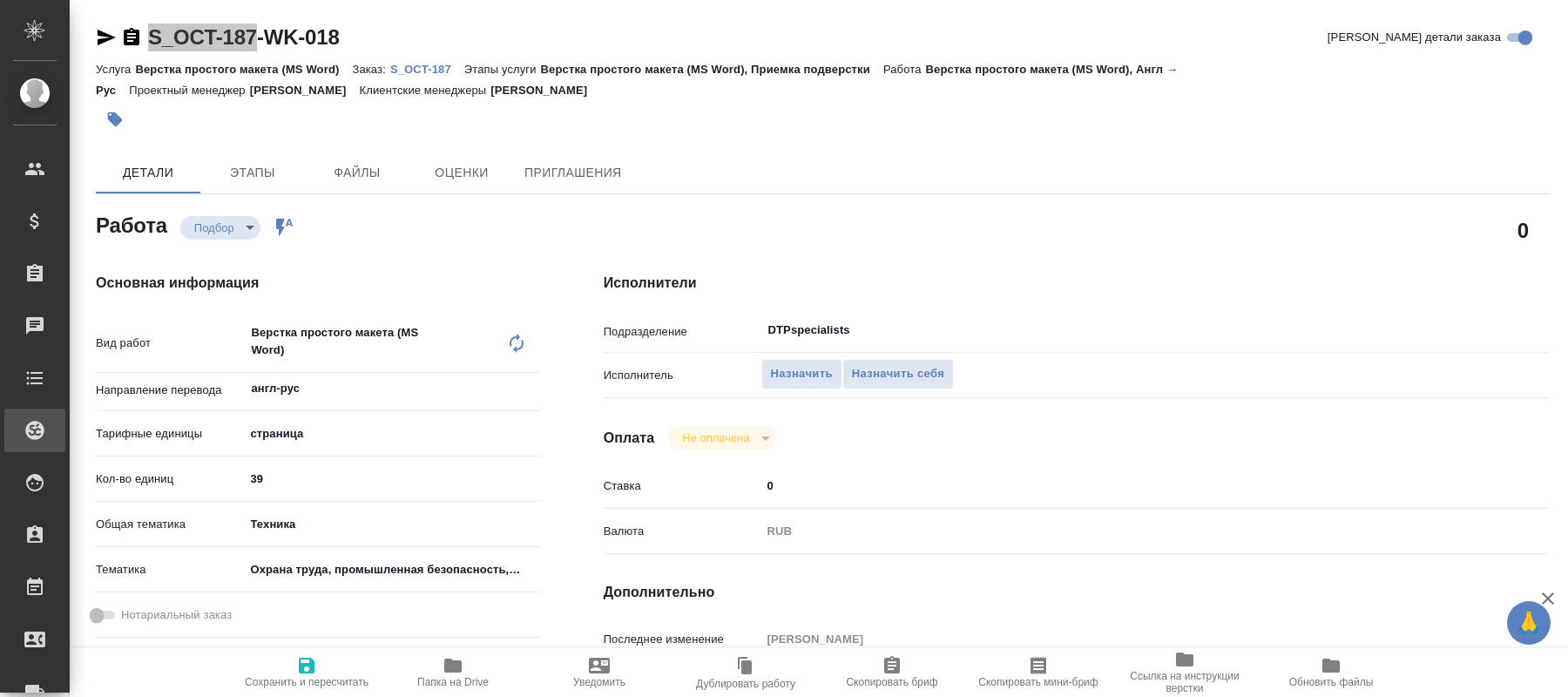
type textarea "x"
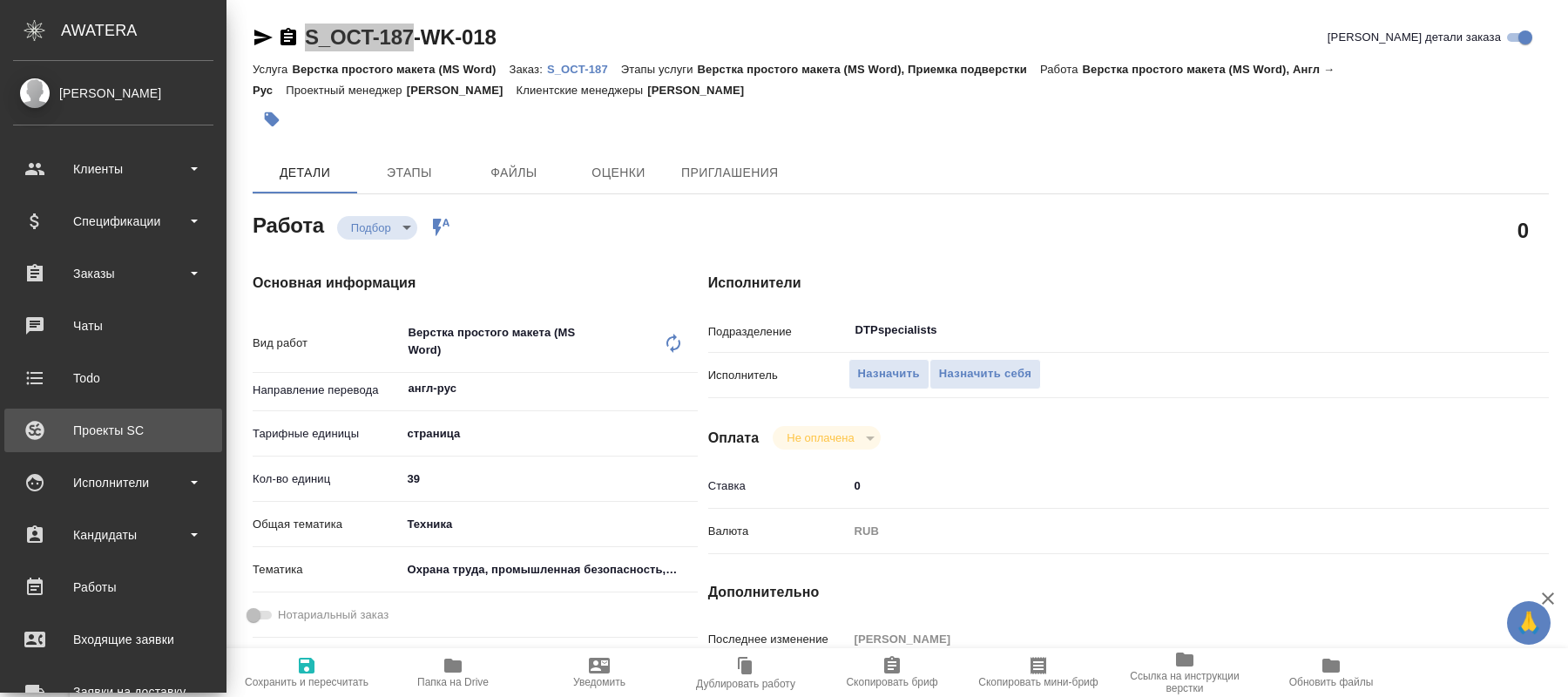
type textarea "x"
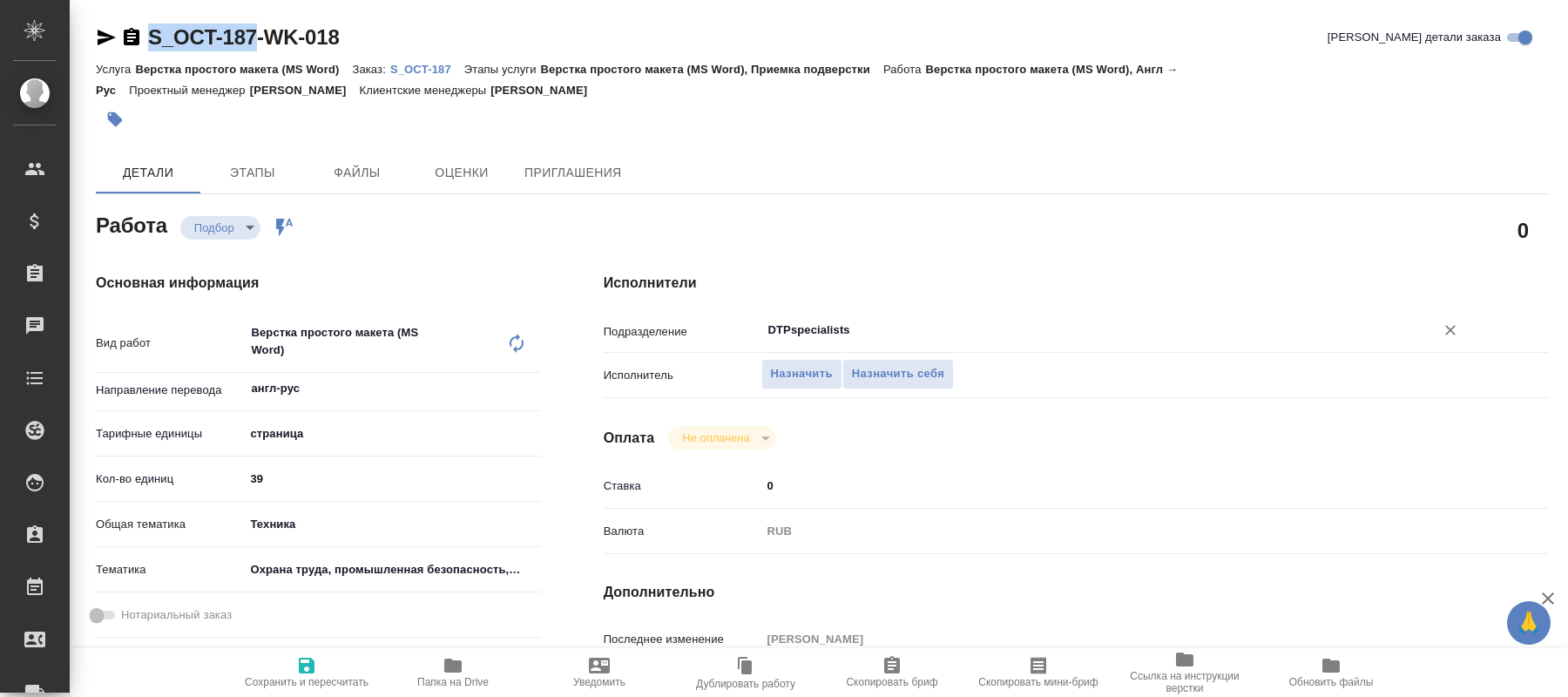
click at [977, 320] on input "DTPspecialists" at bounding box center [1087, 330] width 640 height 21
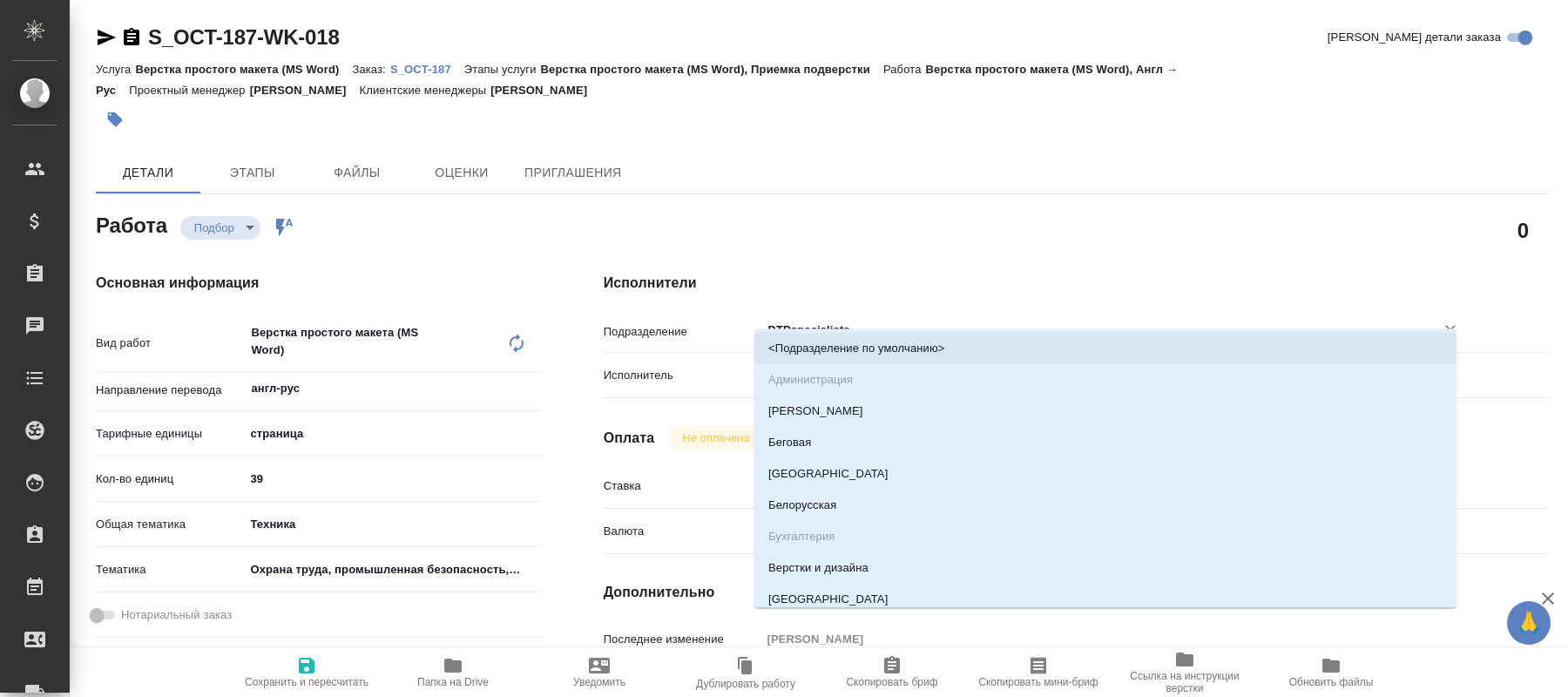
click at [1055, 238] on div "Исполнители Подразделение DTPspecialists ​ Исполнитель Назначить Назначить себя…" at bounding box center [1077, 619] width 1015 height 762
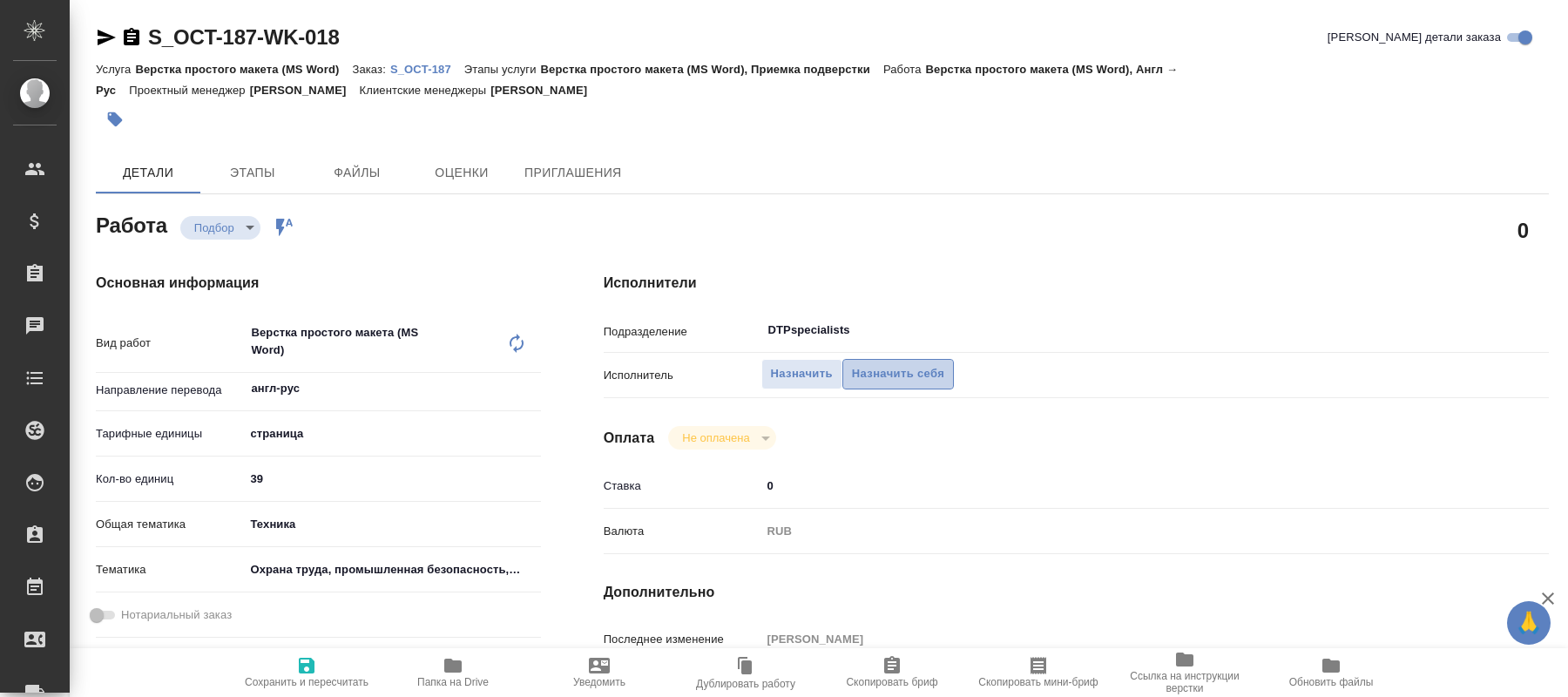
click at [938, 365] on span "Назначить себя" at bounding box center [898, 375] width 92 height 20
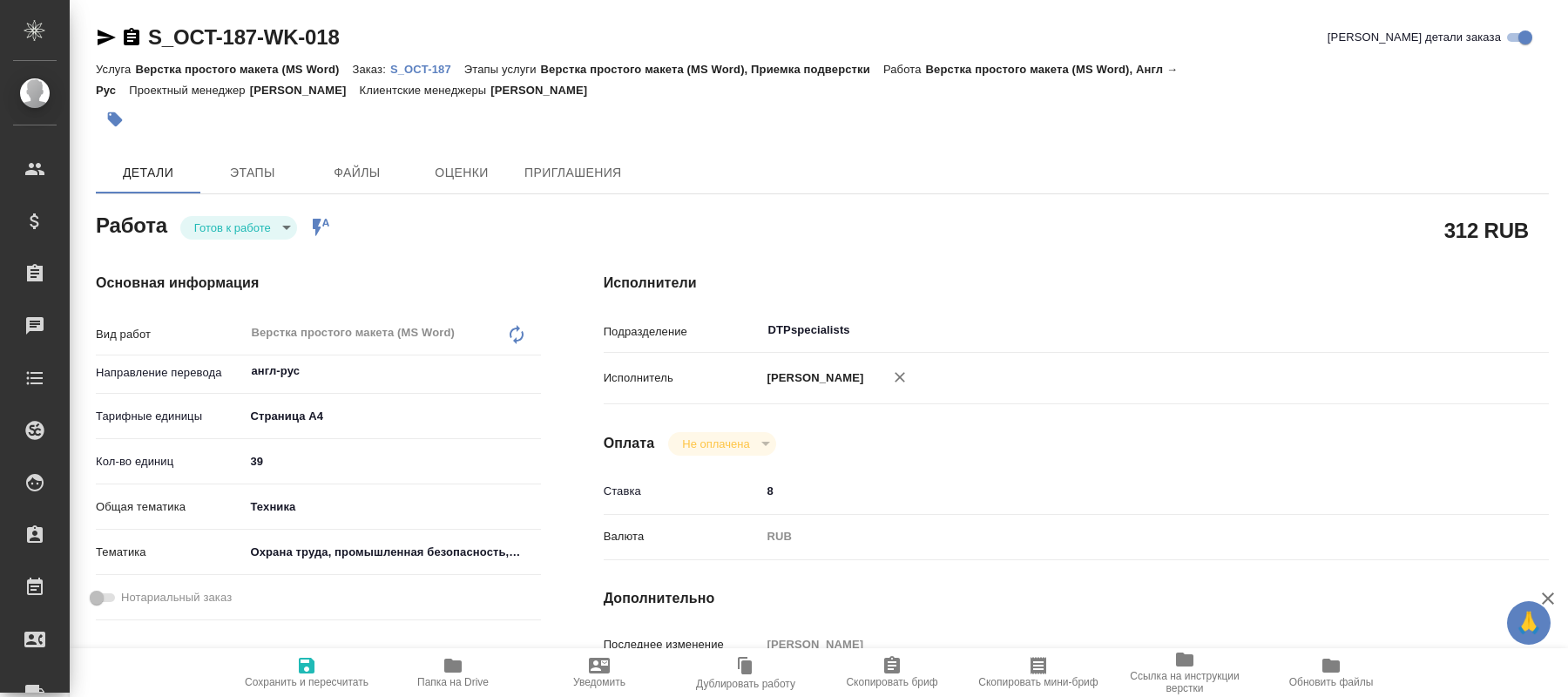
type textarea "x"
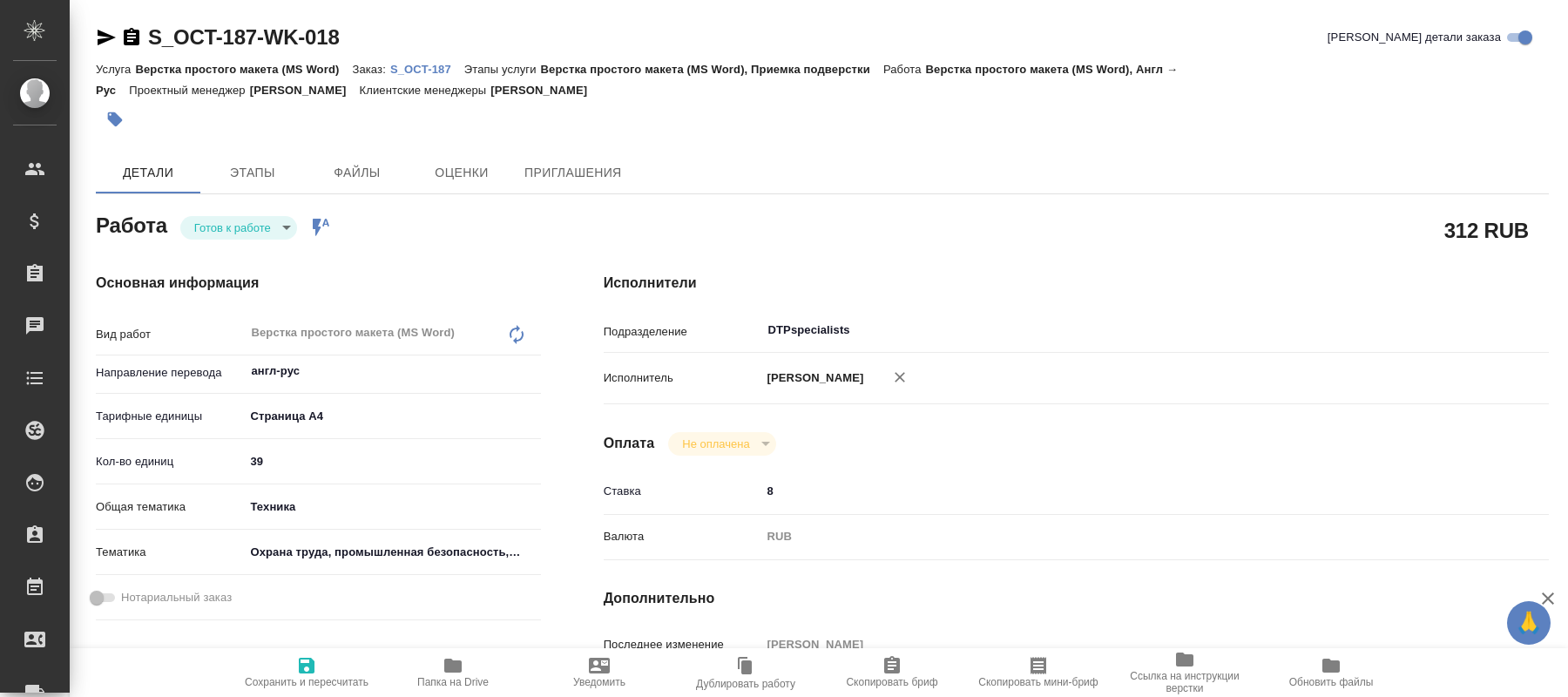
type textarea "x"
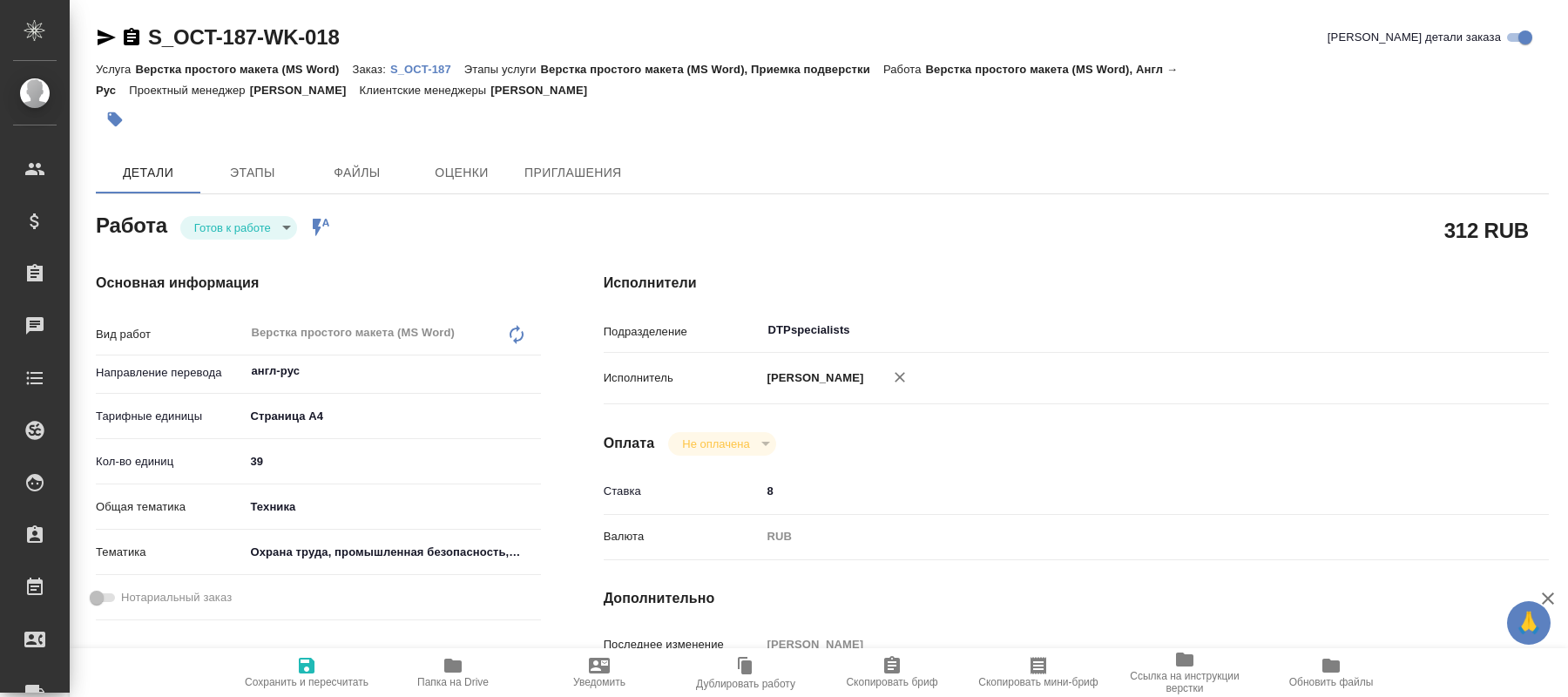
type textarea "x"
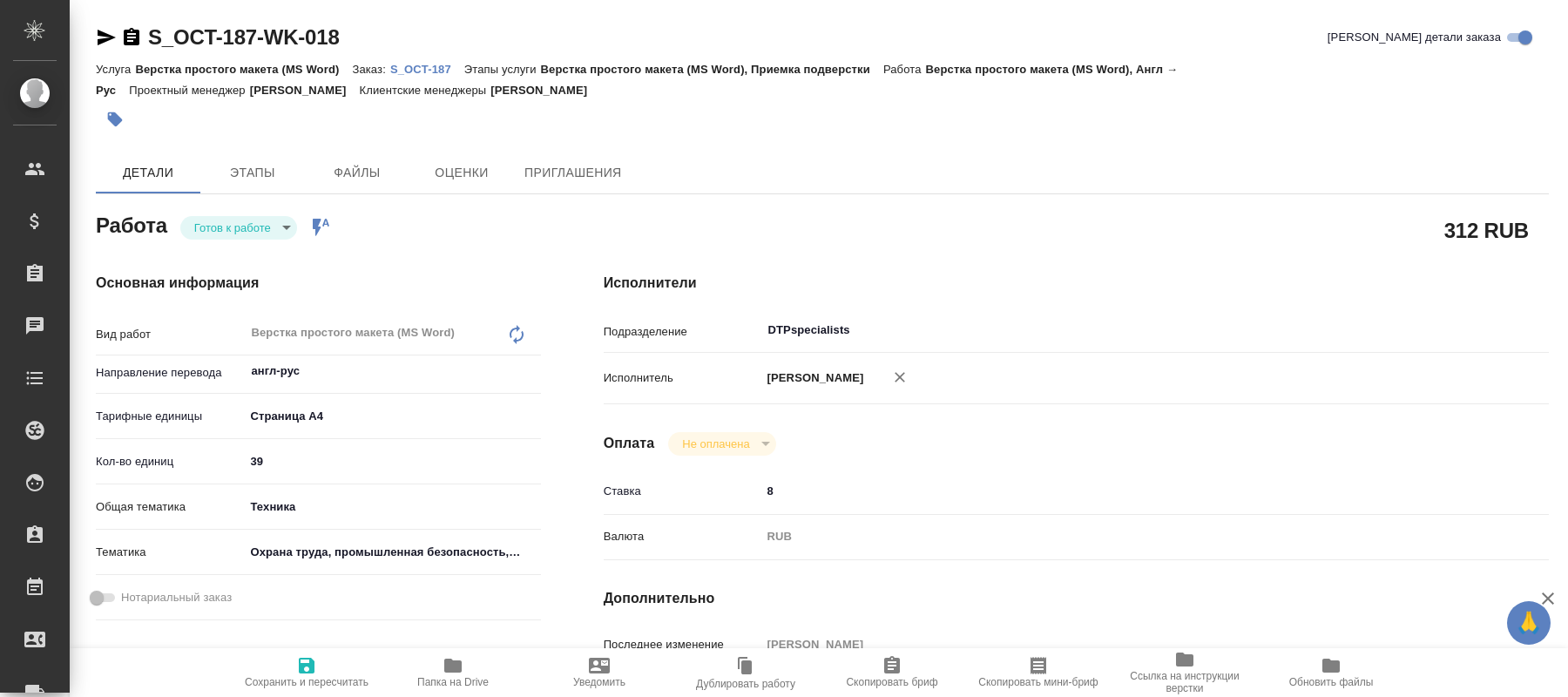
type textarea "x"
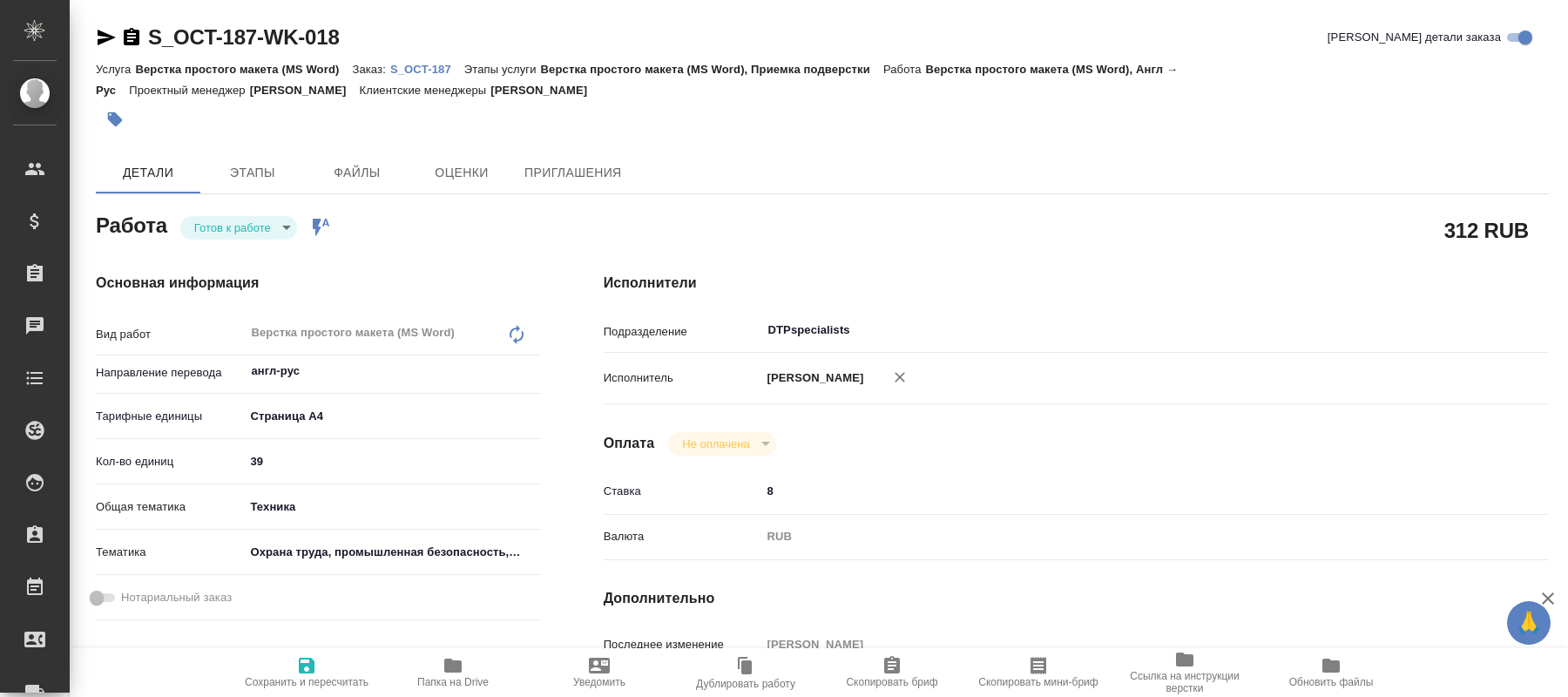
type textarea "x"
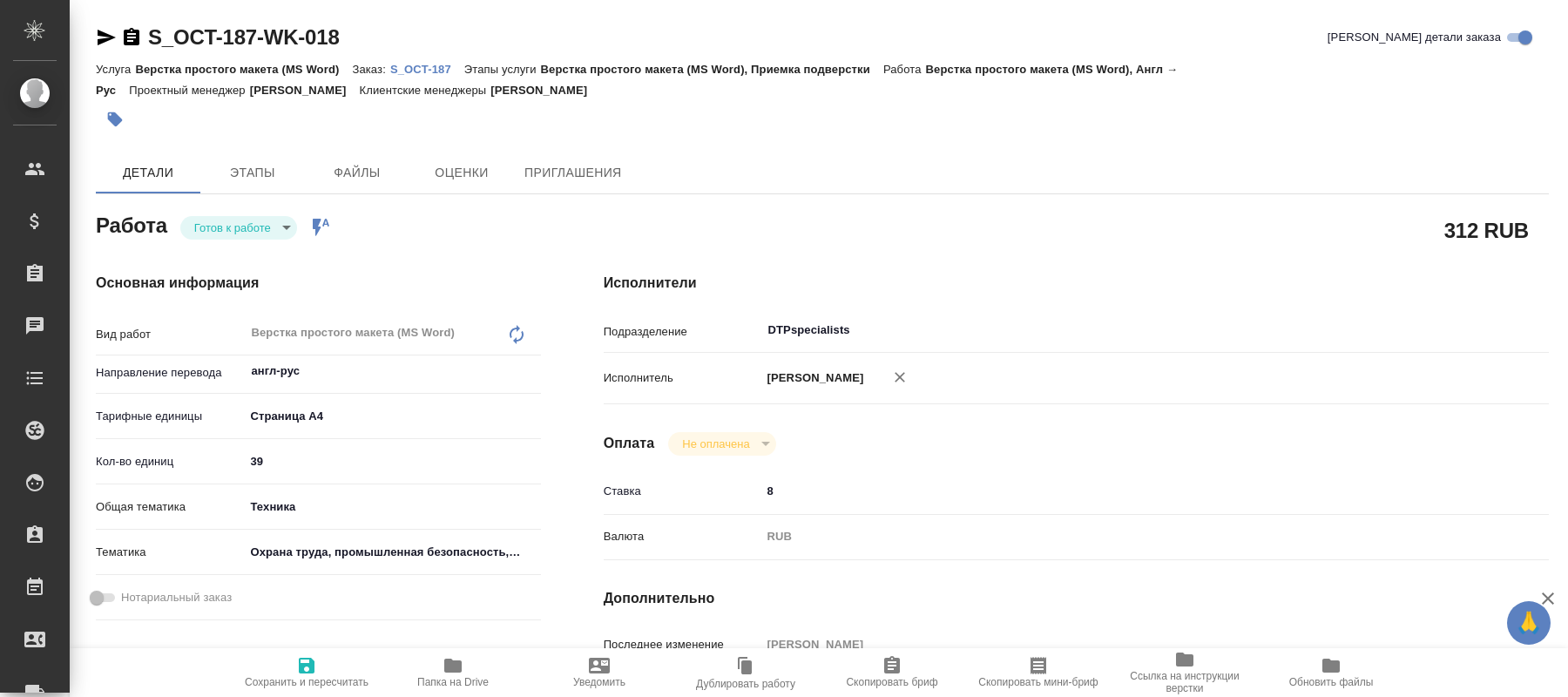
type textarea "x"
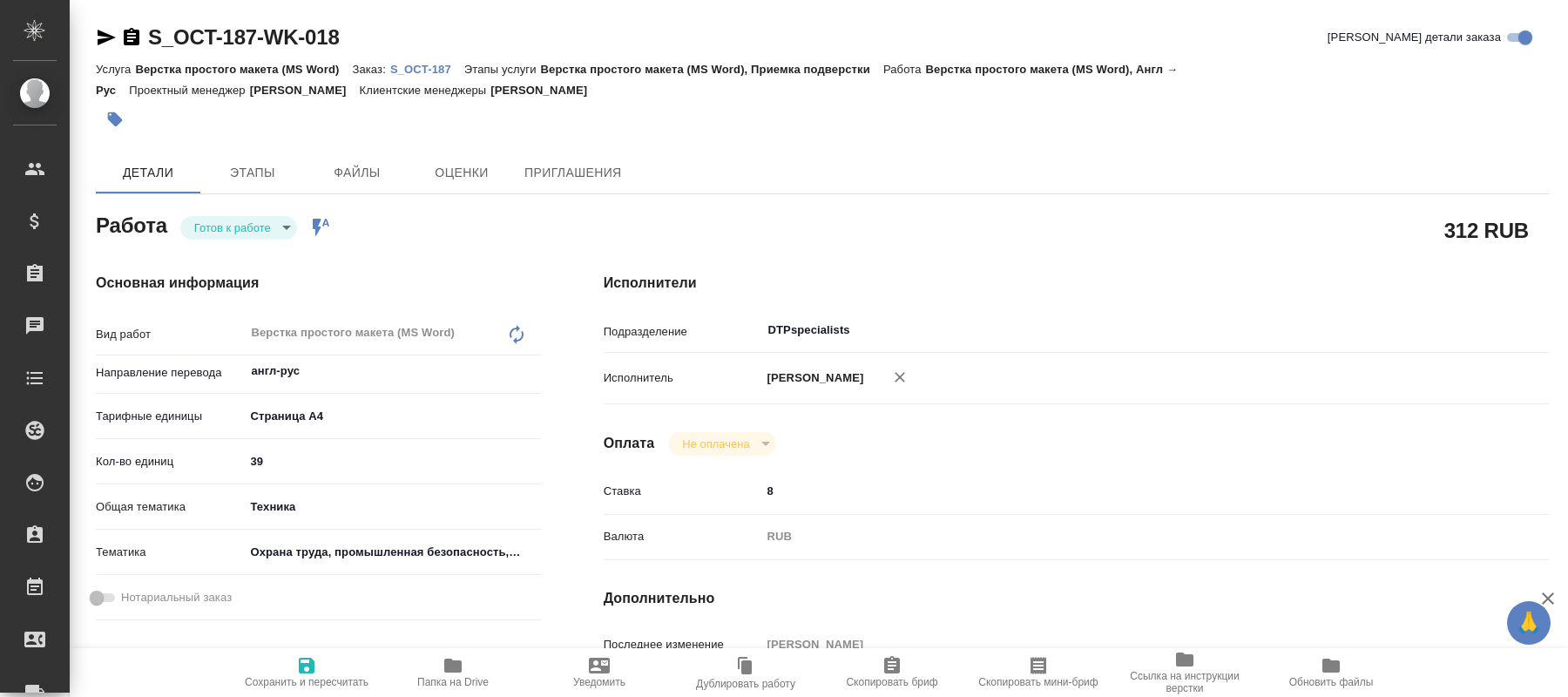
type textarea "x"
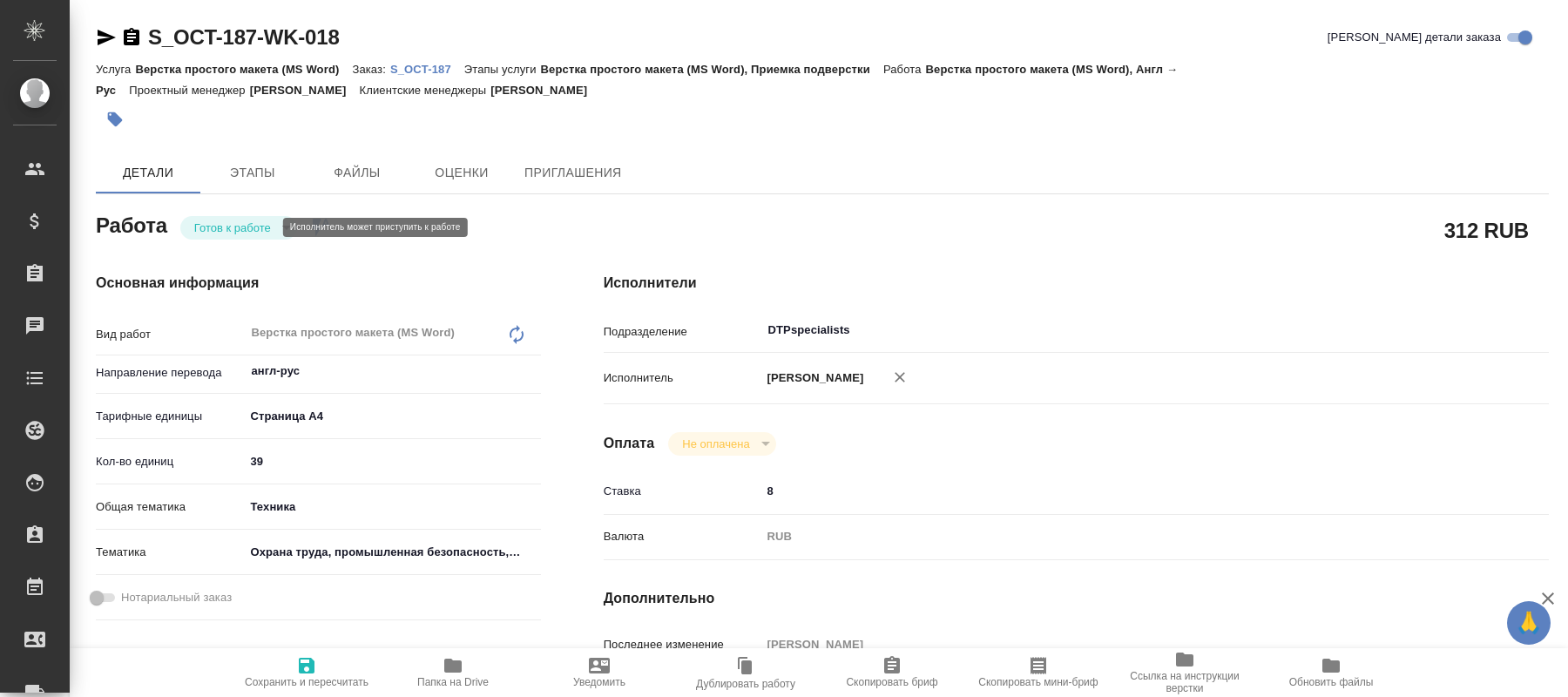
click at [280, 226] on body "🙏 .cls-1 fill:#fff; AWATERA [PERSON_NAME] Спецификации Заказы 0 Чаты Todo Проек…" at bounding box center [784, 348] width 1568 height 697
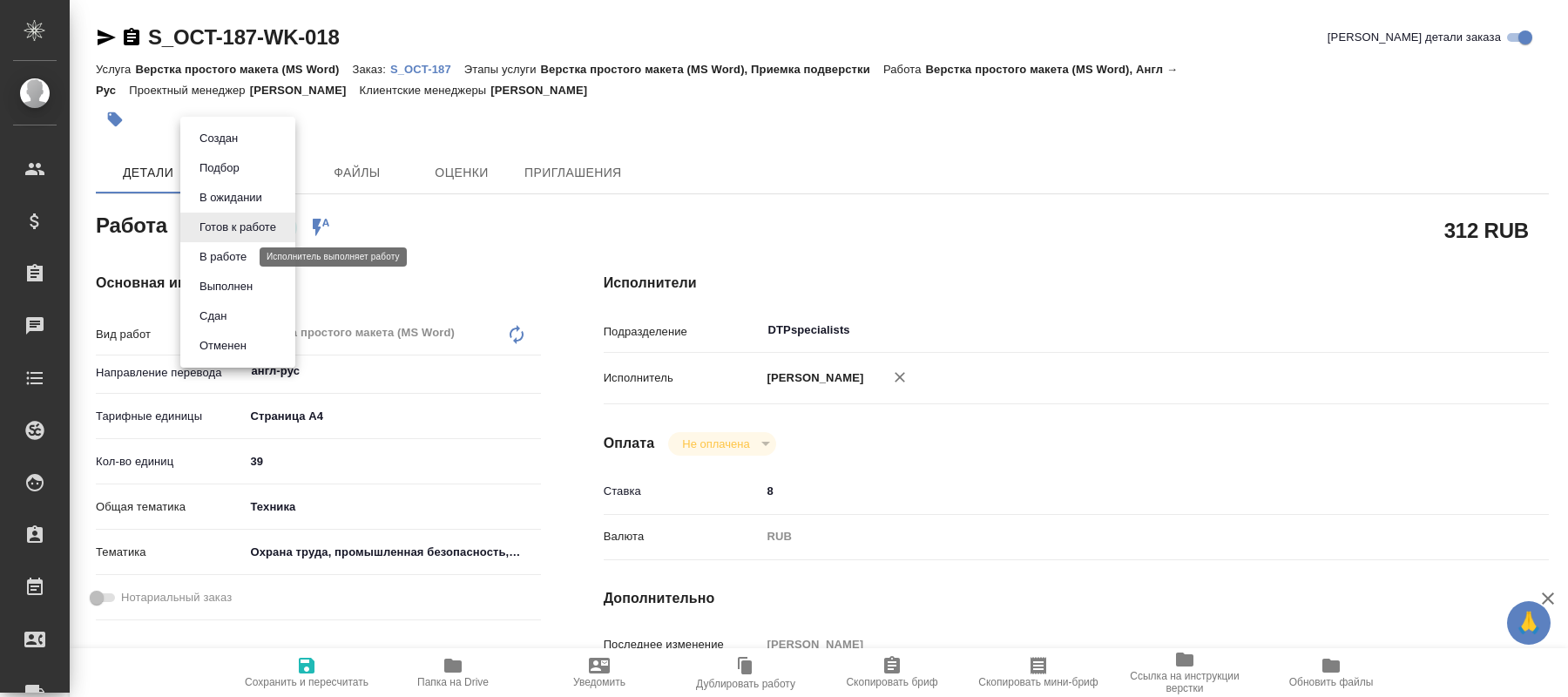
click at [229, 260] on button "В работе" at bounding box center [223, 257] width 57 height 19
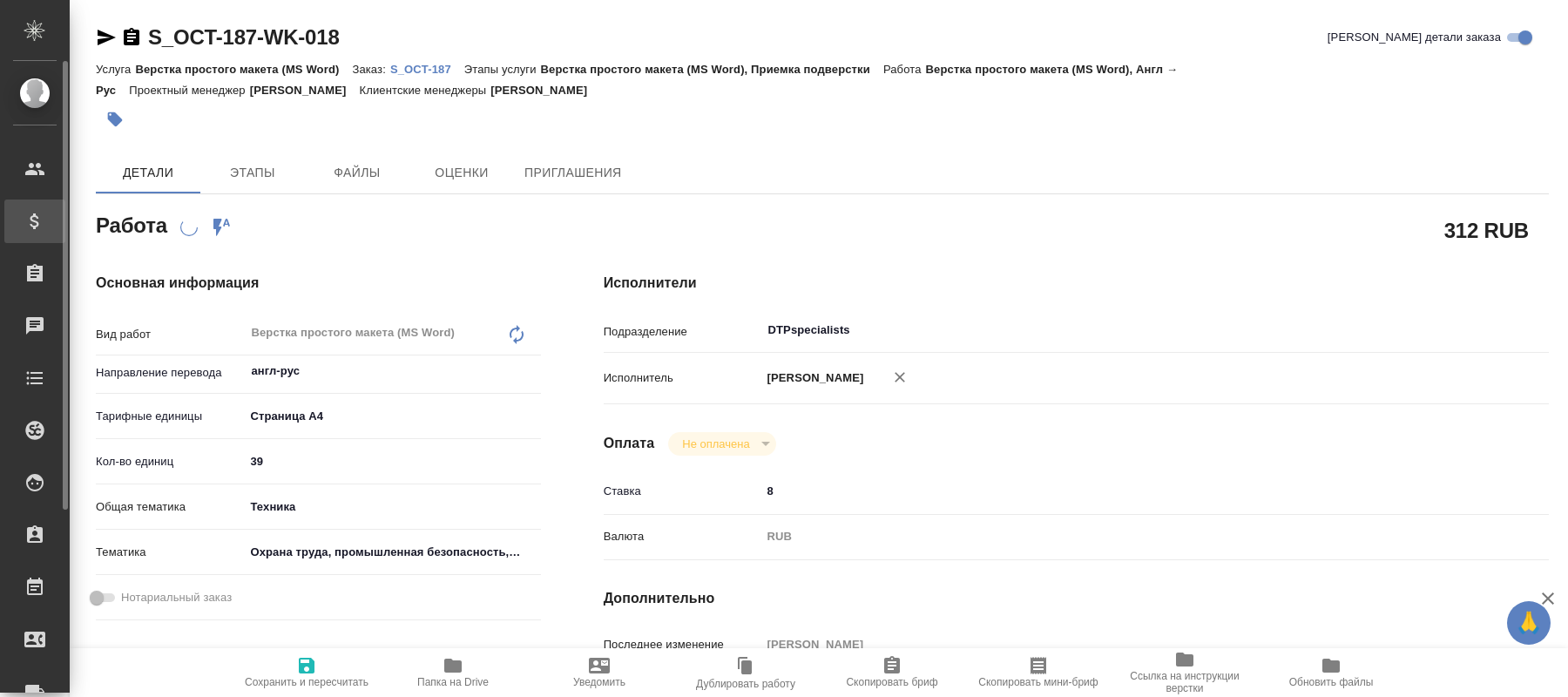
type textarea "x"
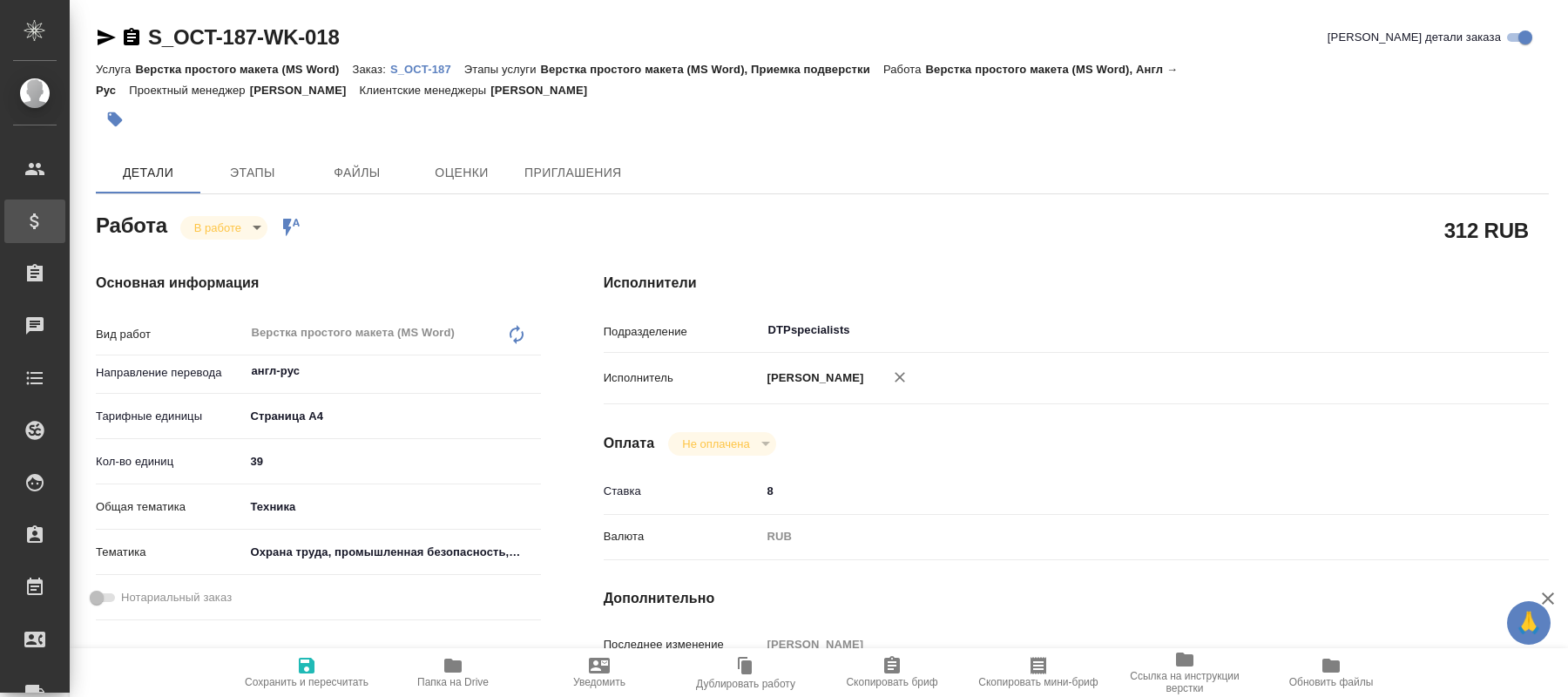
type textarea "x"
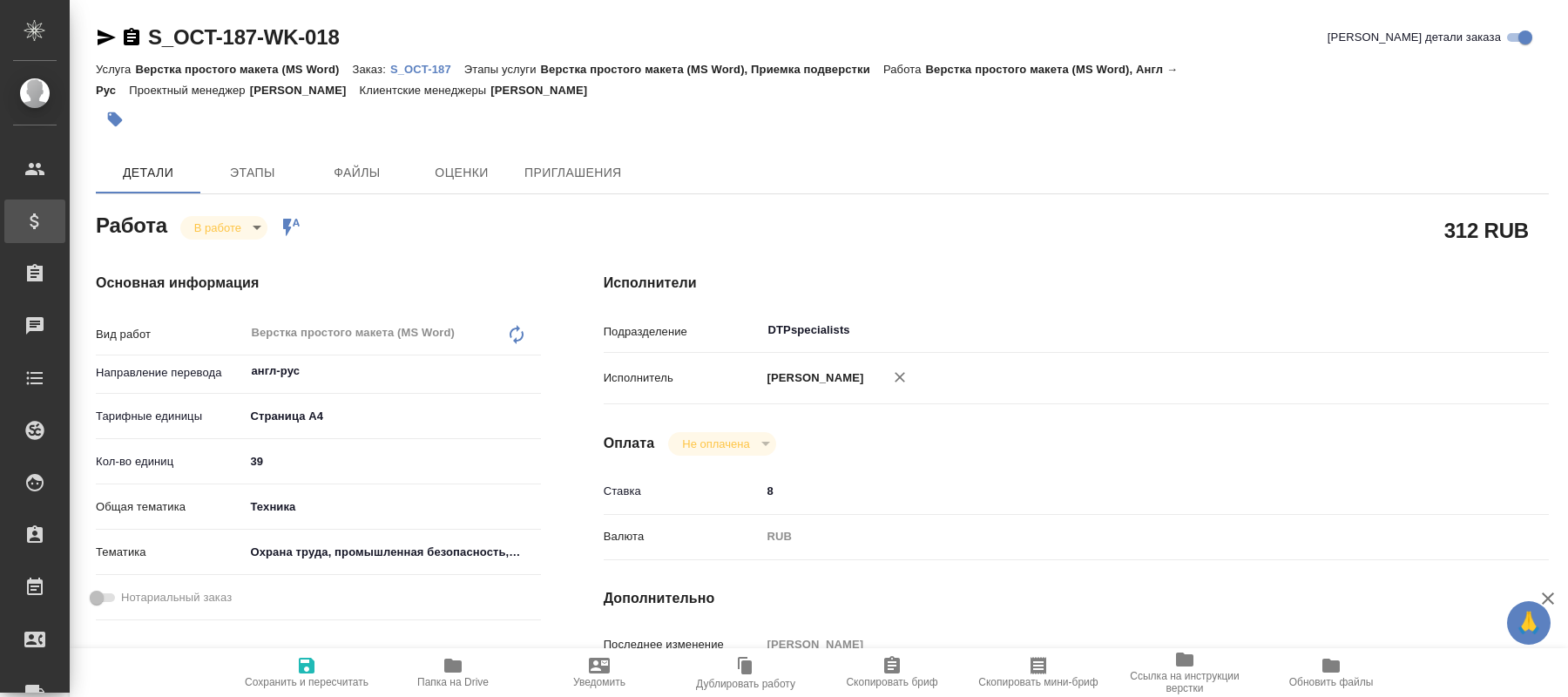
type textarea "x"
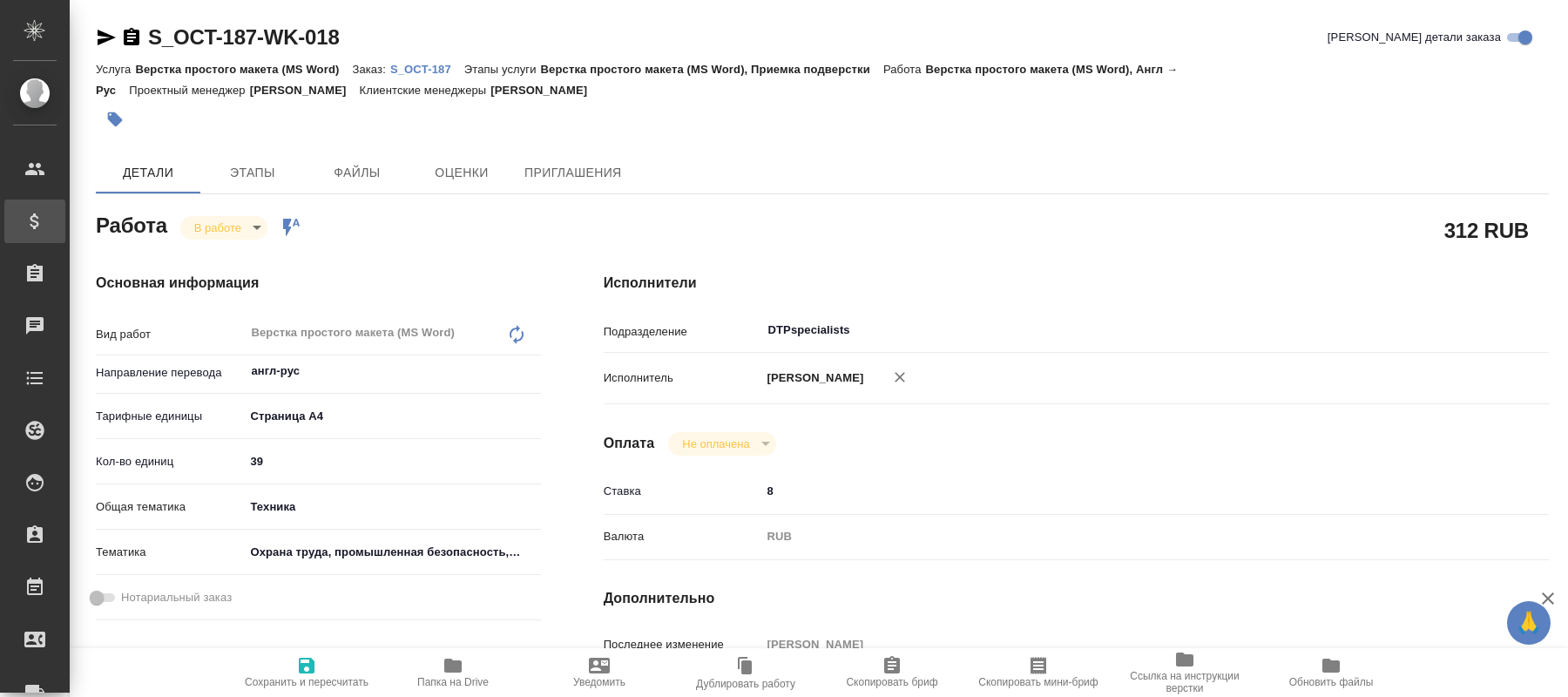
type textarea "x"
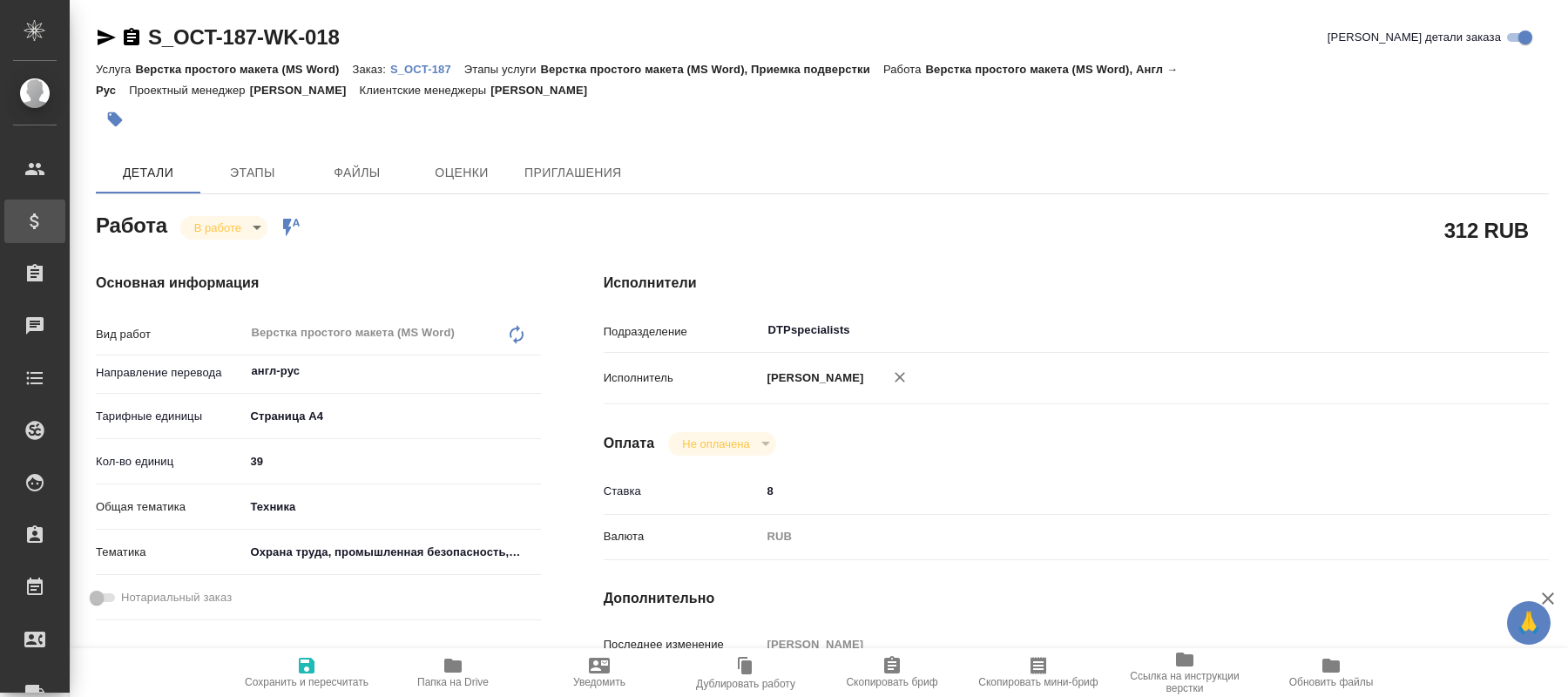
type textarea "x"
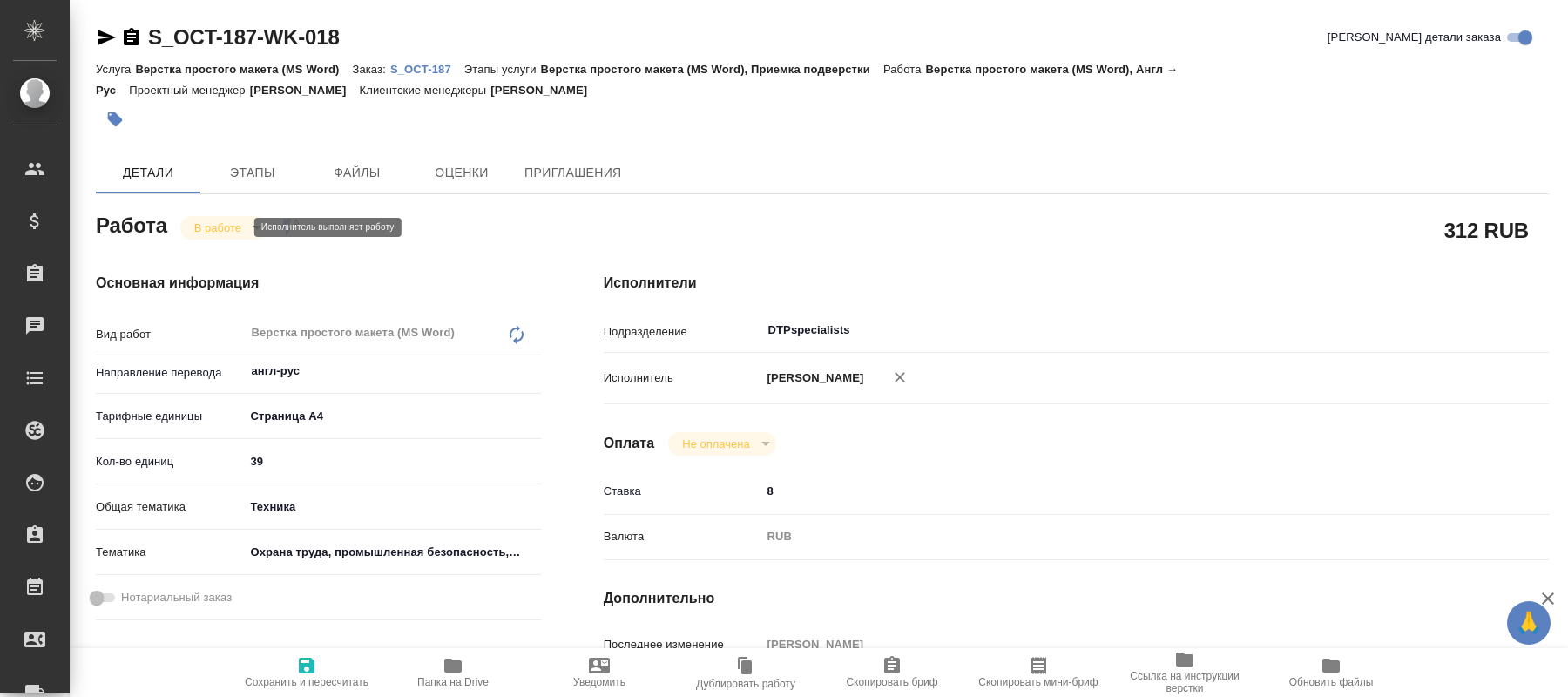
click at [242, 234] on body "🙏 .cls-1 fill:#fff; AWATERA [PERSON_NAME] Спецификации Заказы 0 Чаты Todo Проек…" at bounding box center [784, 348] width 1568 height 697
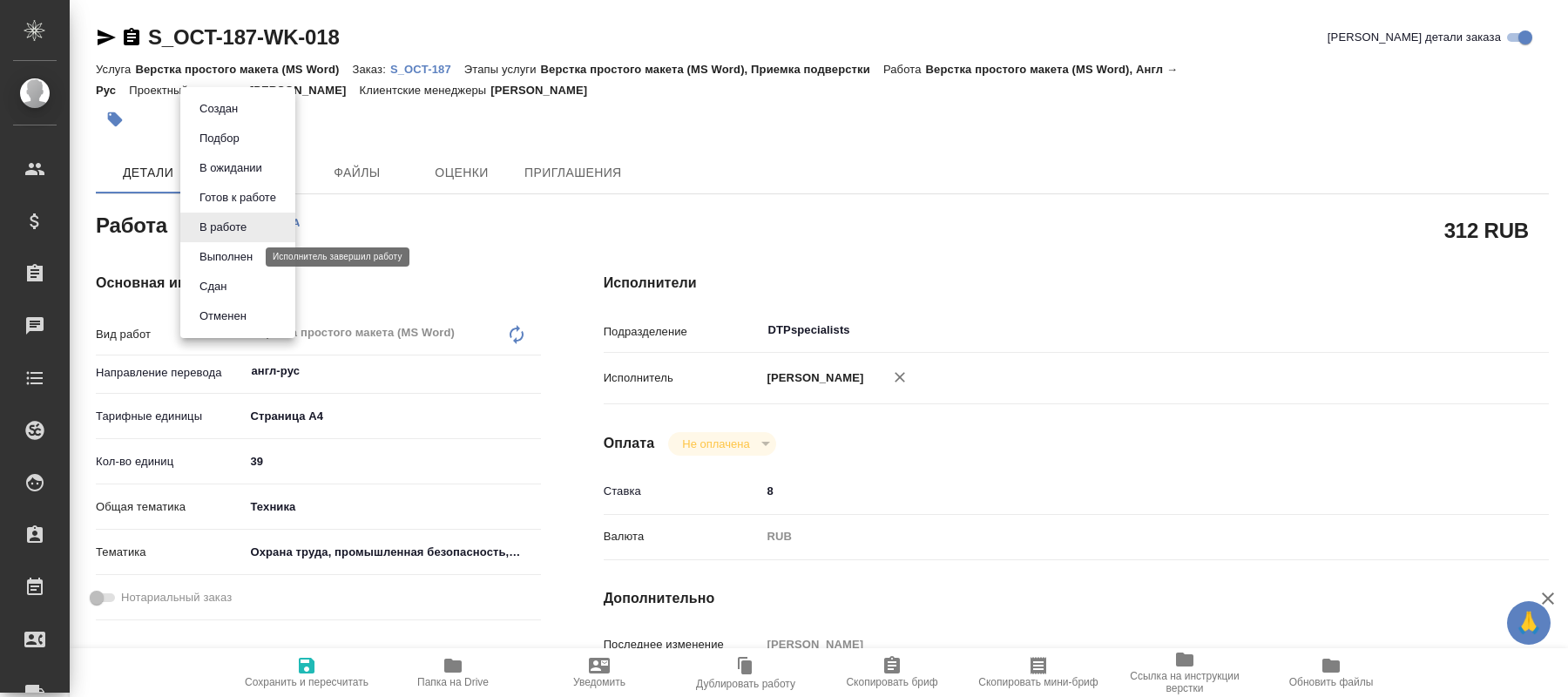
click at [230, 254] on button "Выполнен" at bounding box center [225, 257] width 64 height 19
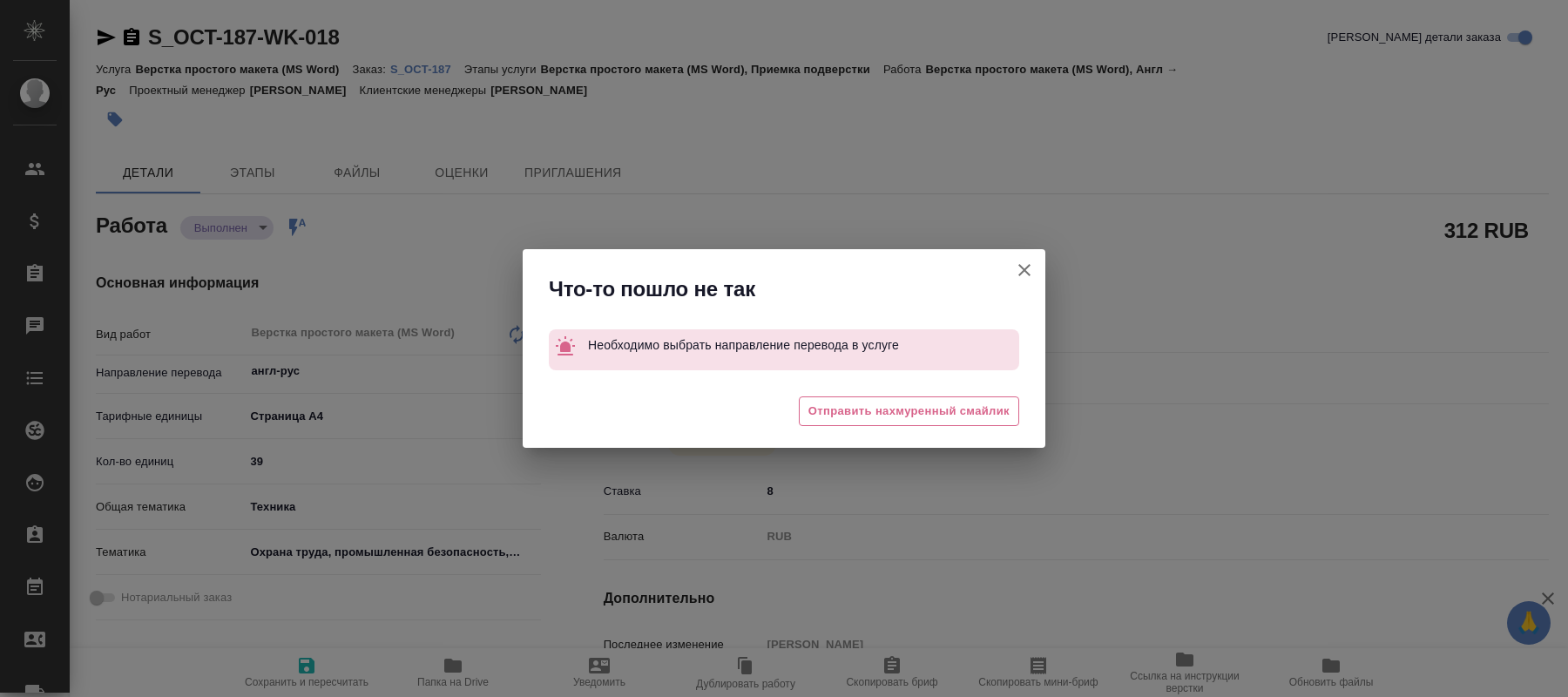
type textarea "x"
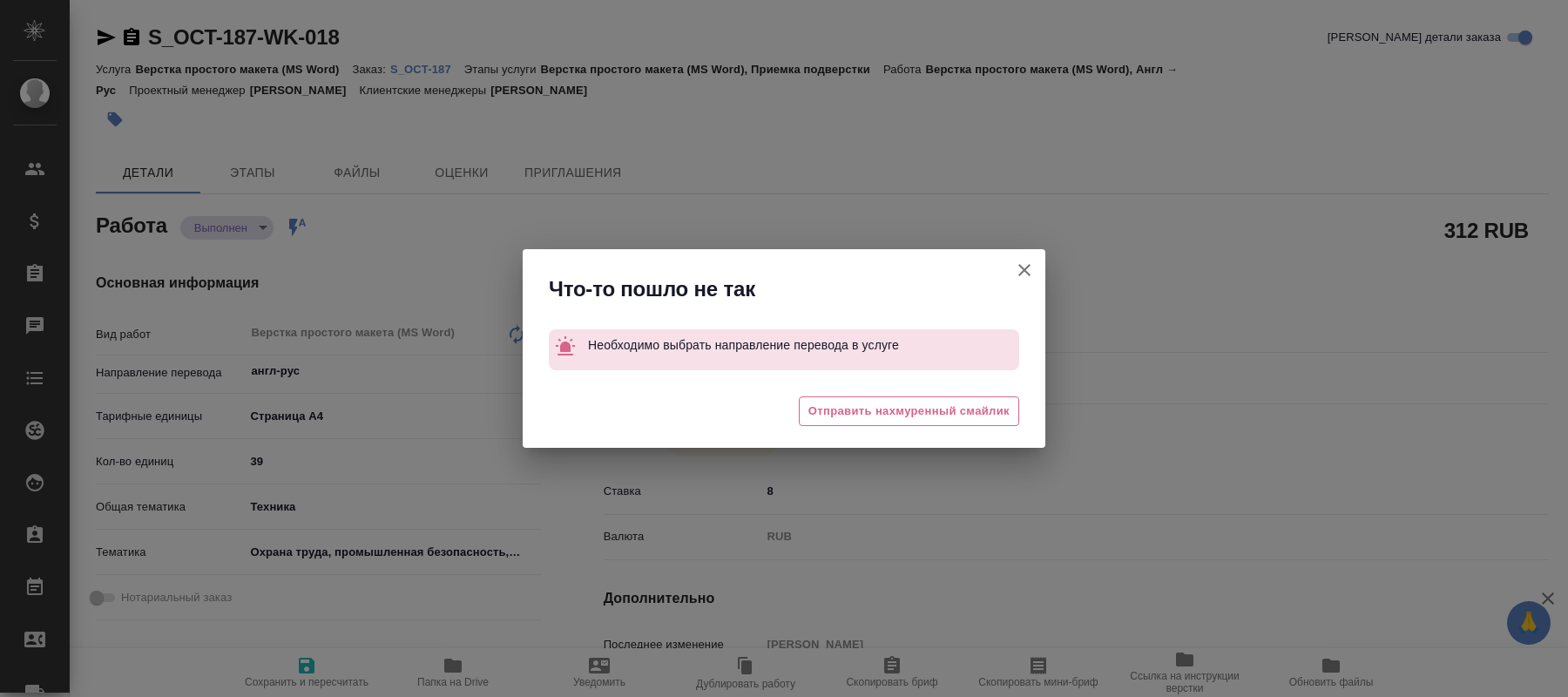
type textarea "x"
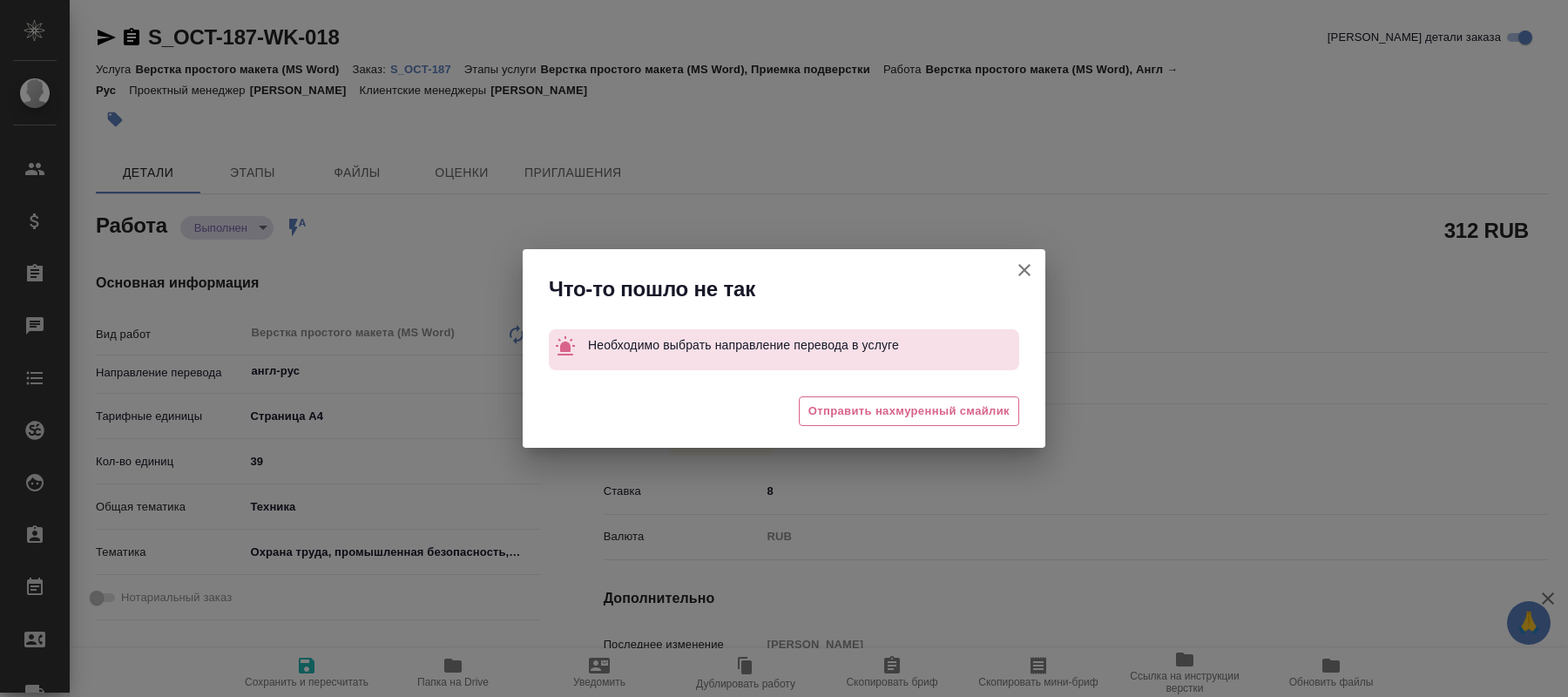
type textarea "x"
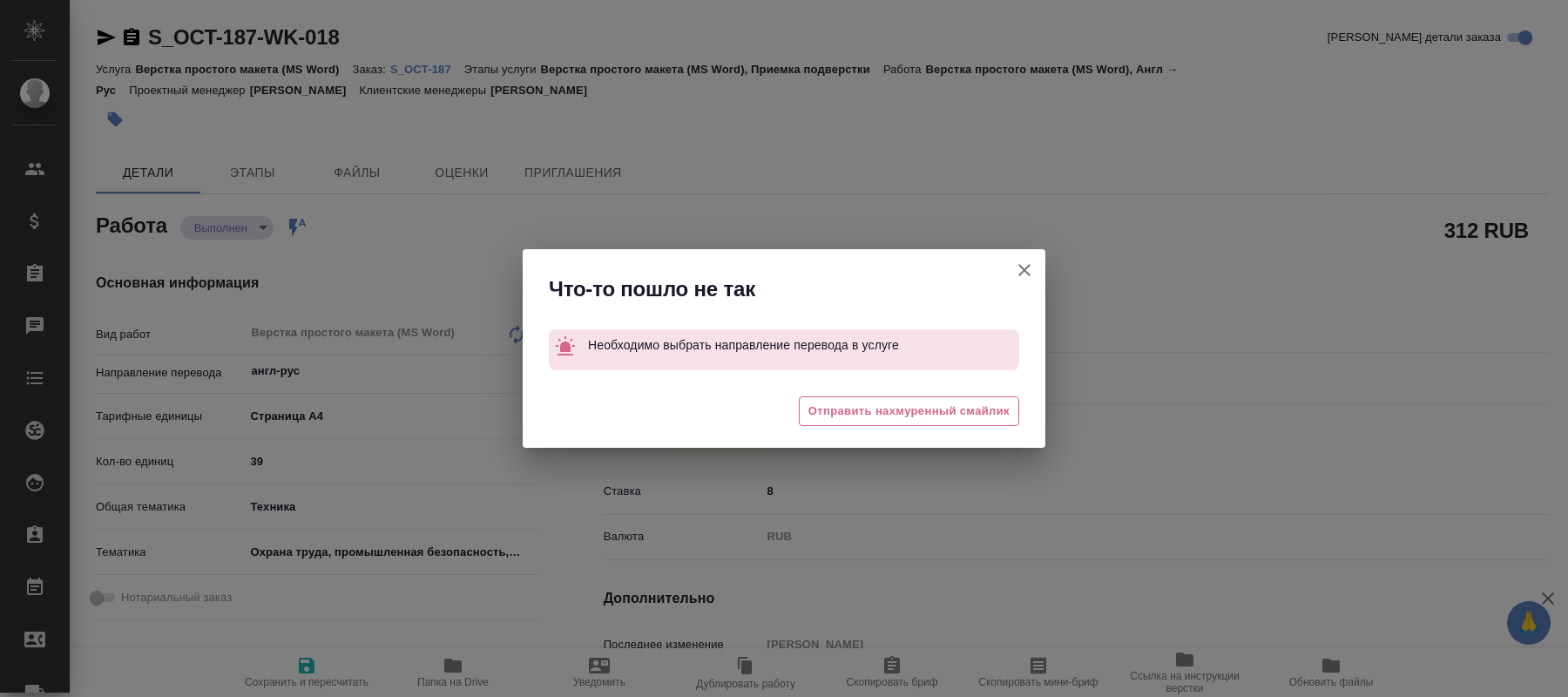
type textarea "x"
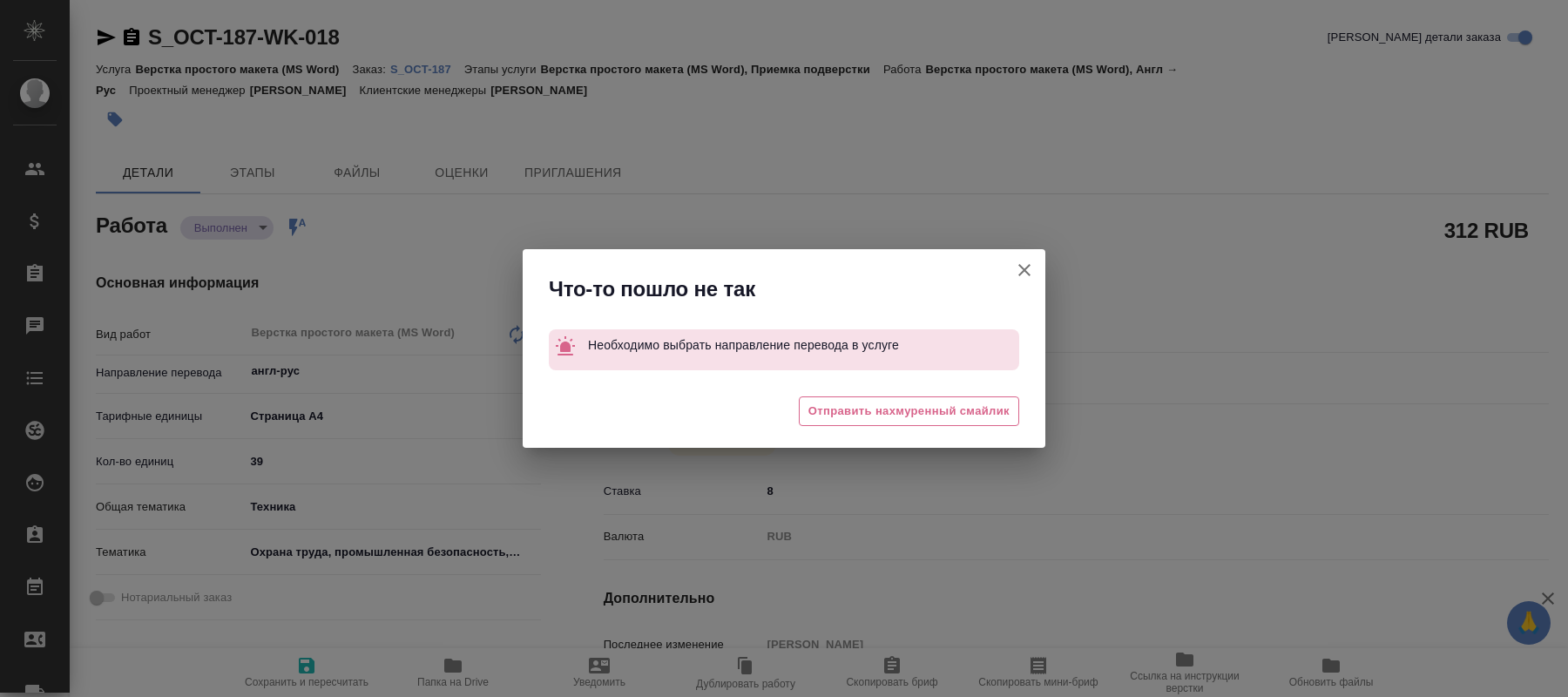
click at [1024, 270] on icon "button" at bounding box center [1025, 270] width 13 height 13
type textarea "x"
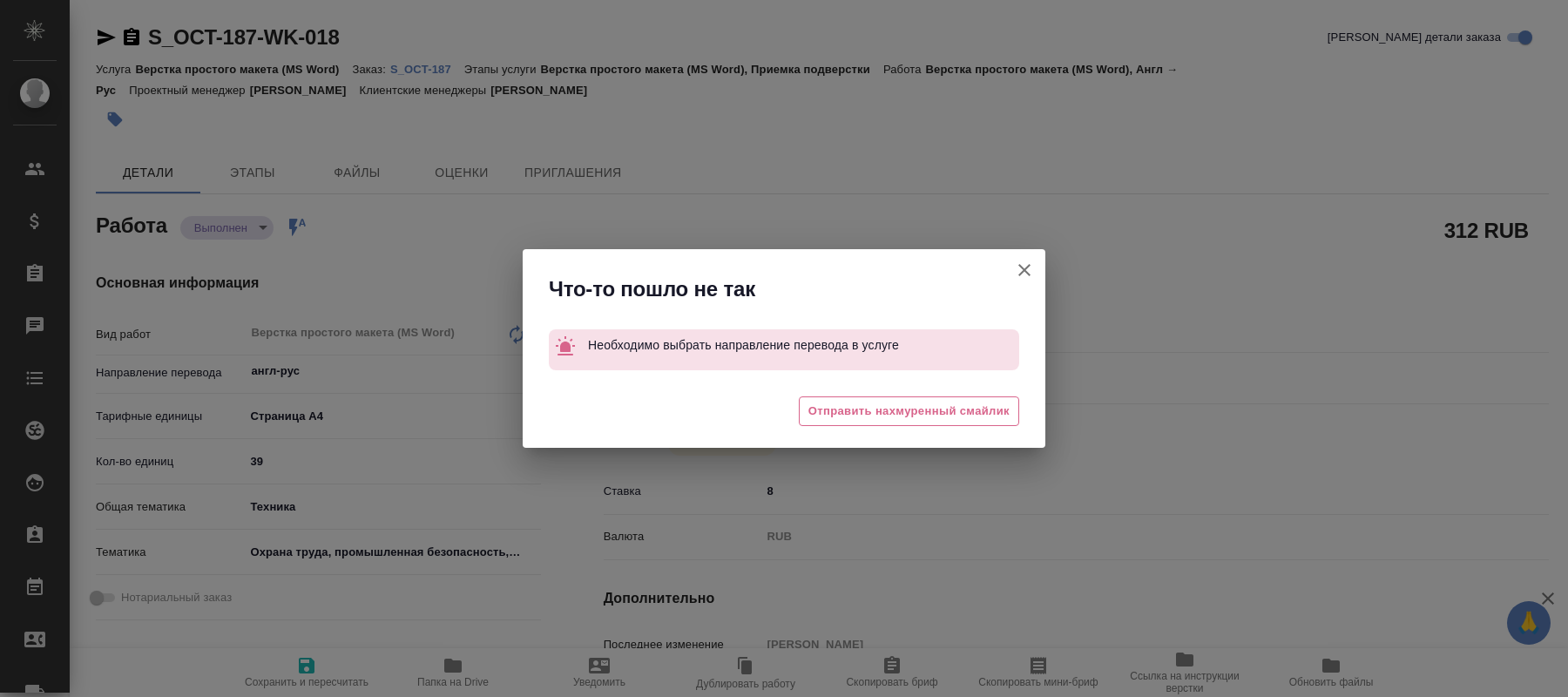
type textarea "x"
